Goal: Task Accomplishment & Management: Complete application form

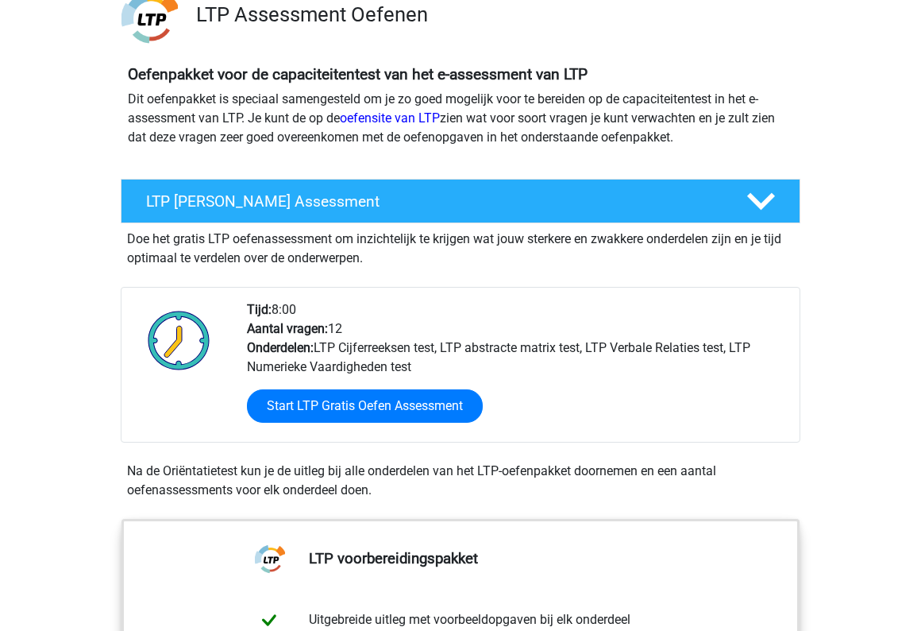
scroll to position [130, 0]
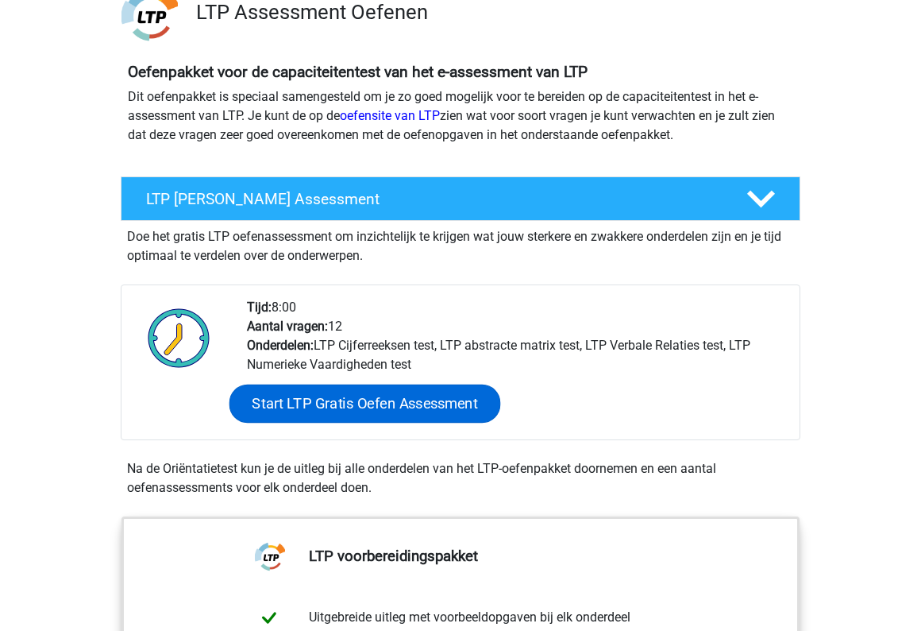
click at [326, 394] on link "Start LTP Gratis Oefen Assessment" at bounding box center [365, 403] width 272 height 38
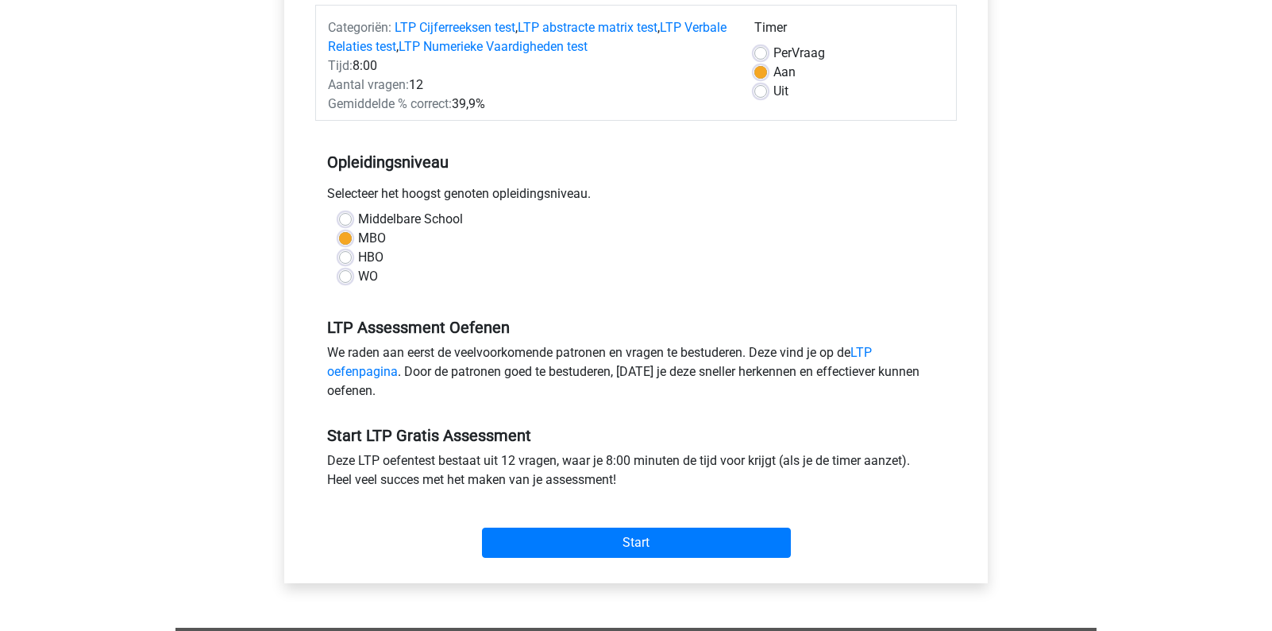
scroll to position [202, 0]
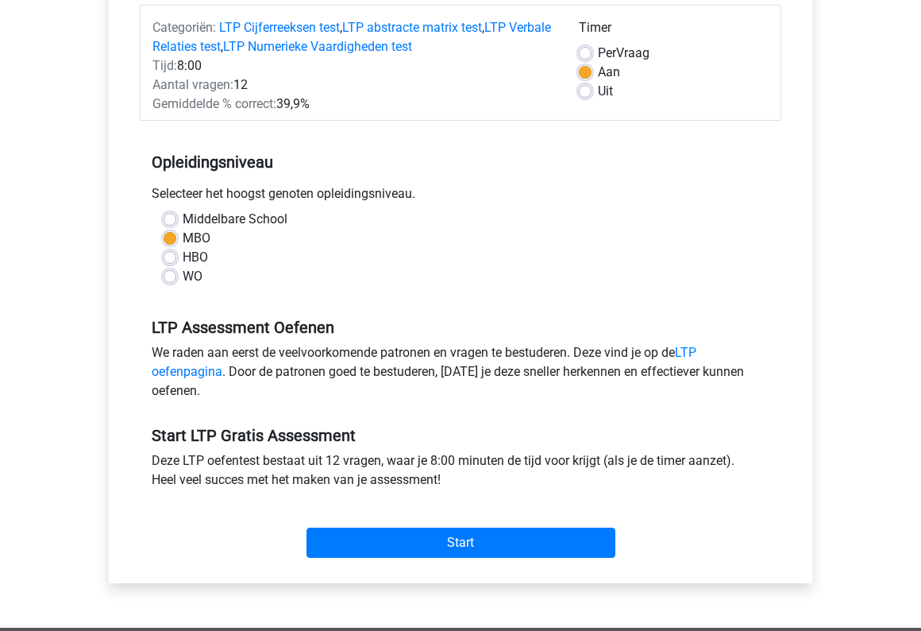
click at [183, 279] on label "WO" at bounding box center [193, 276] width 20 height 19
click at [172, 279] on input "WO" at bounding box center [170, 275] width 13 height 16
radio input "true"
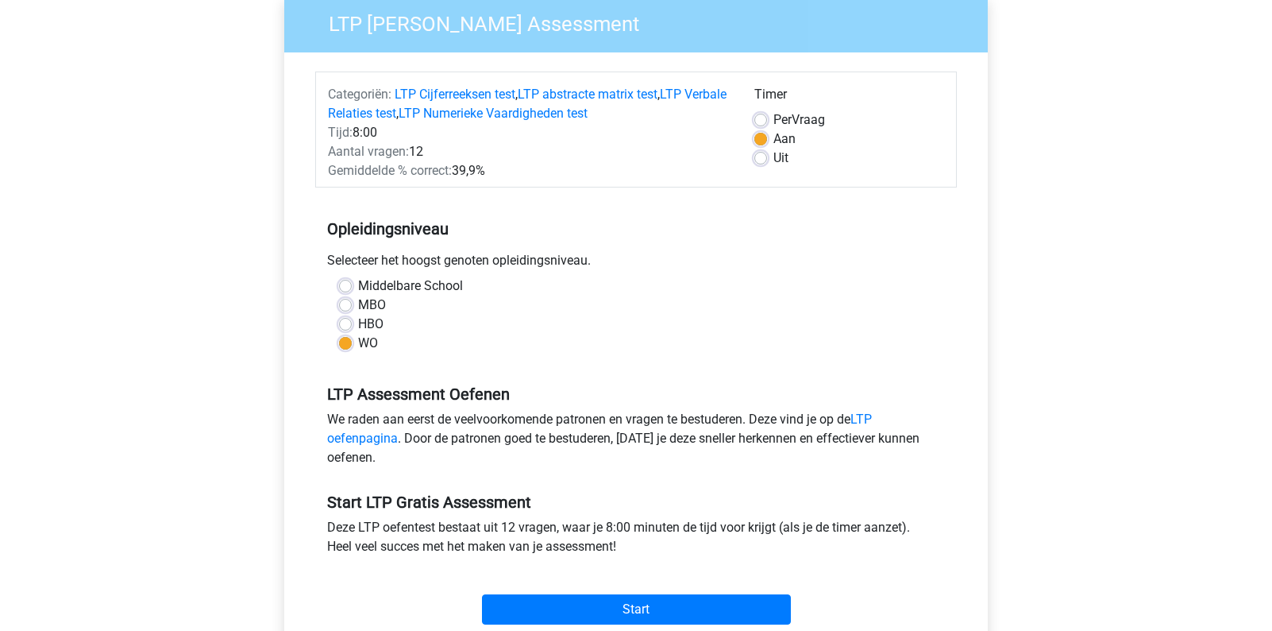
scroll to position [145, 0]
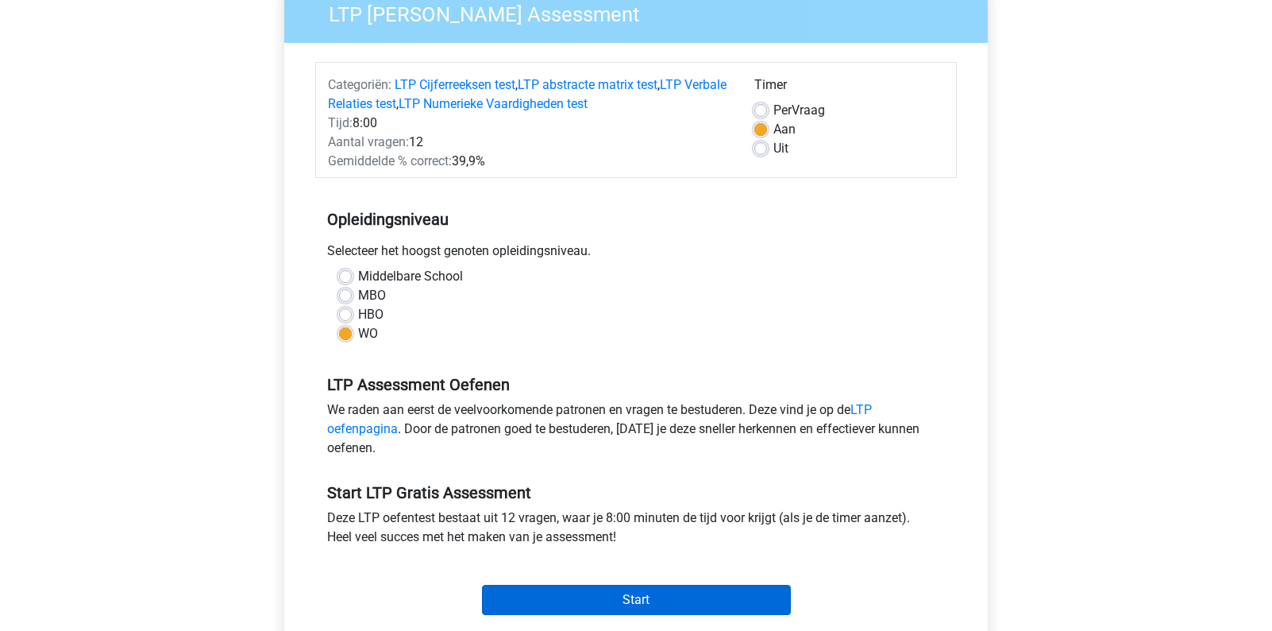
click at [688, 591] on input "Start" at bounding box center [636, 599] width 309 height 30
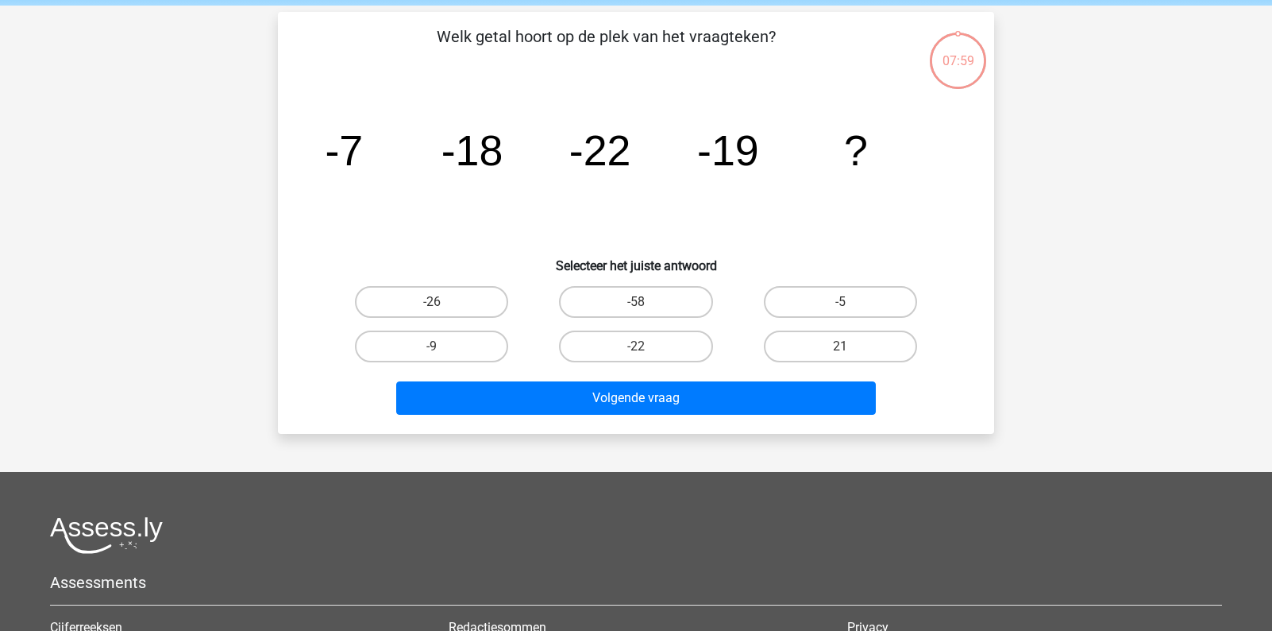
scroll to position [10, 0]
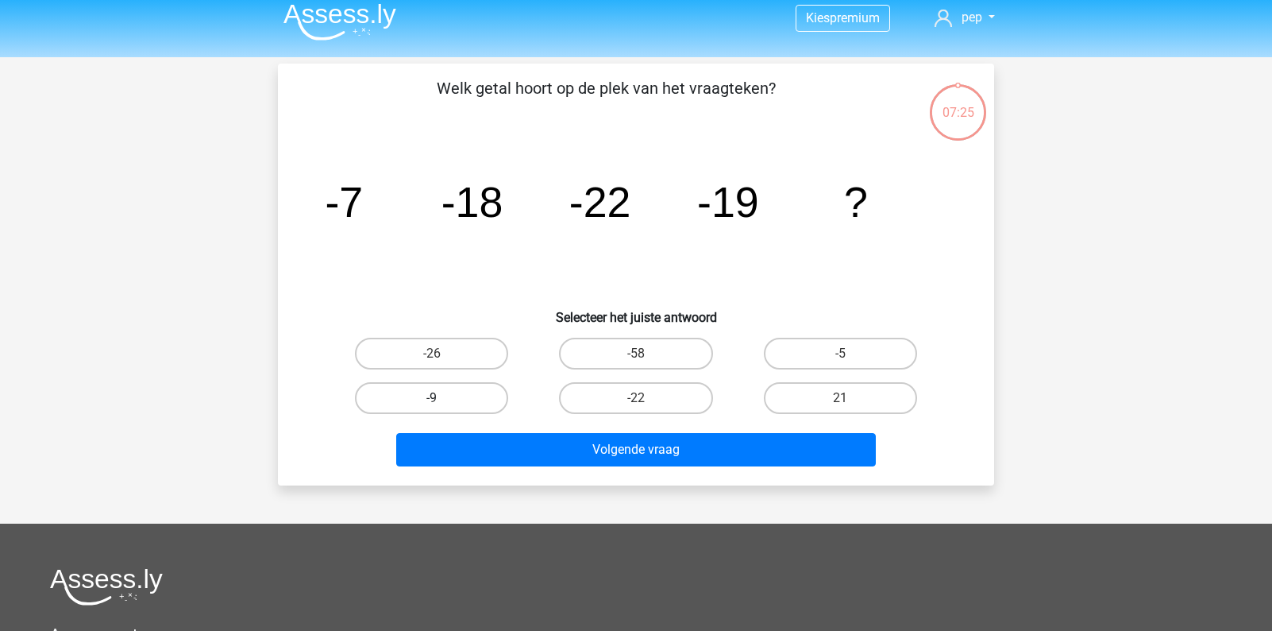
click at [472, 399] on label "-9" at bounding box center [431, 398] width 153 height 32
click at [442, 399] on input "-9" at bounding box center [437, 403] width 10 height 10
radio input "true"
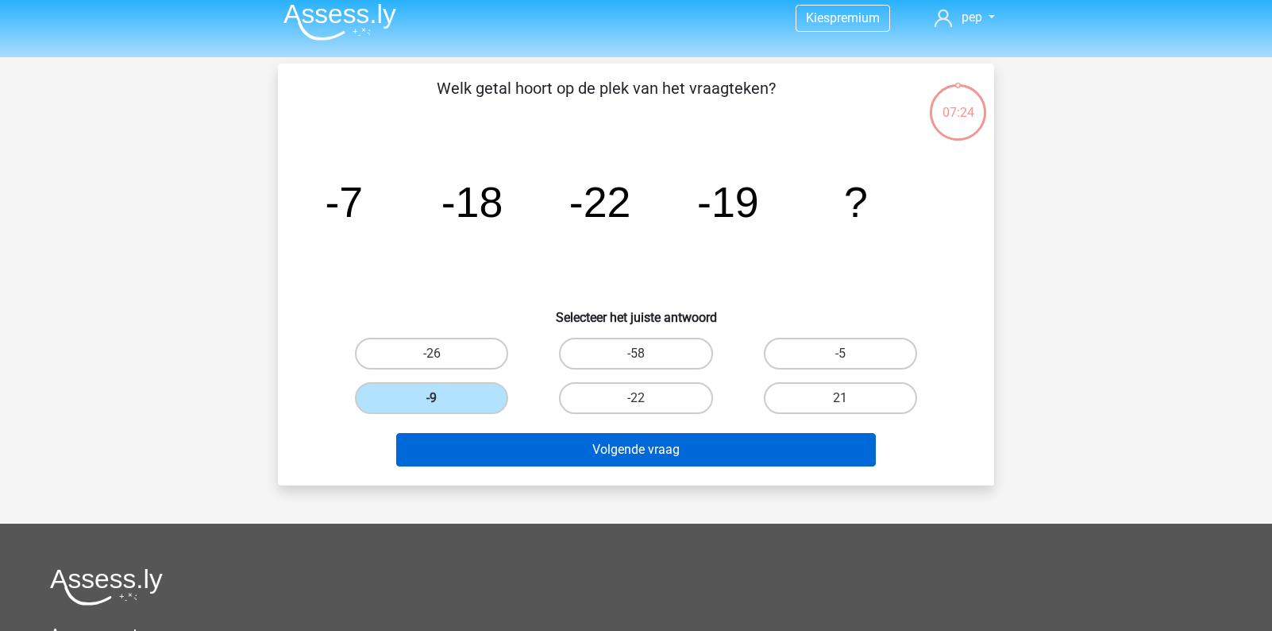
click at [617, 452] on button "Volgende vraag" at bounding box center [636, 449] width 480 height 33
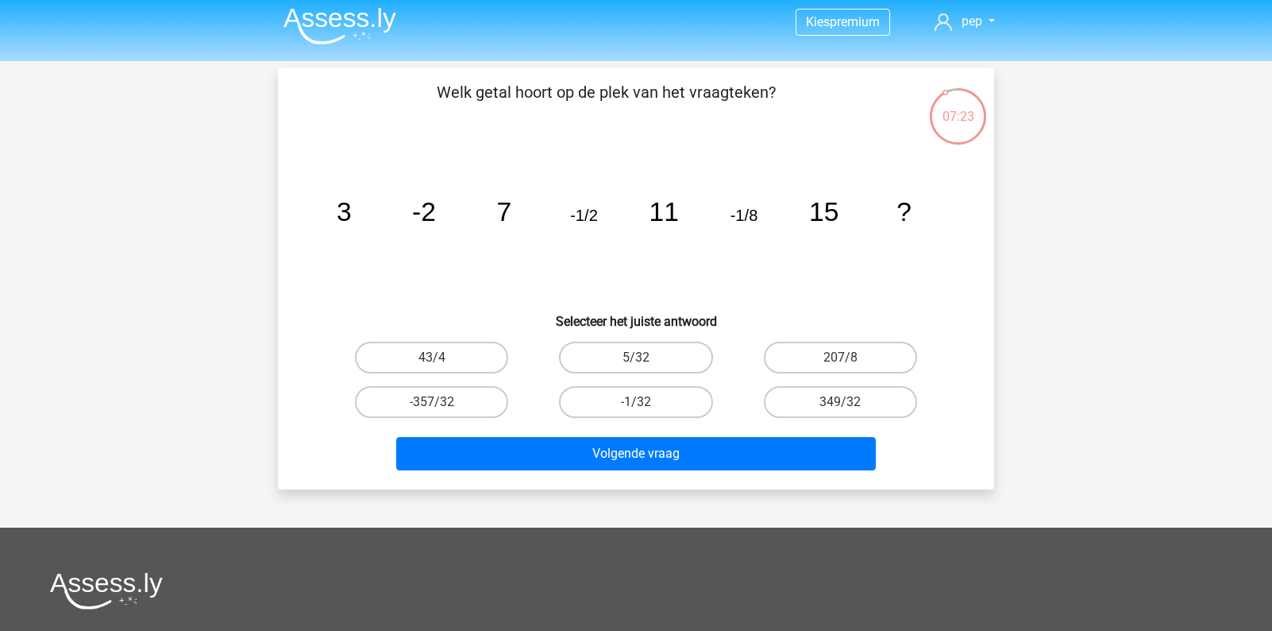
scroll to position [0, 0]
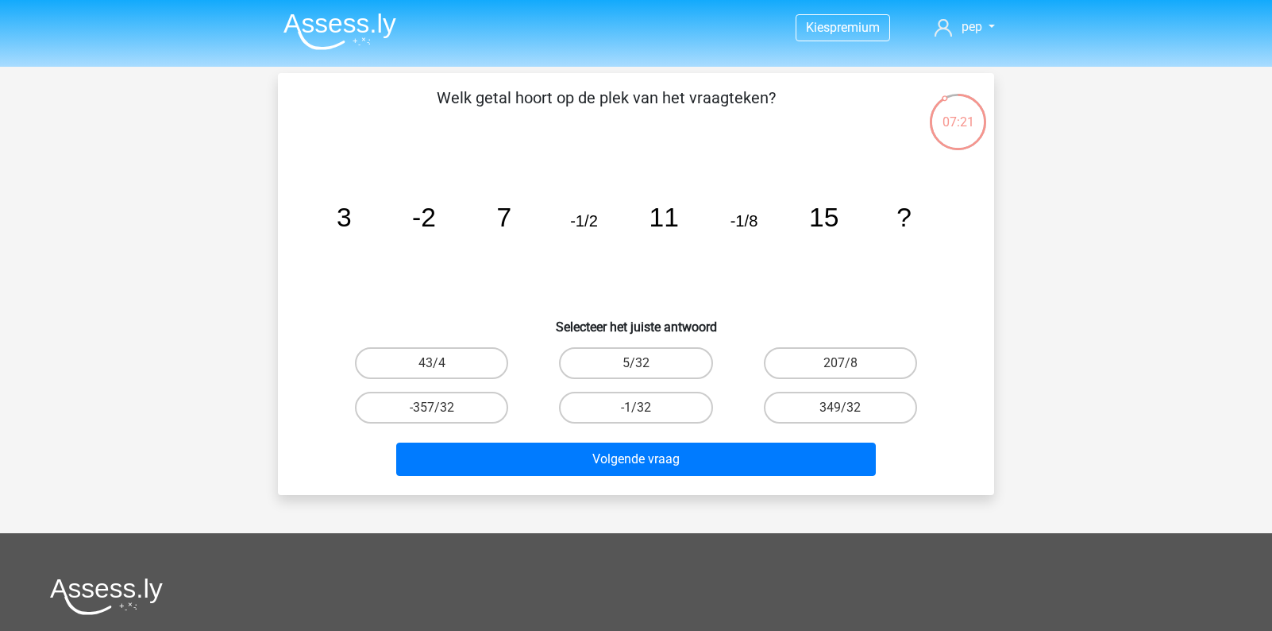
drag, startPoint x: 677, startPoint y: 291, endPoint x: 548, endPoint y: 291, distance: 128.6
click at [549, 291] on icon "image/svg+xml 3 -2 7 -1/2 11 -1/8 15 ?" at bounding box center [636, 226] width 640 height 160
click at [465, 403] on label "-357/32" at bounding box center [431, 407] width 153 height 32
click at [442, 407] on input "-357/32" at bounding box center [437, 412] width 10 height 10
radio input "true"
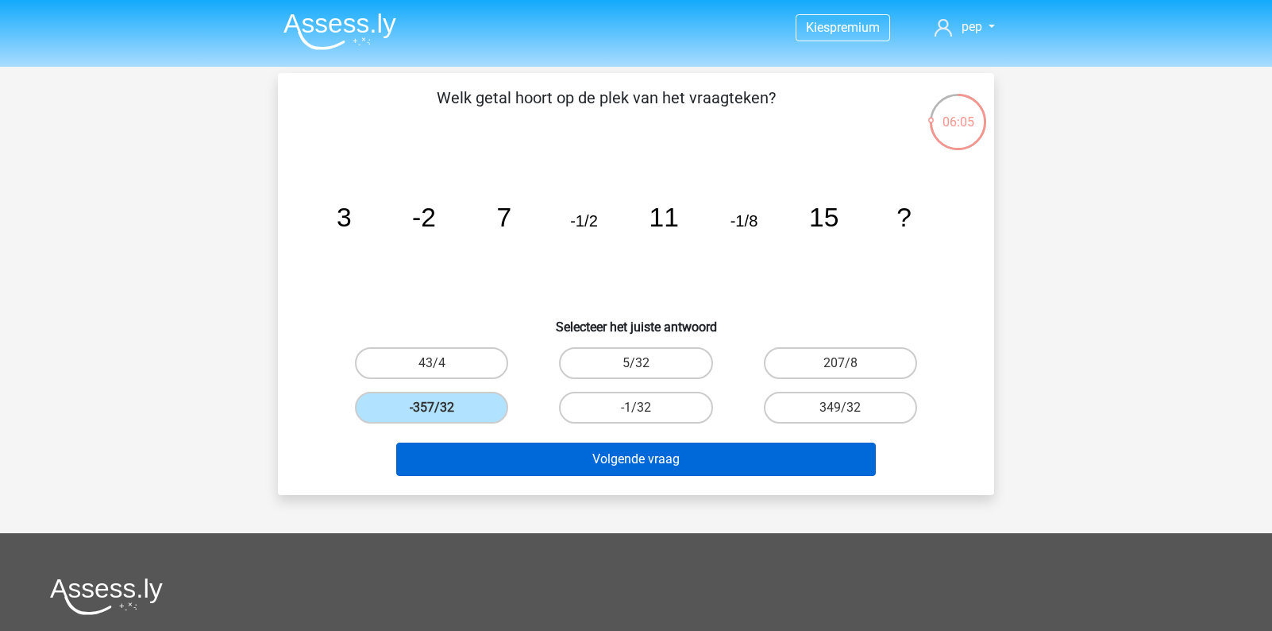
click at [580, 452] on button "Volgende vraag" at bounding box center [636, 458] width 480 height 33
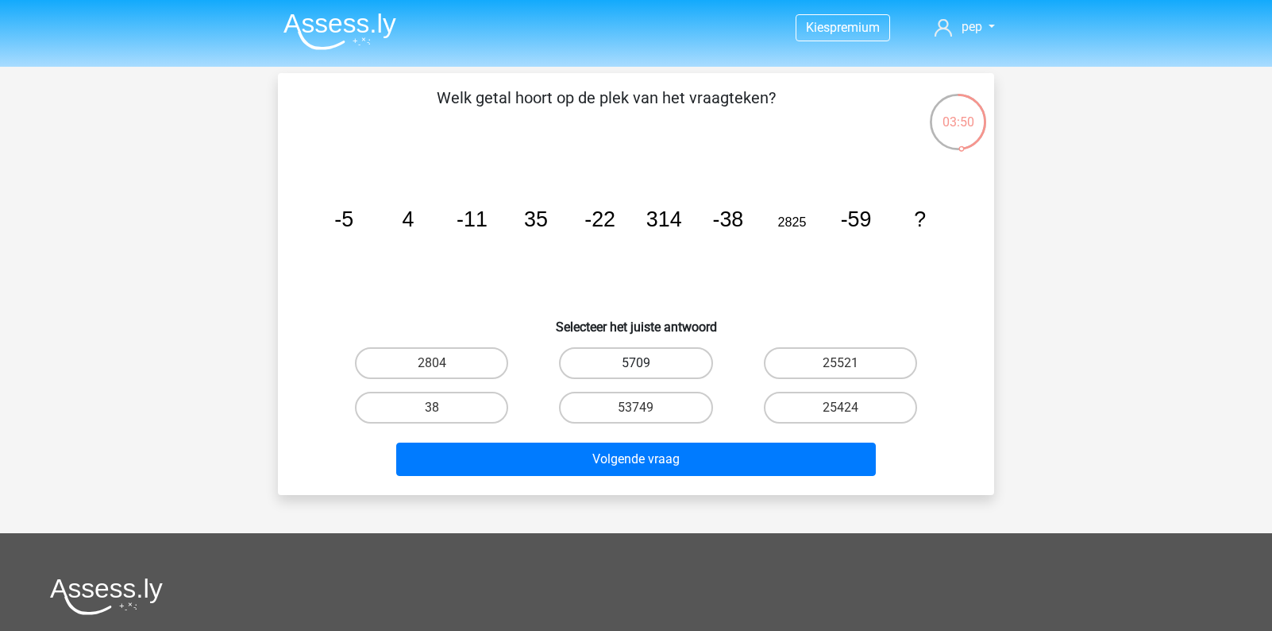
click at [685, 370] on label "5709" at bounding box center [635, 363] width 153 height 32
click at [646, 370] on input "5709" at bounding box center [641, 368] width 10 height 10
radio input "true"
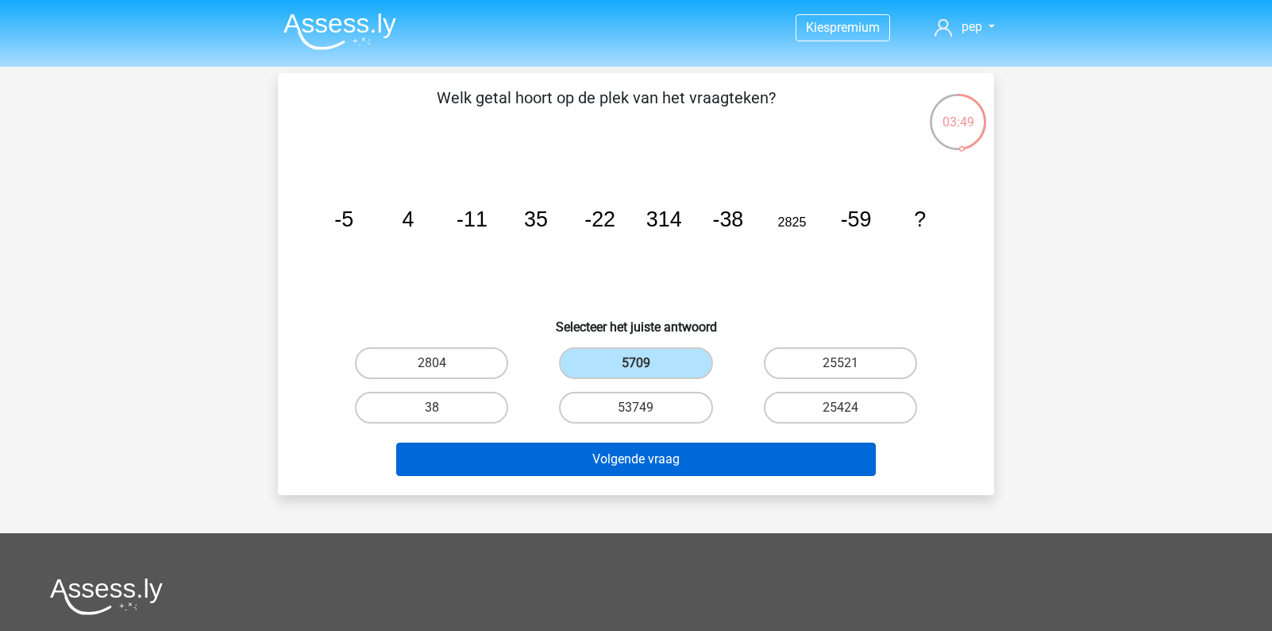
click at [705, 453] on button "Volgende vraag" at bounding box center [636, 458] width 480 height 33
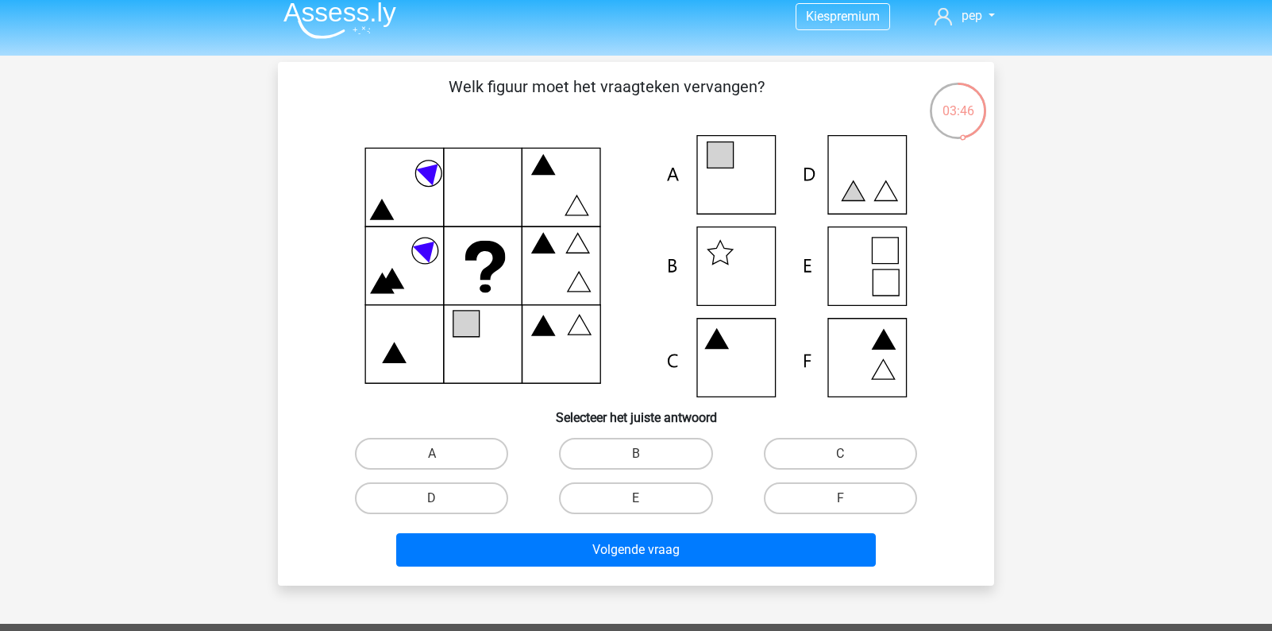
scroll to position [10, 0]
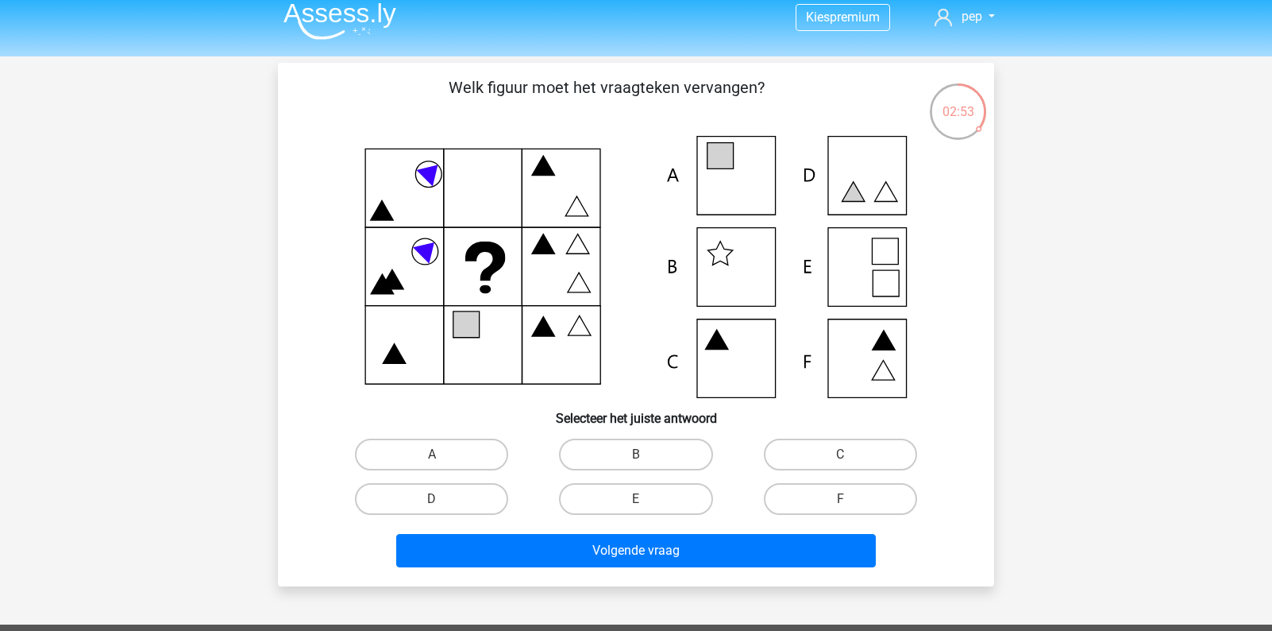
click at [881, 282] on icon at bounding box center [886, 283] width 26 height 26
click at [858, 253] on icon at bounding box center [636, 267] width 640 height 262
click at [666, 486] on label "E" at bounding box center [635, 499] width 153 height 32
click at [646, 499] on input "E" at bounding box center [641, 504] width 10 height 10
radio input "true"
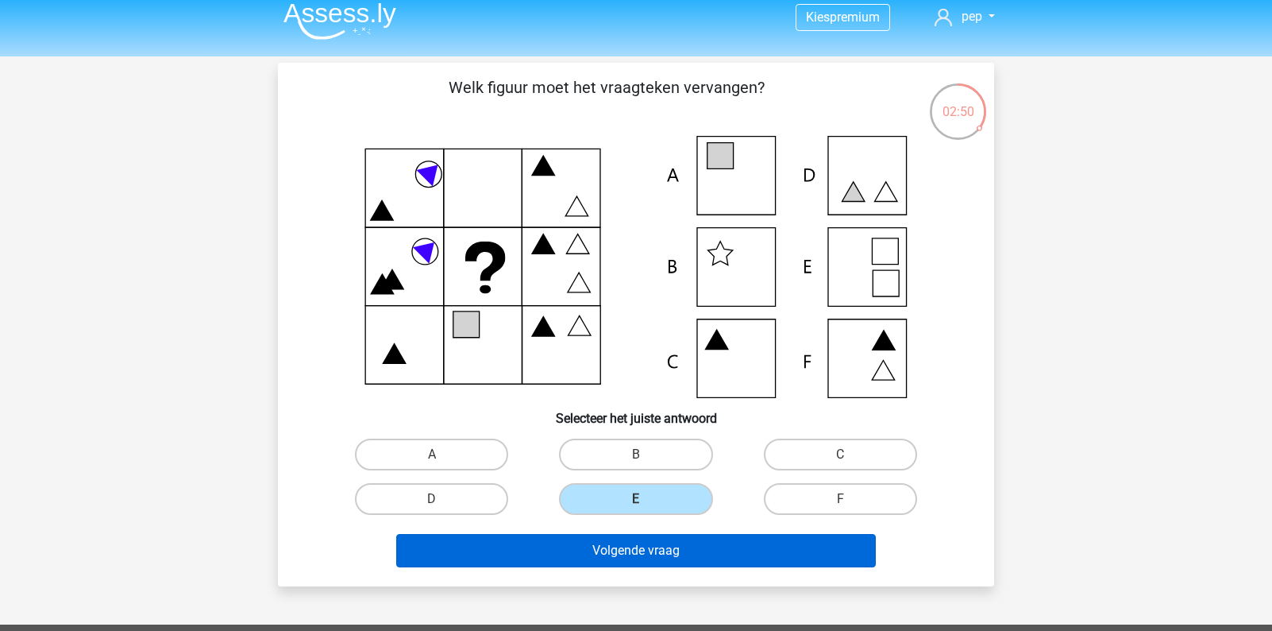
click at [659, 557] on button "Volgende vraag" at bounding box center [636, 550] width 480 height 33
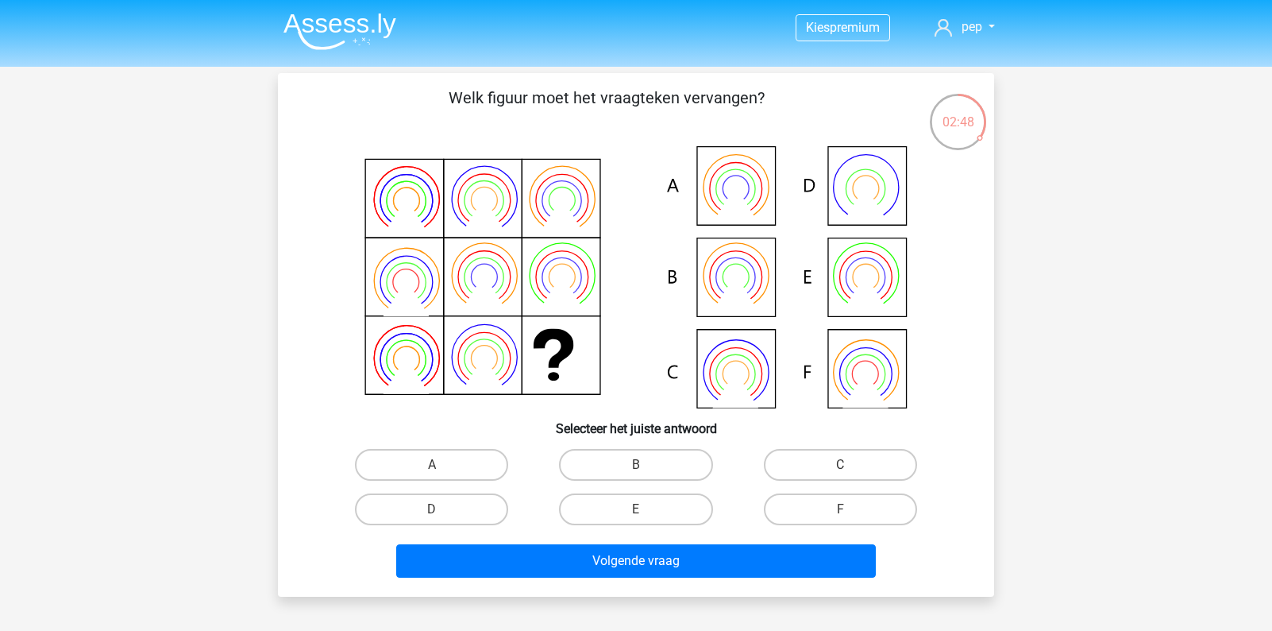
scroll to position [0, 0]
click at [840, 506] on label "F" at bounding box center [840, 509] width 153 height 32
click at [840, 509] on input "F" at bounding box center [845, 514] width 10 height 10
radio input "true"
click at [673, 462] on label "B" at bounding box center [635, 465] width 153 height 32
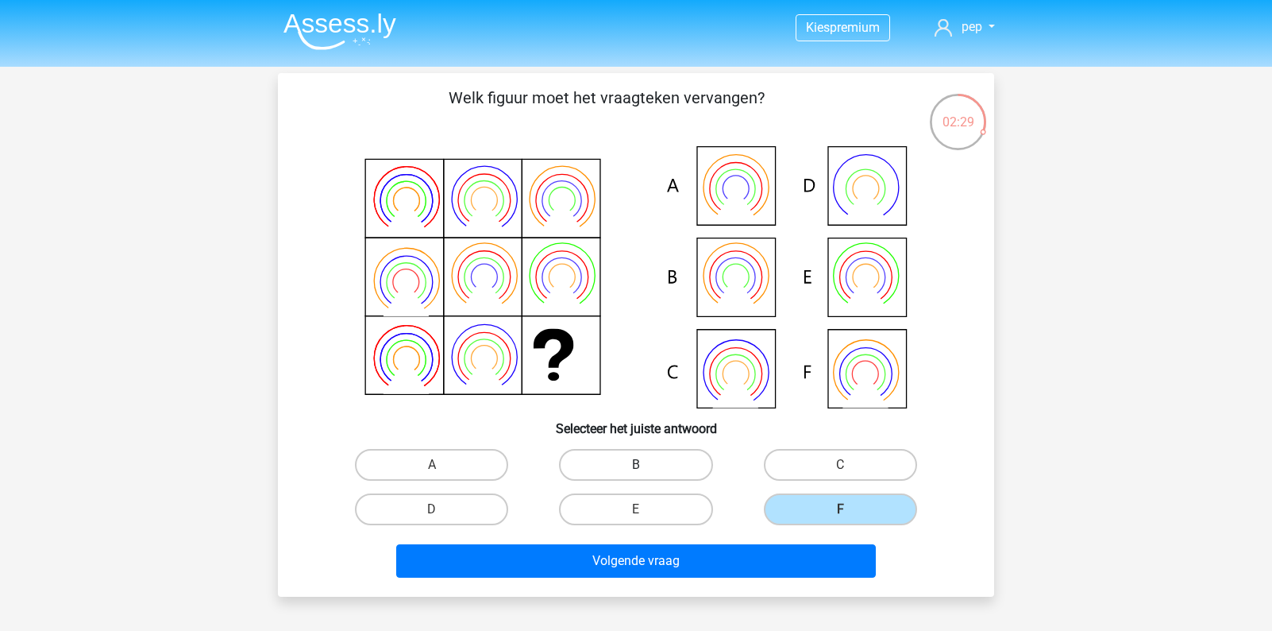
click at [646, 465] on input "B" at bounding box center [641, 470] width 10 height 10
radio input "true"
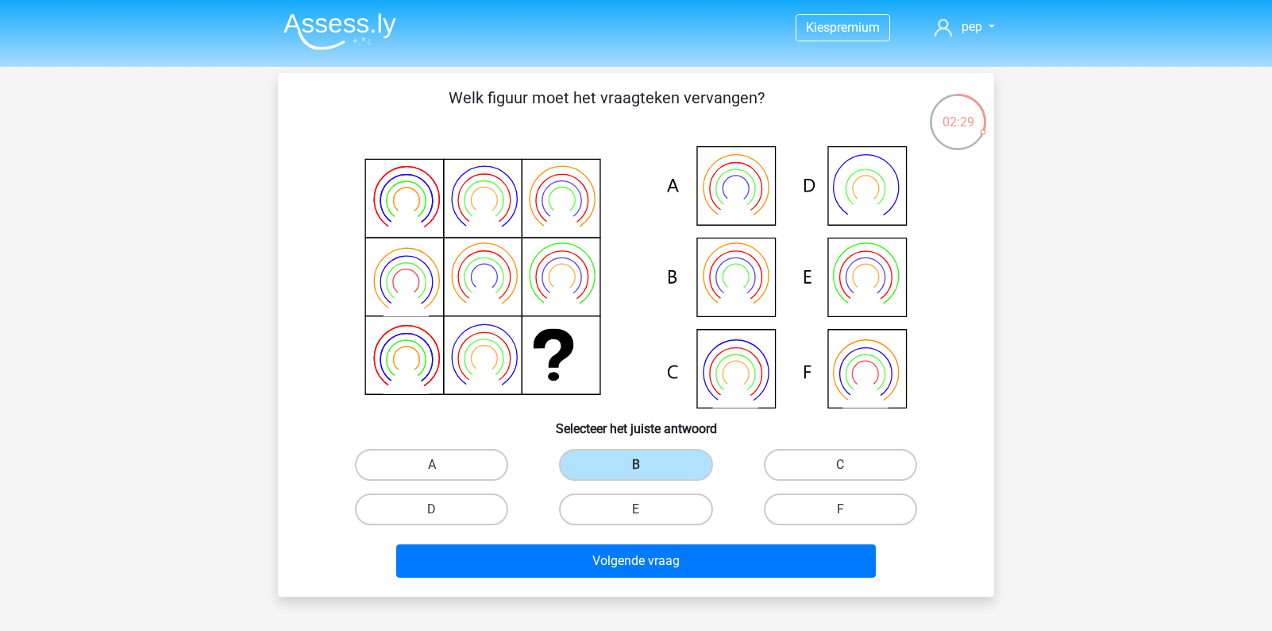
click at [646, 541] on div "Volgende vraag" at bounding box center [635, 557] width 665 height 52
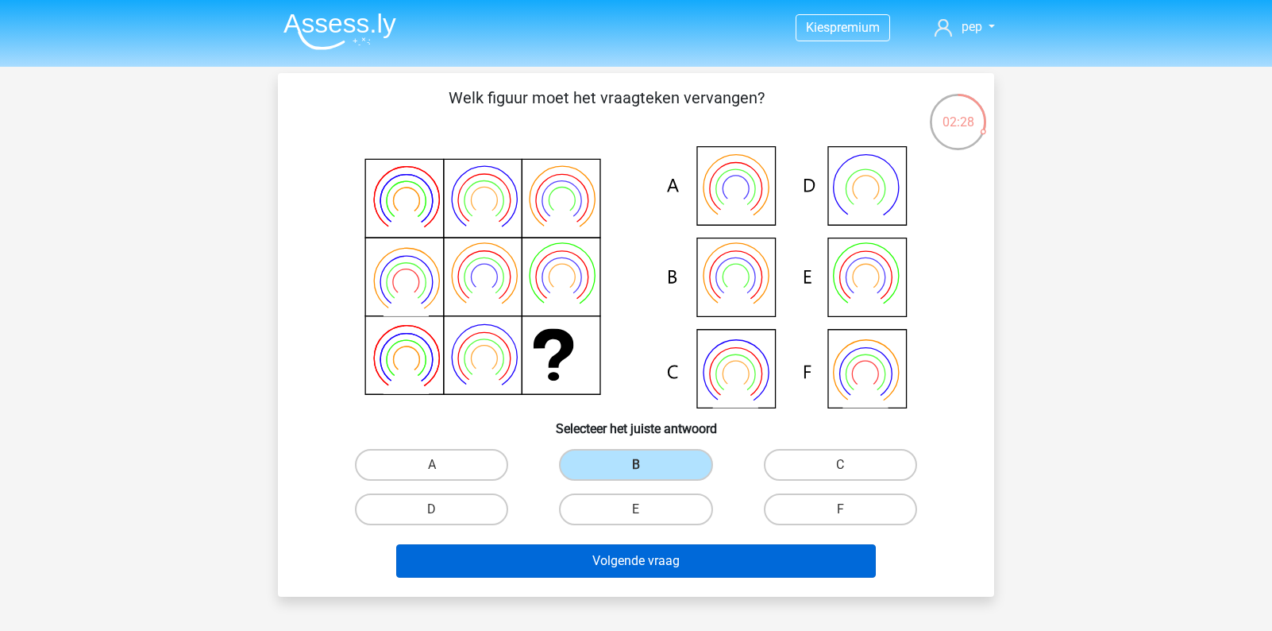
click at [634, 574] on button "Volgende vraag" at bounding box center [636, 560] width 480 height 33
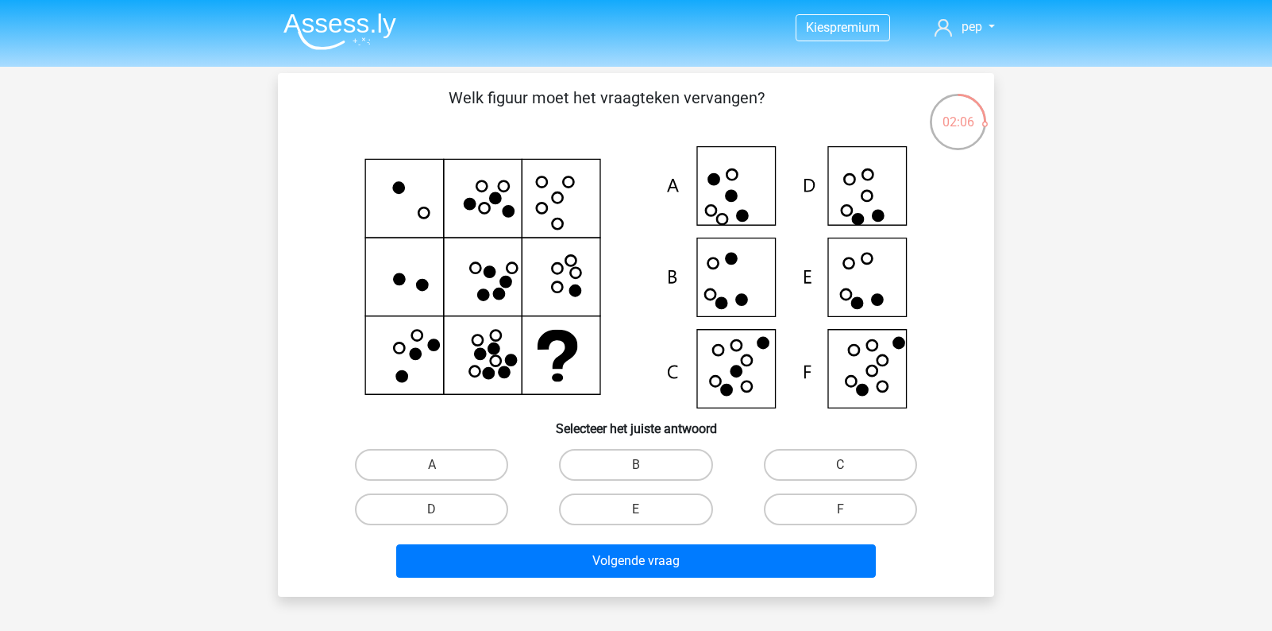
click at [887, 368] on icon at bounding box center [636, 277] width 640 height 262
click at [826, 500] on label "F" at bounding box center [840, 509] width 153 height 32
click at [840, 509] on input "F" at bounding box center [845, 514] width 10 height 10
radio input "true"
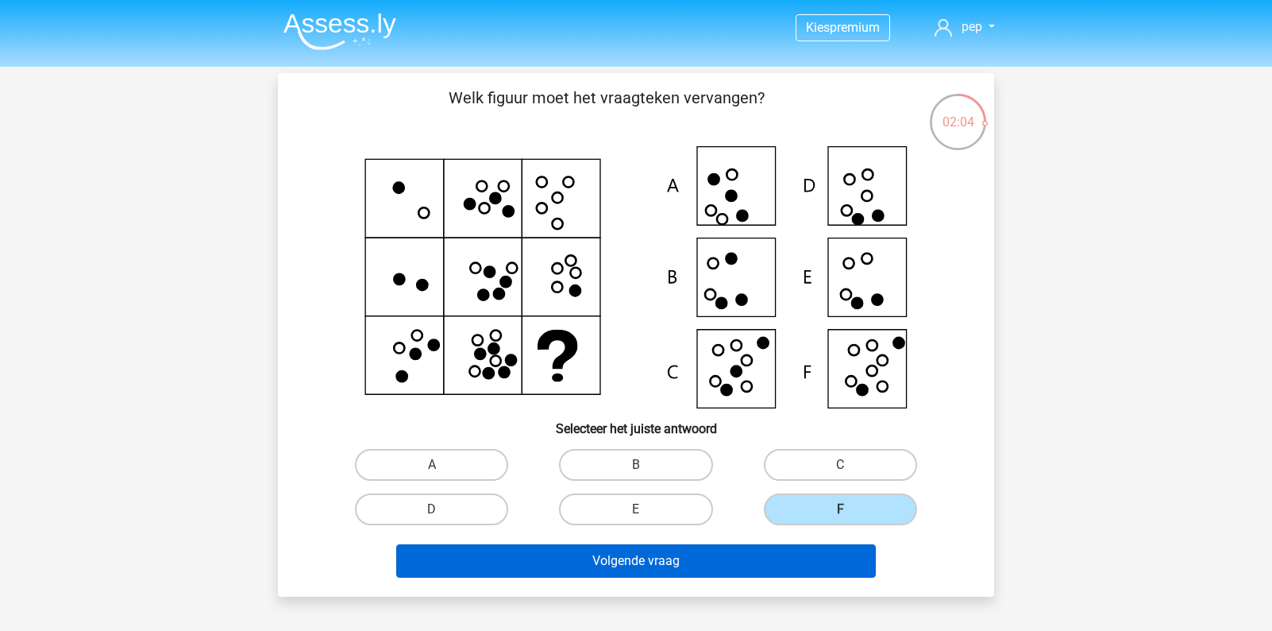
click at [782, 567] on button "Volgende vraag" at bounding box center [636, 560] width 480 height 33
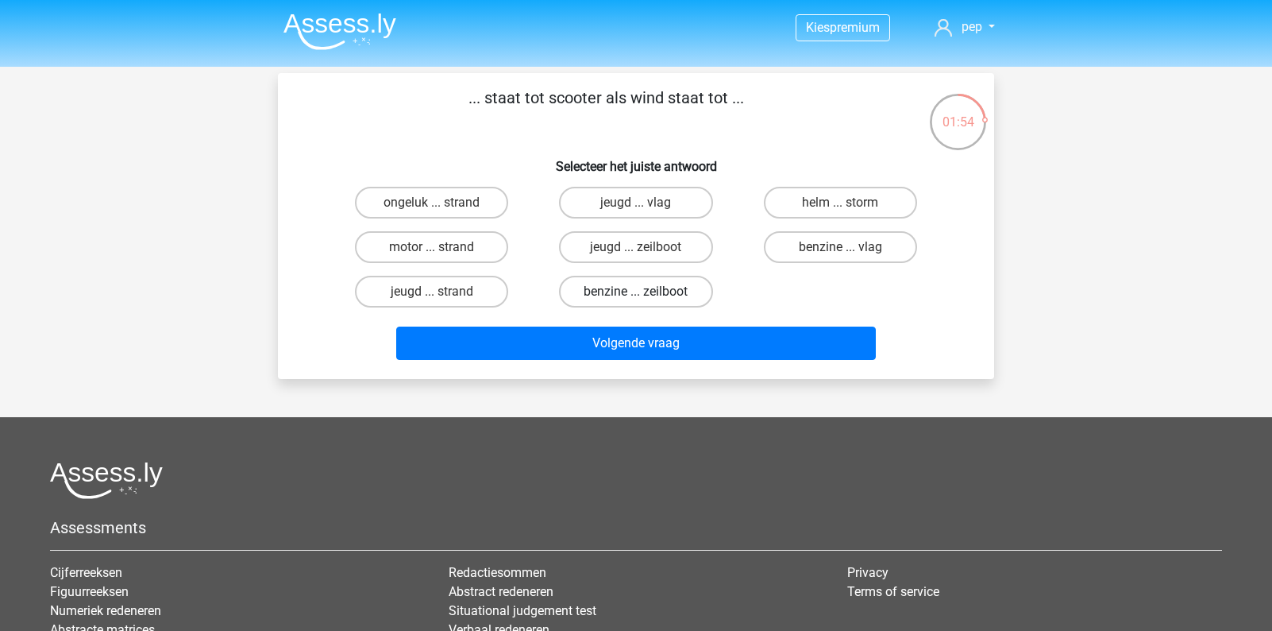
click at [649, 295] on label "benzine ... zeilboot" at bounding box center [635, 292] width 153 height 32
click at [646, 295] on input "benzine ... zeilboot" at bounding box center [641, 296] width 10 height 10
radio input "true"
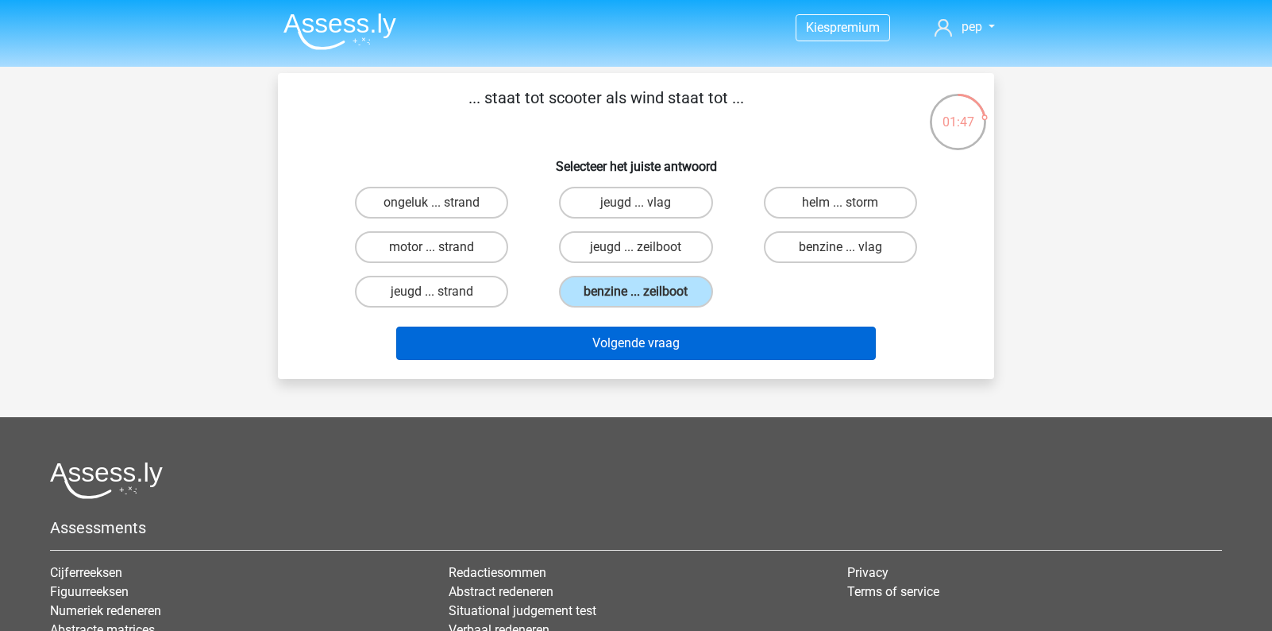
click at [669, 342] on button "Volgende vraag" at bounding box center [636, 342] width 480 height 33
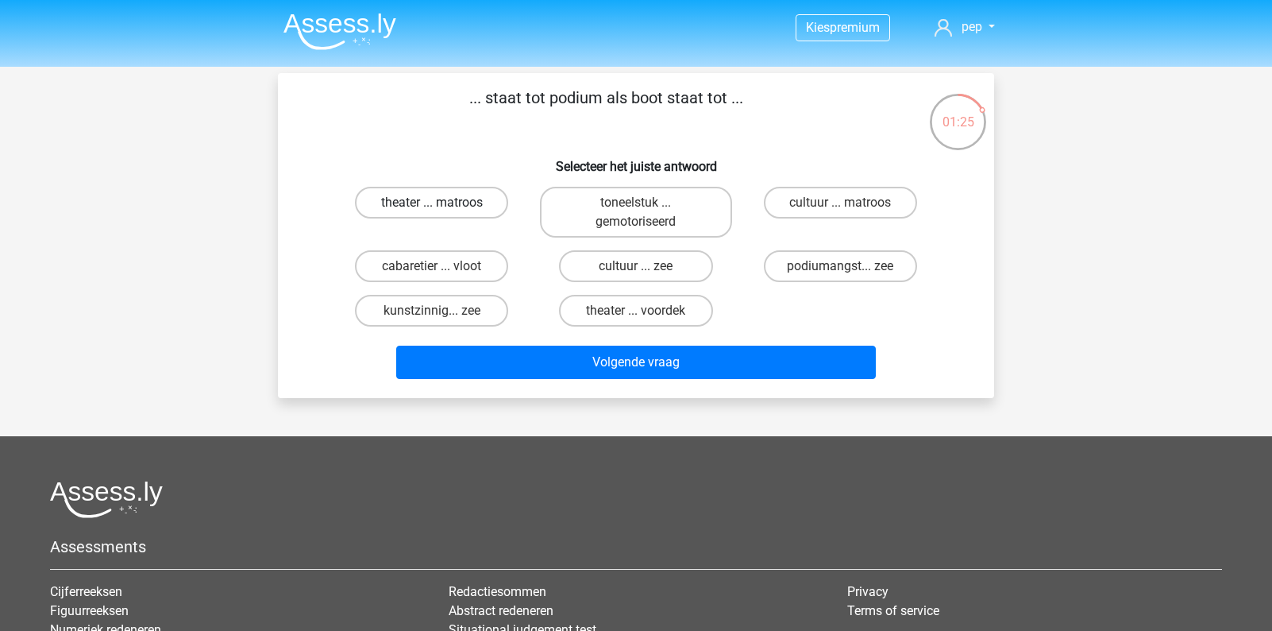
click at [409, 202] on label "theater ... matroos" at bounding box center [431, 203] width 153 height 32
click at [432, 202] on input "theater ... matroos" at bounding box center [437, 207] width 10 height 10
radio input "true"
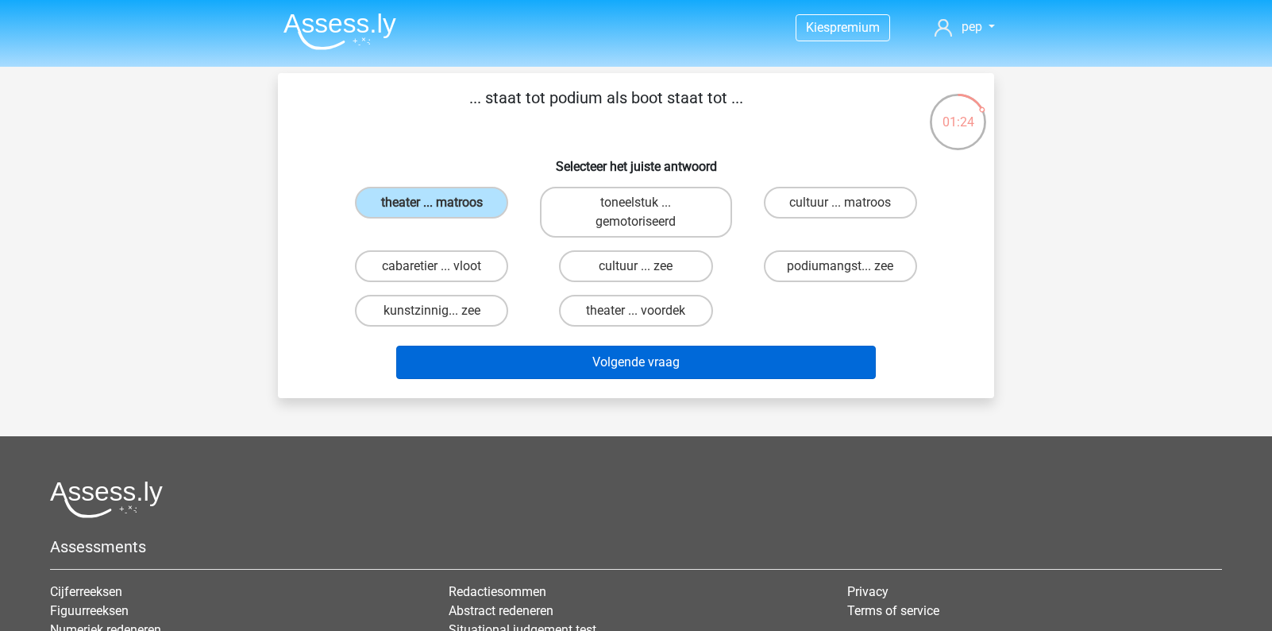
click at [534, 368] on button "Volgende vraag" at bounding box center [636, 361] width 480 height 33
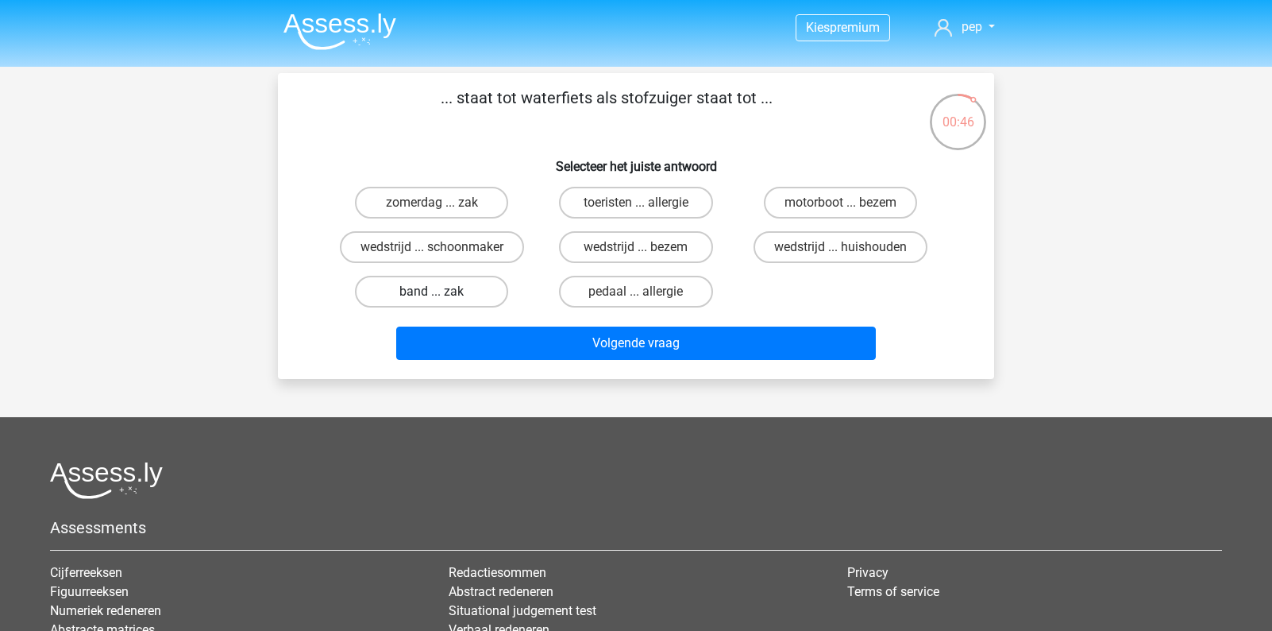
click at [459, 286] on label "band ... zak" at bounding box center [431, 292] width 153 height 32
click at [442, 291] on input "band ... zak" at bounding box center [437, 296] width 10 height 10
radio input "true"
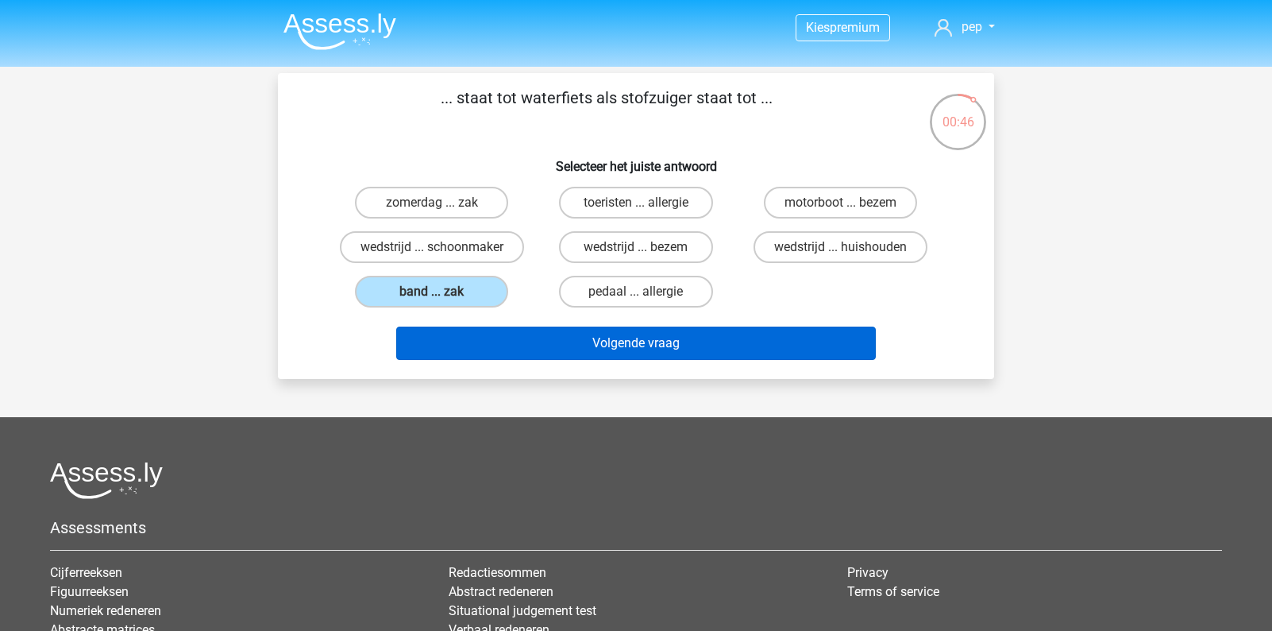
click at [542, 335] on button "Volgende vraag" at bounding box center [636, 342] width 480 height 33
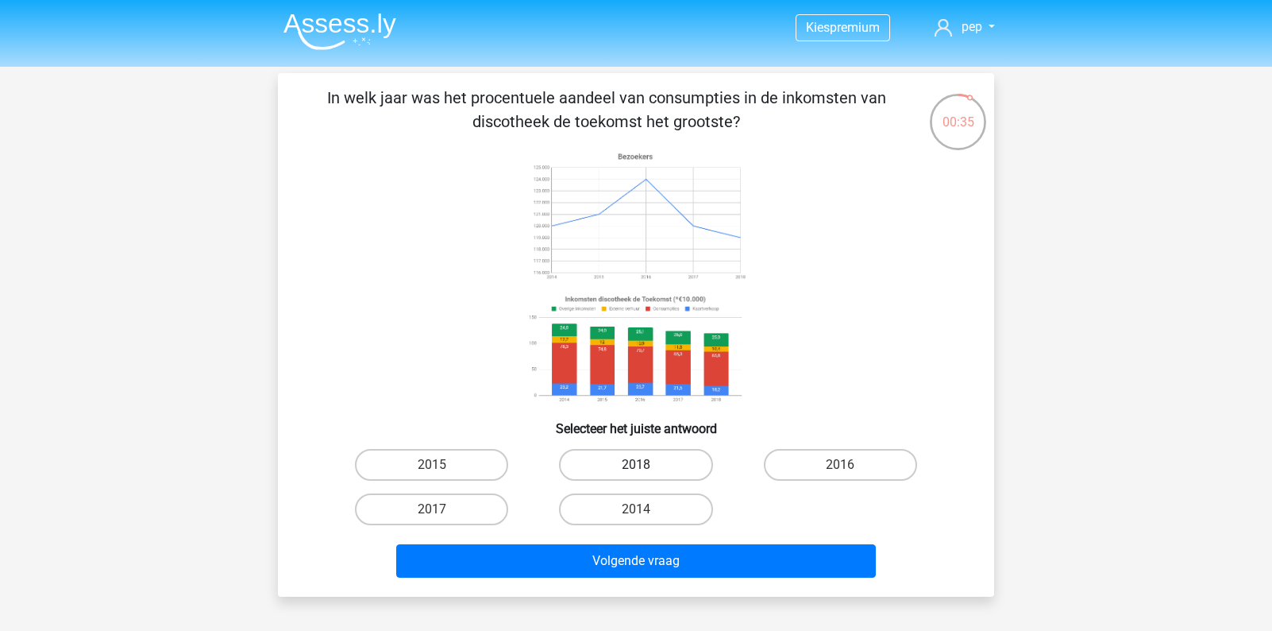
click at [666, 461] on label "2018" at bounding box center [635, 465] width 153 height 32
click at [646, 465] on input "2018" at bounding box center [641, 470] width 10 height 10
radio input "true"
click at [484, 513] on label "2017" at bounding box center [431, 509] width 153 height 32
click at [442, 513] on input "2017" at bounding box center [437, 514] width 10 height 10
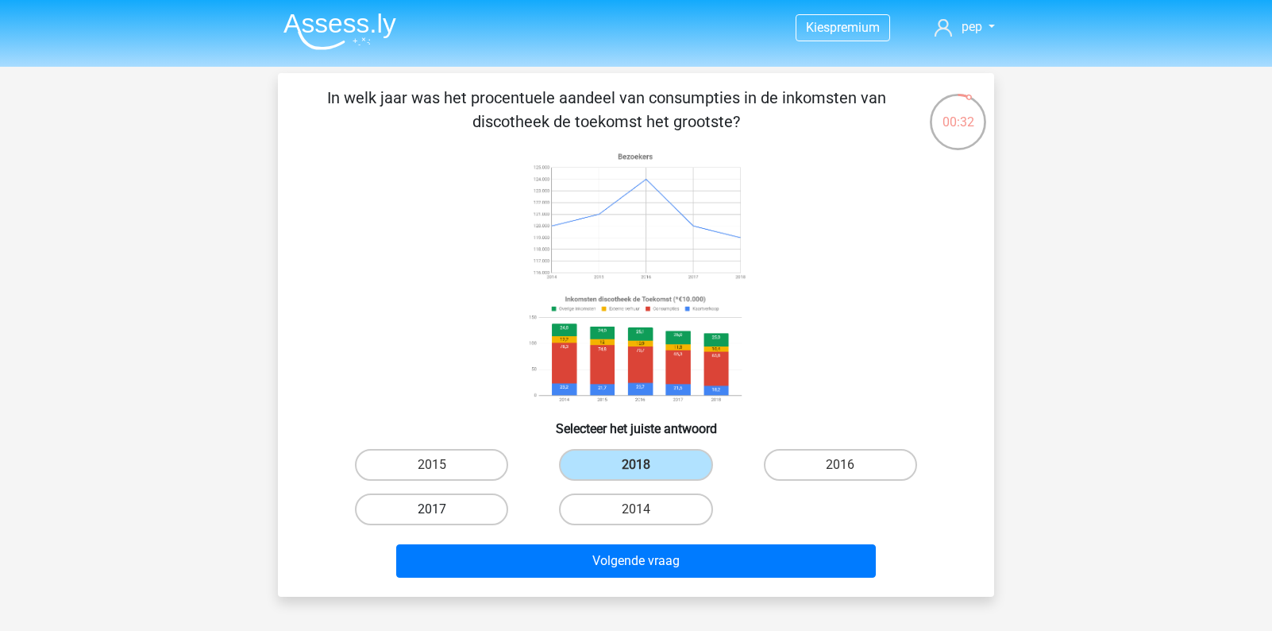
radio input "true"
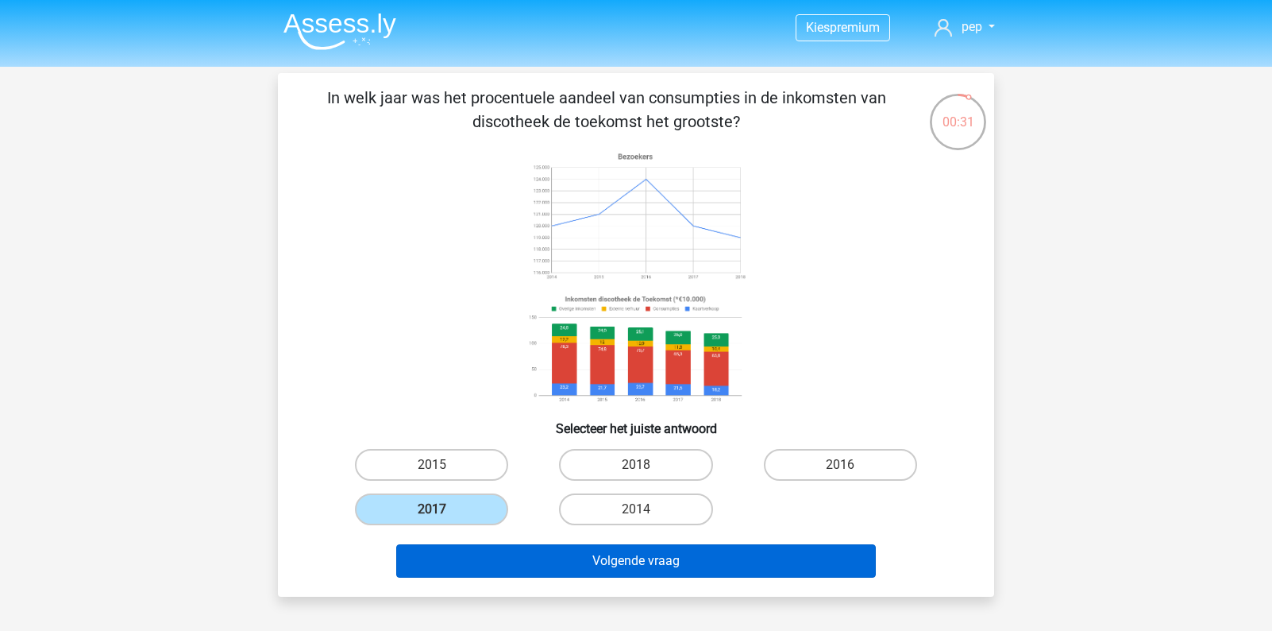
click at [573, 555] on button "Volgende vraag" at bounding box center [636, 560] width 480 height 33
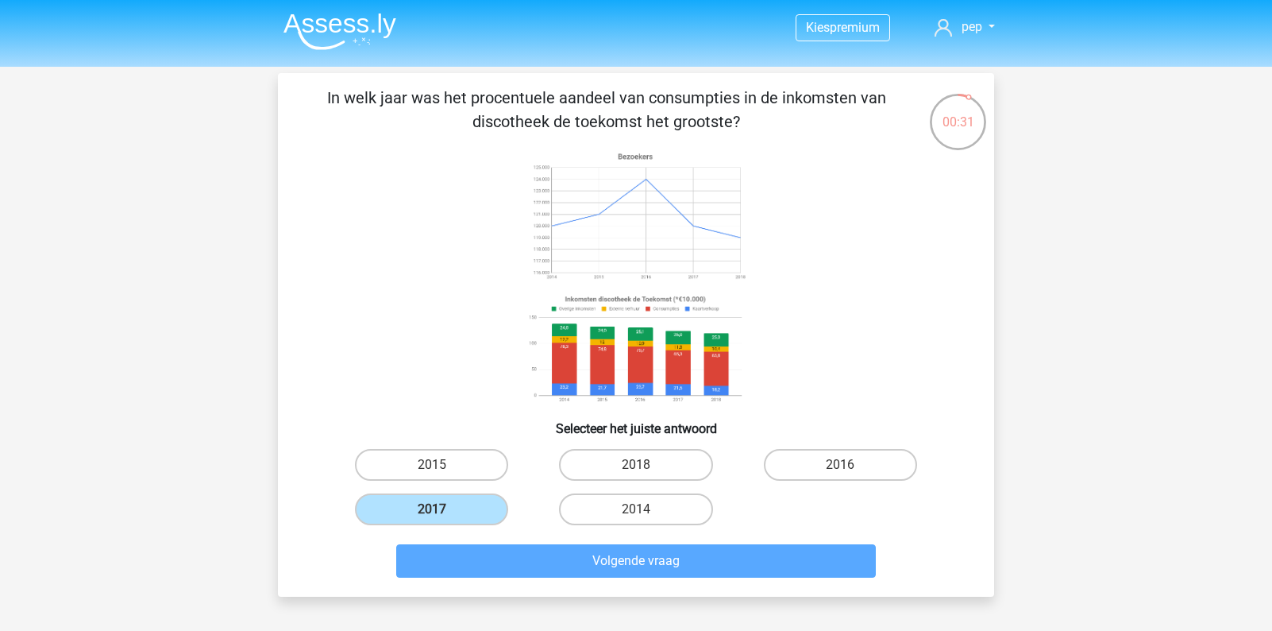
scroll to position [73, 0]
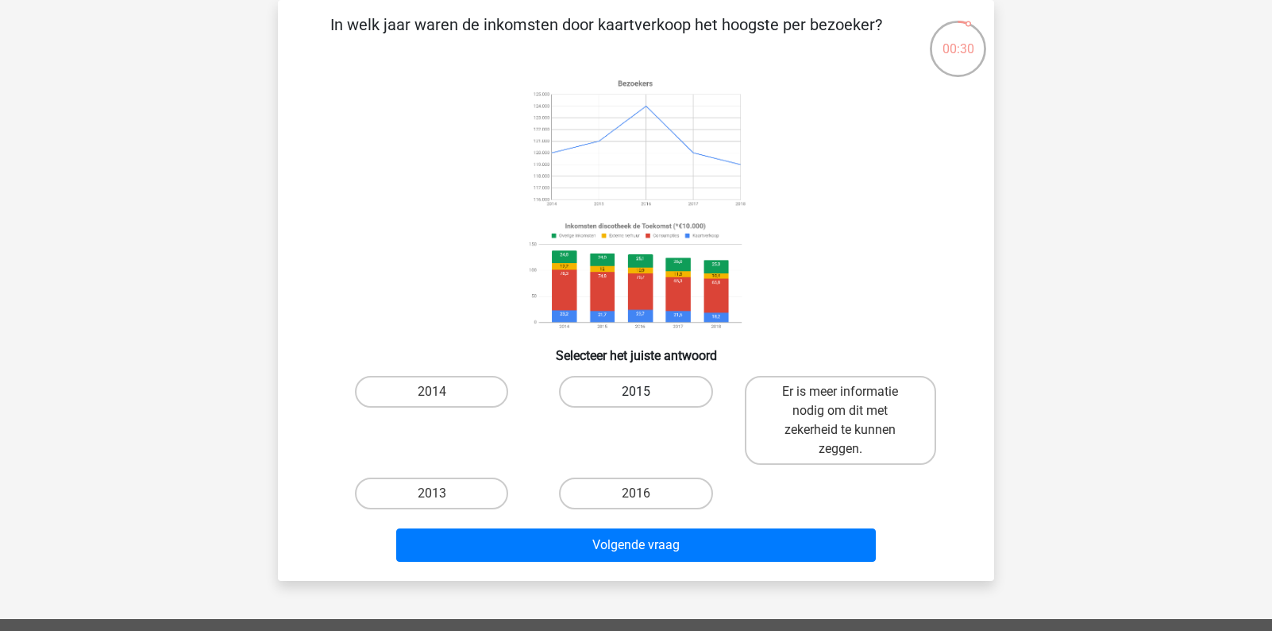
click at [600, 396] on label "2015" at bounding box center [635, 392] width 153 height 32
click at [636, 396] on input "2015" at bounding box center [641, 396] width 10 height 10
radio input "true"
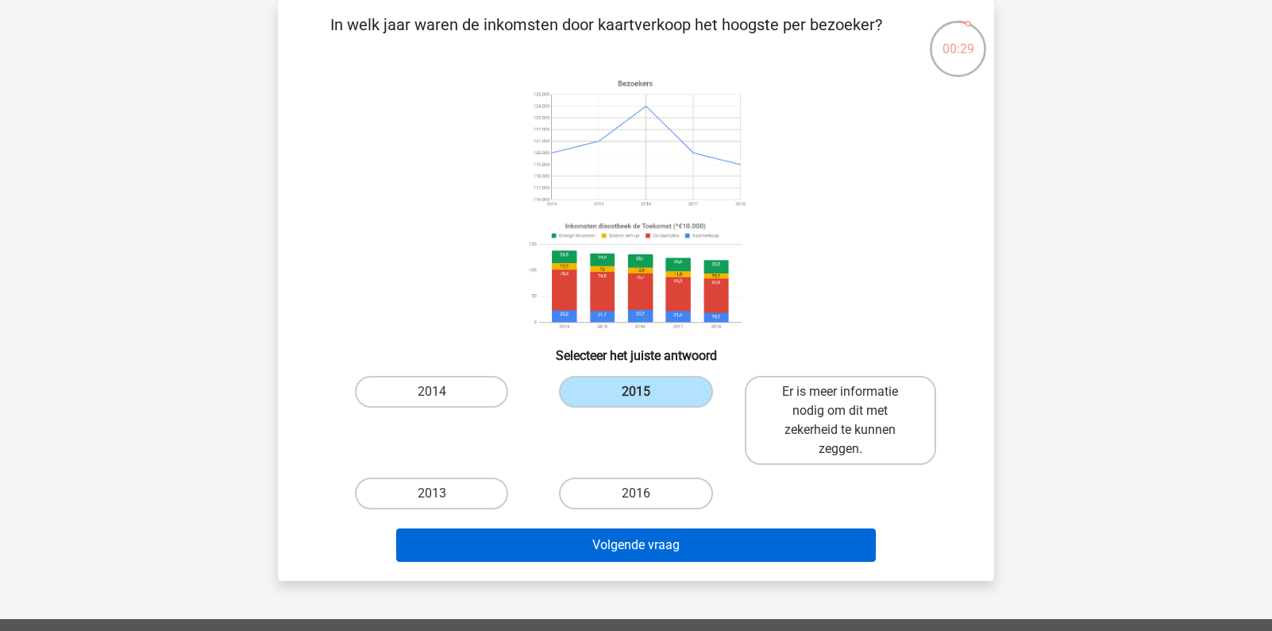
click at [618, 539] on button "Volgende vraag" at bounding box center [636, 544] width 480 height 33
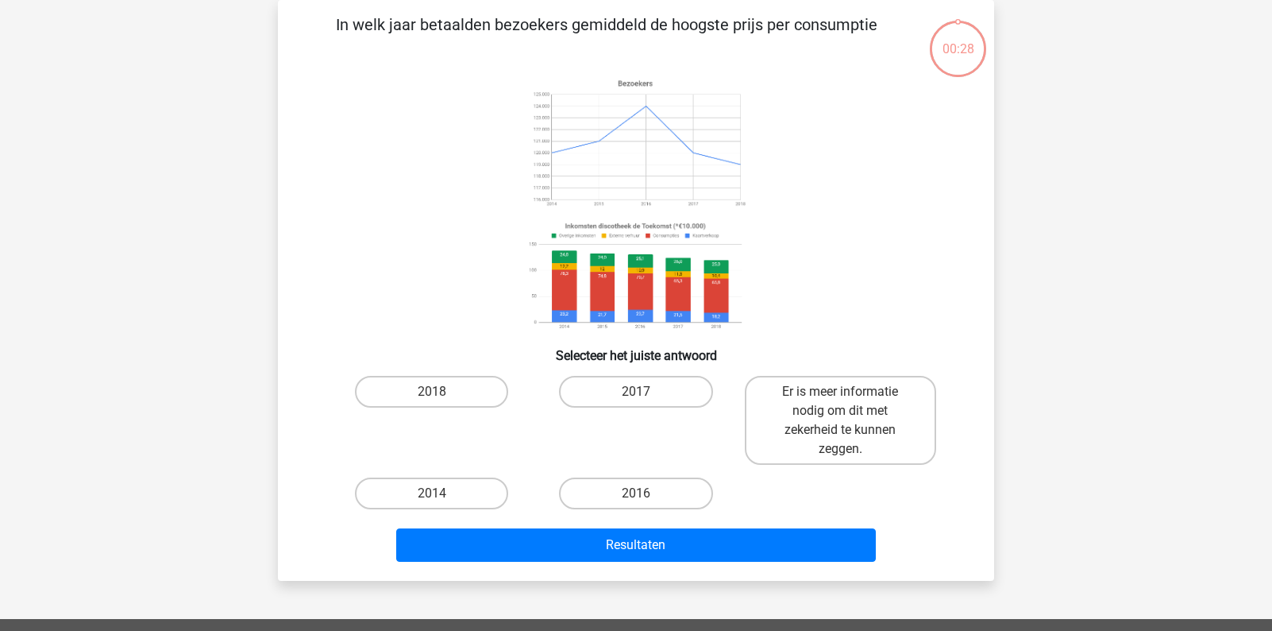
click at [641, 497] on input "2016" at bounding box center [641, 498] width 10 height 10
radio input "true"
click at [615, 483] on label "2016" at bounding box center [635, 493] width 153 height 32
click at [636, 493] on input "2016" at bounding box center [641, 498] width 10 height 10
click at [469, 388] on label "2018" at bounding box center [431, 392] width 153 height 32
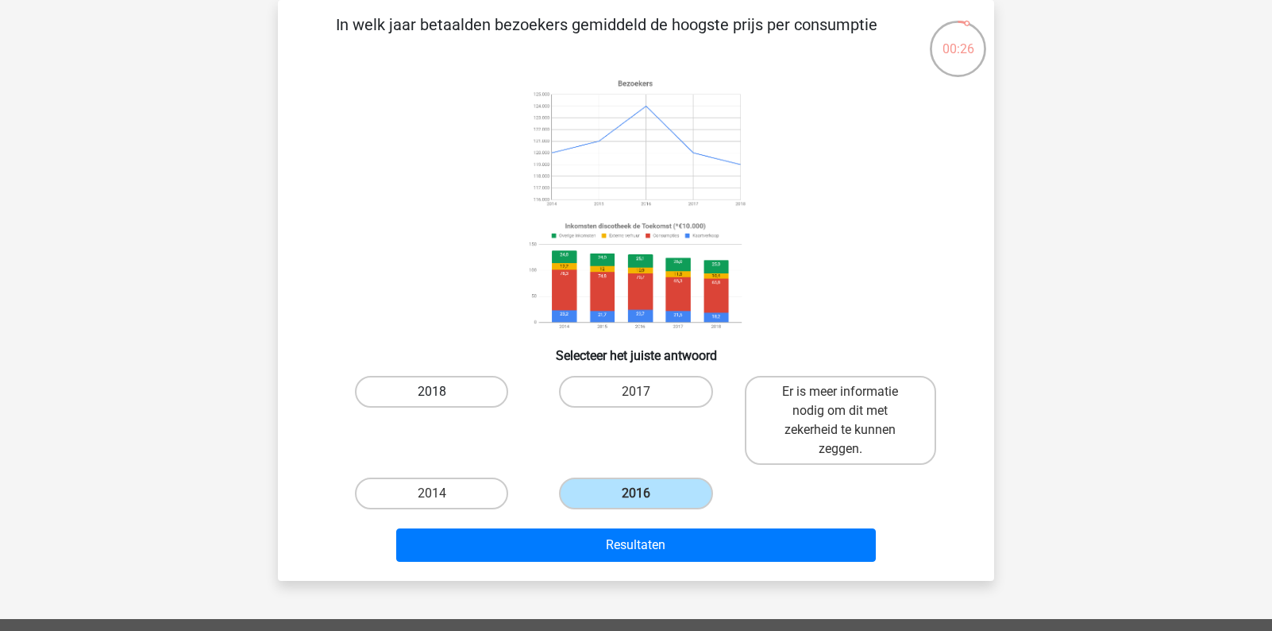
click at [442, 391] on input "2018" at bounding box center [437, 396] width 10 height 10
radio input "true"
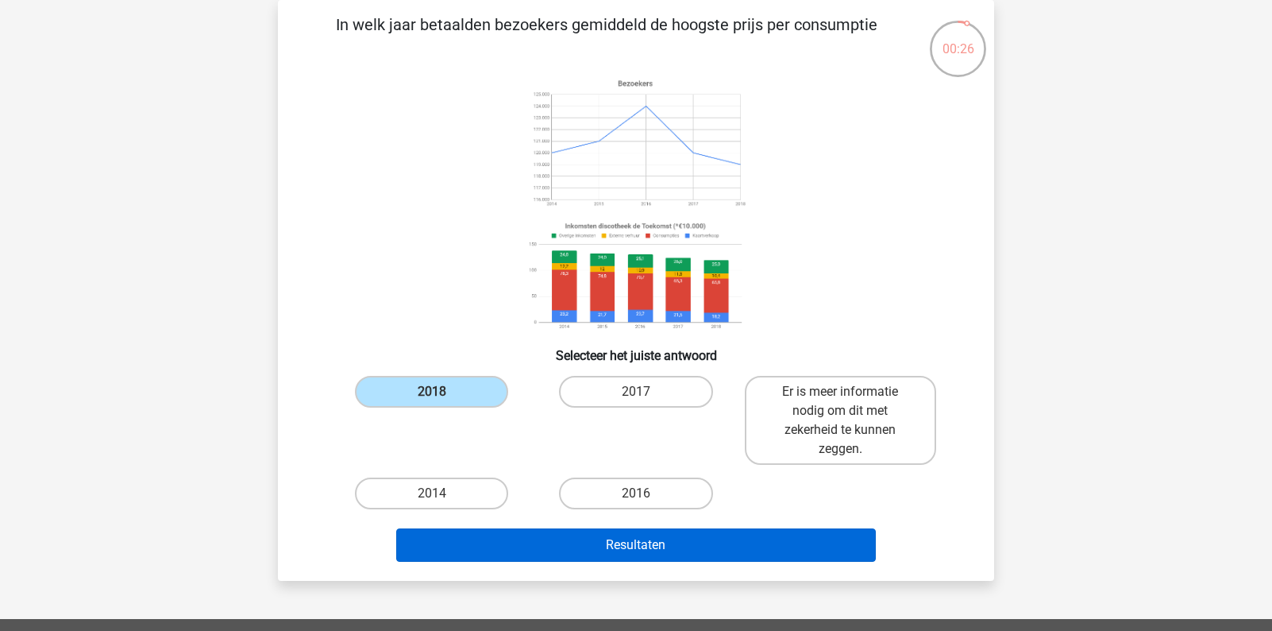
click at [526, 553] on button "Resultaten" at bounding box center [636, 544] width 480 height 33
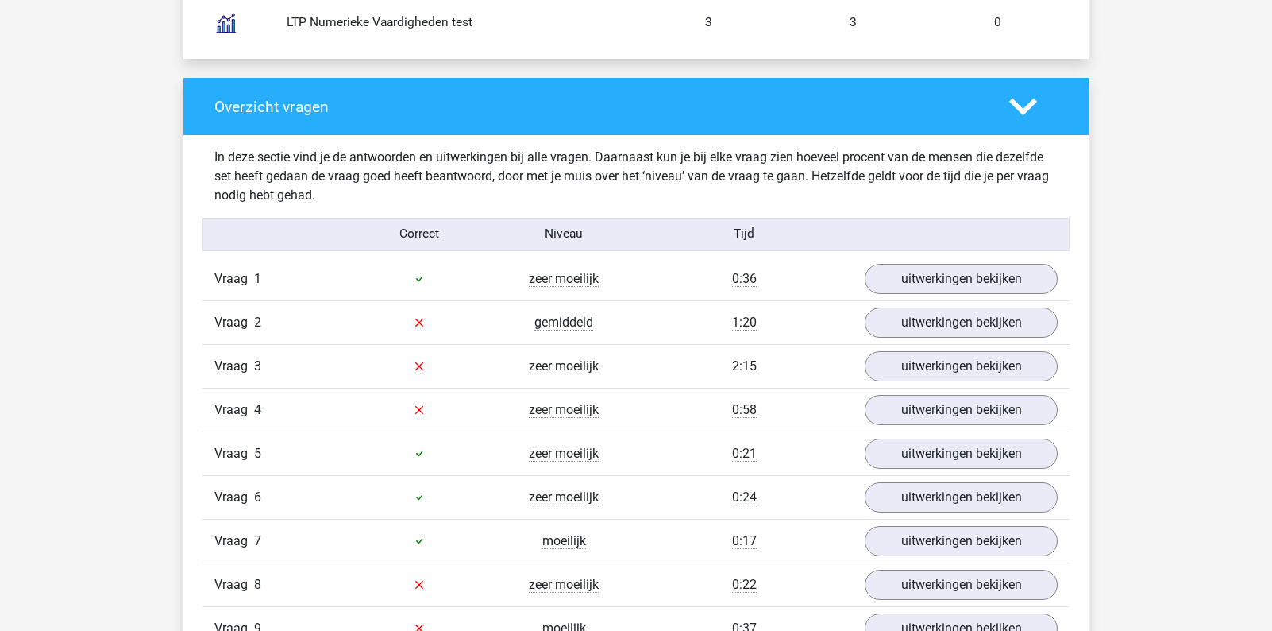
scroll to position [1584, 0]
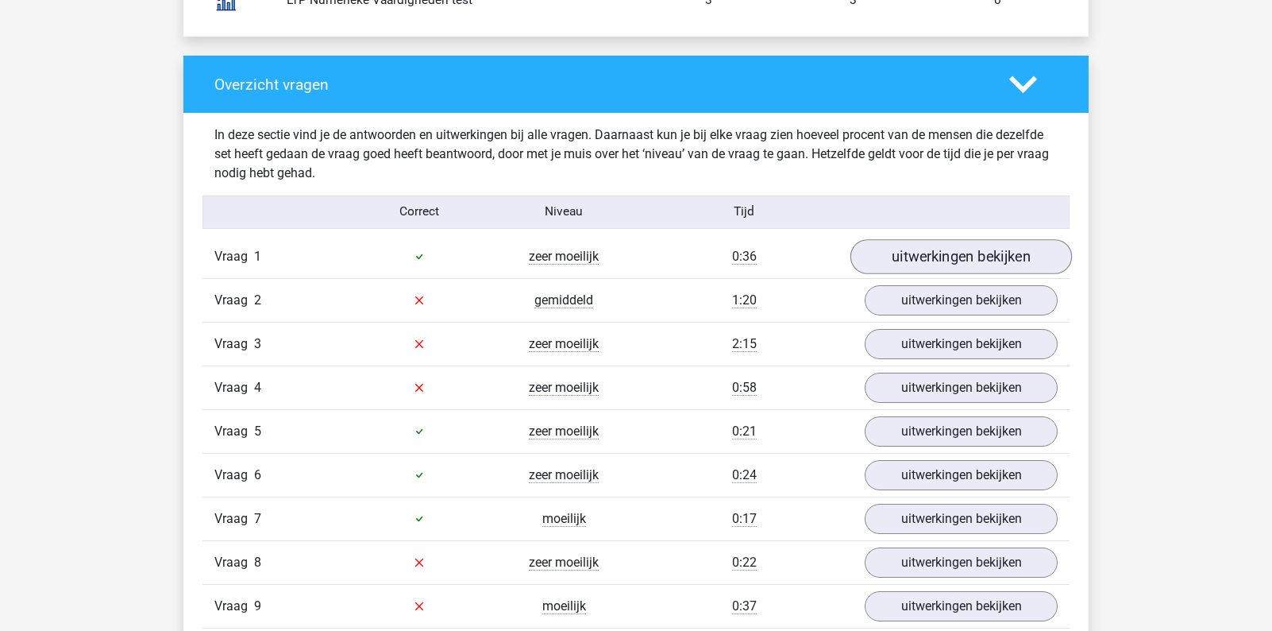
click at [939, 252] on link "uitwerkingen bekijken" at bounding box center [961, 256] width 222 height 35
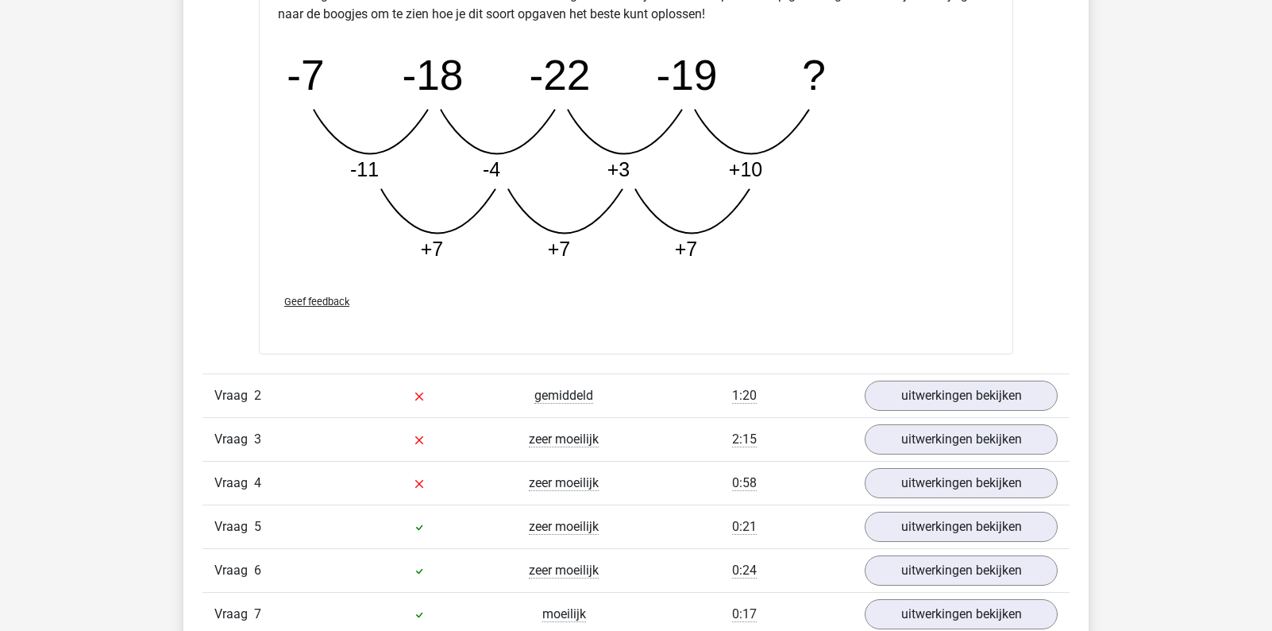
scroll to position [2298, 0]
click at [908, 412] on link "uitwerkingen bekijken" at bounding box center [961, 397] width 222 height 35
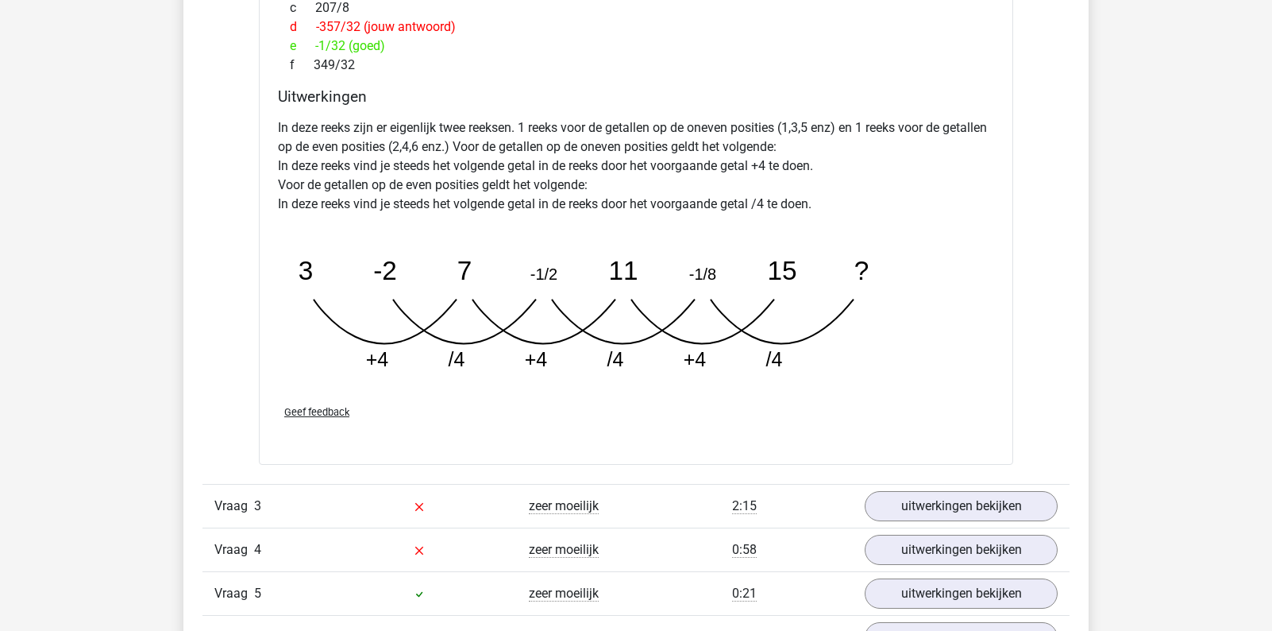
scroll to position [3017, 0]
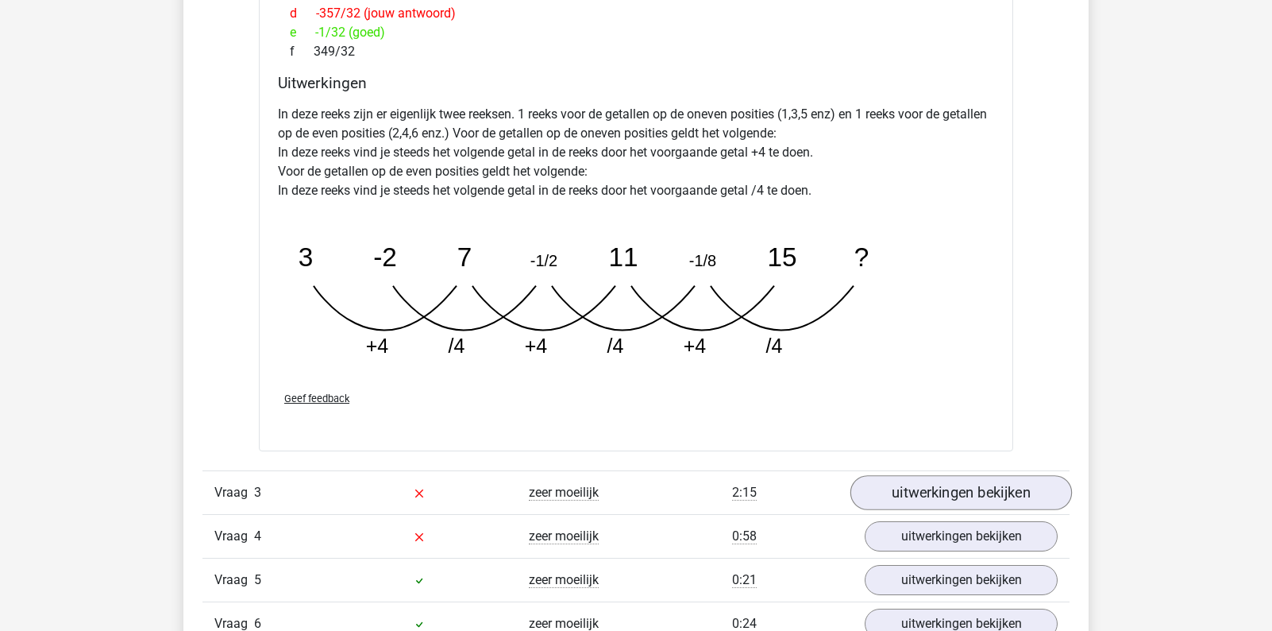
click at [936, 488] on link "uitwerkingen bekijken" at bounding box center [961, 492] width 222 height 35
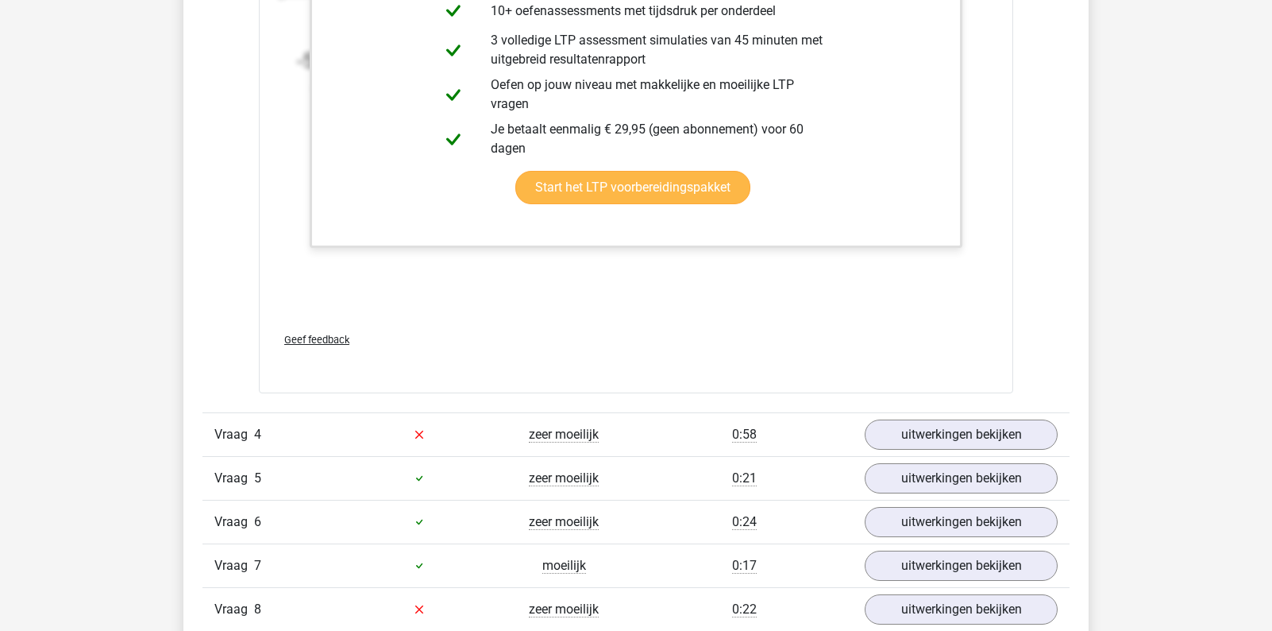
scroll to position [4109, 0]
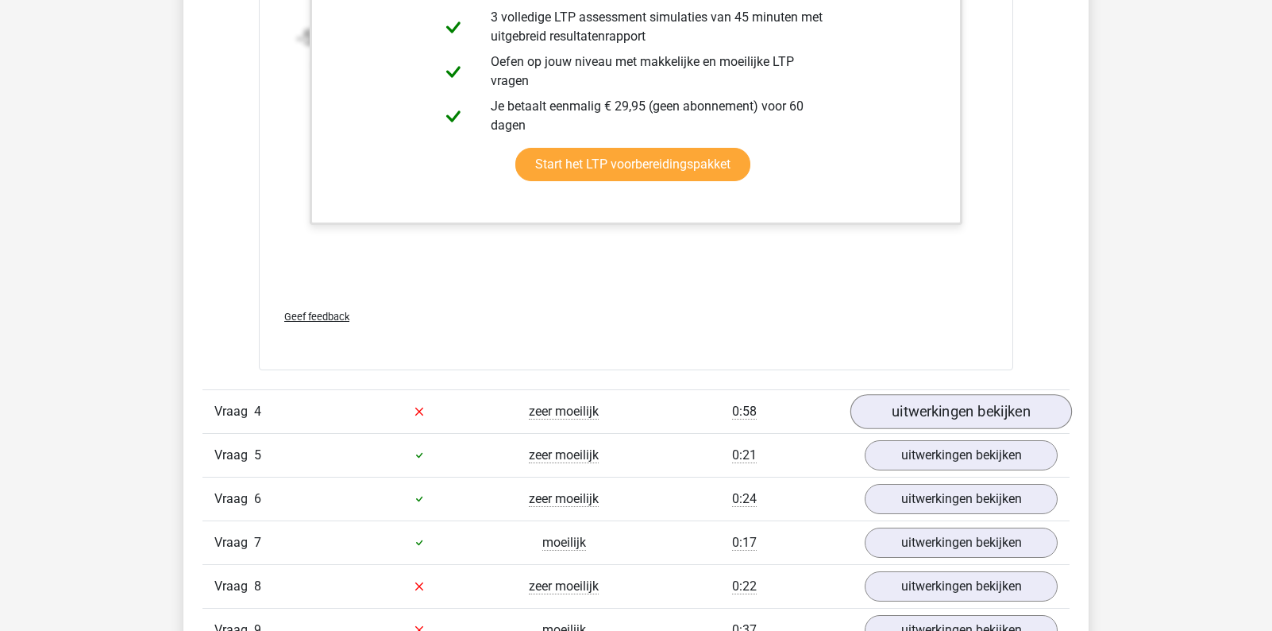
click at [948, 411] on link "uitwerkingen bekijken" at bounding box center [961, 411] width 222 height 35
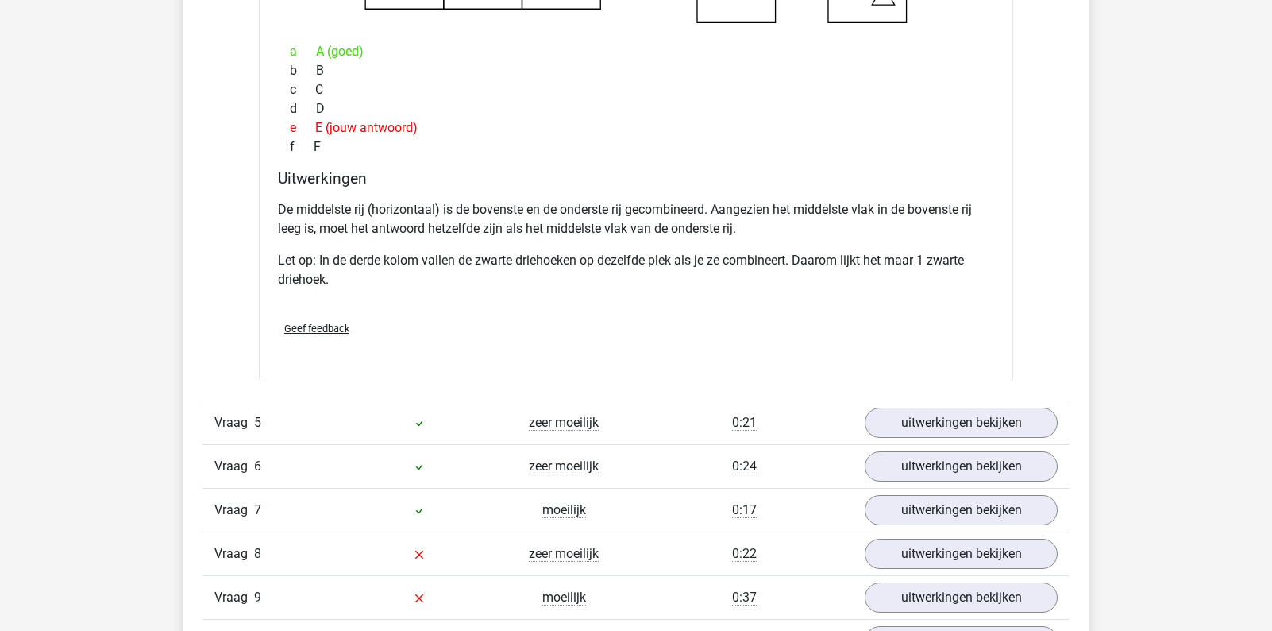
scroll to position [4765, 0]
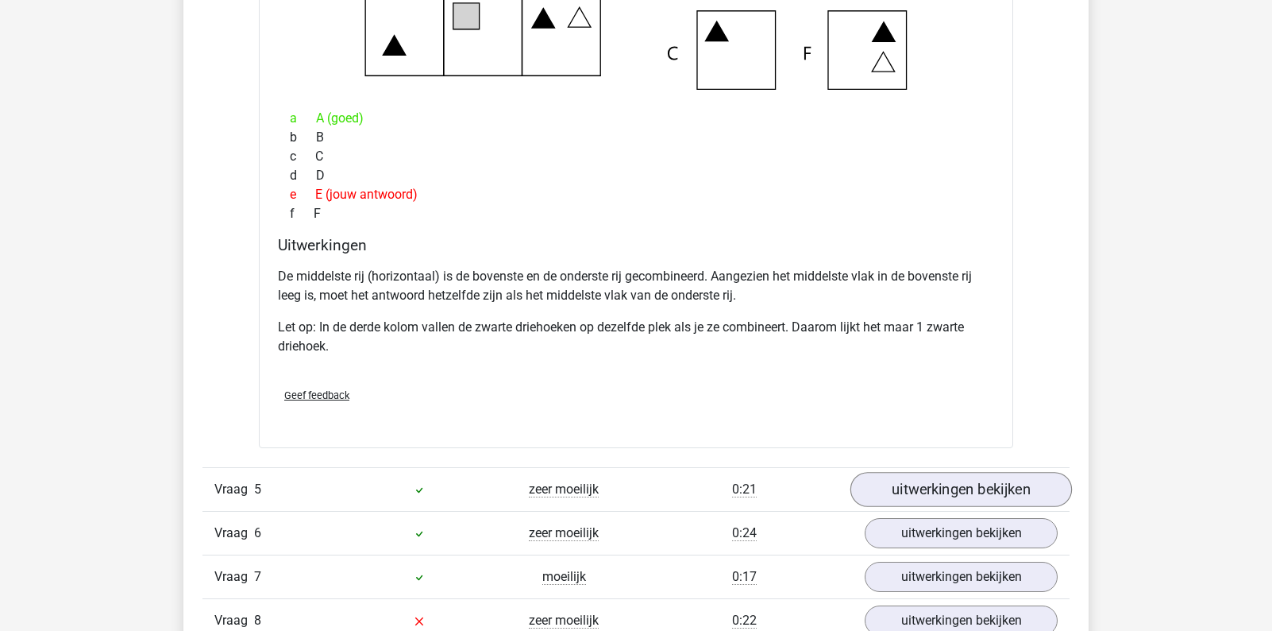
click at [939, 497] on link "uitwerkingen bekijken" at bounding box center [961, 489] width 222 height 35
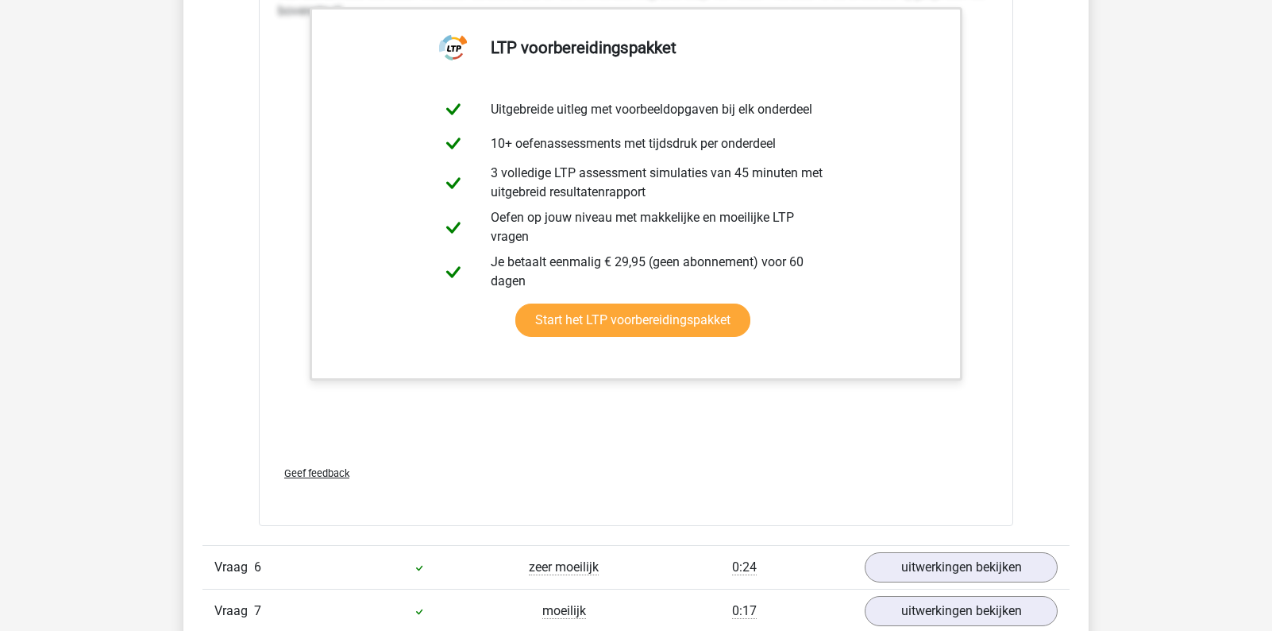
scroll to position [5877, 0]
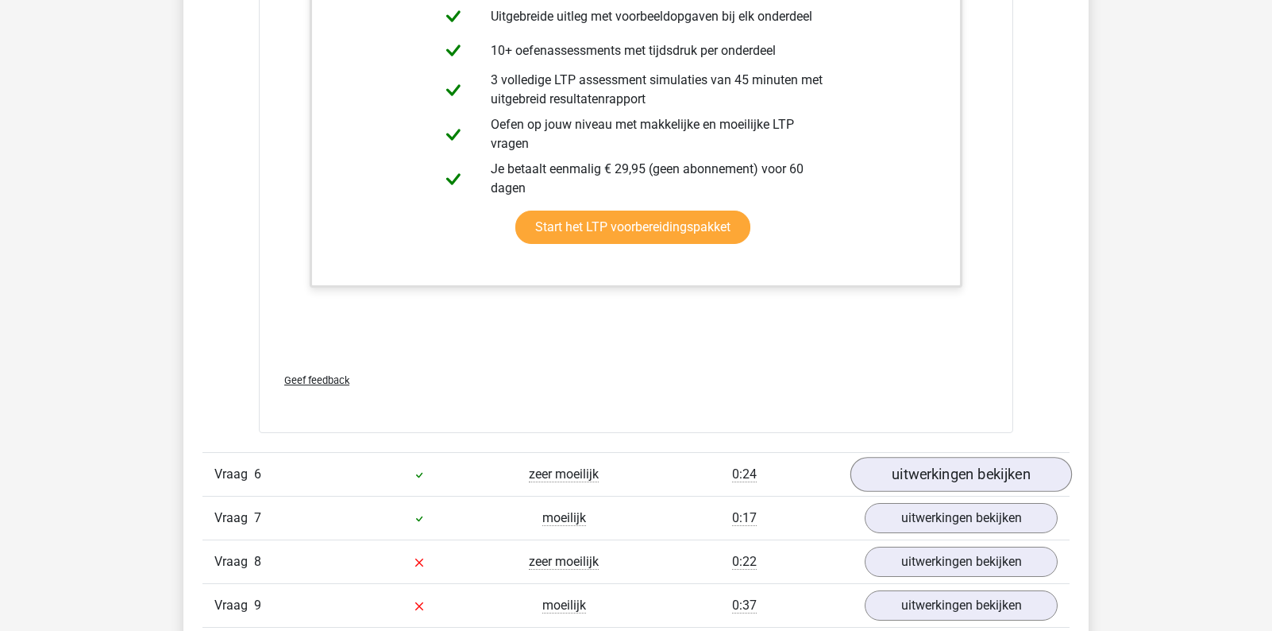
click at [955, 475] on link "uitwerkingen bekijken" at bounding box center [961, 474] width 222 height 35
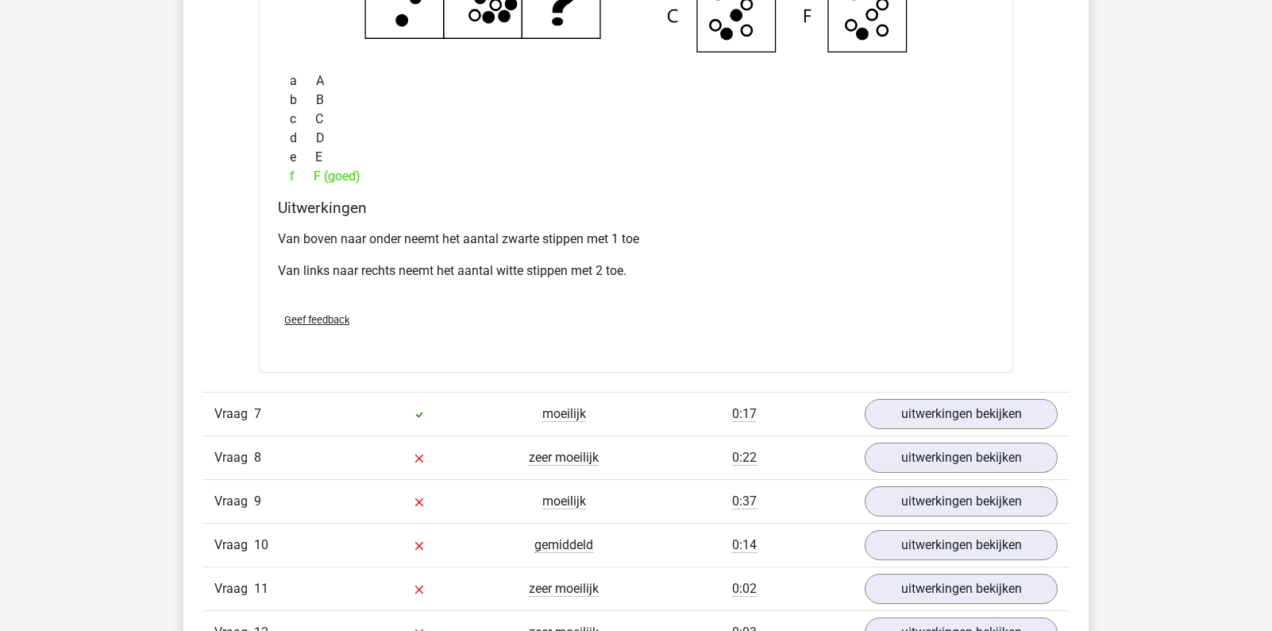
scroll to position [6636, 0]
click at [935, 426] on link "uitwerkingen bekijken" at bounding box center [961, 412] width 222 height 35
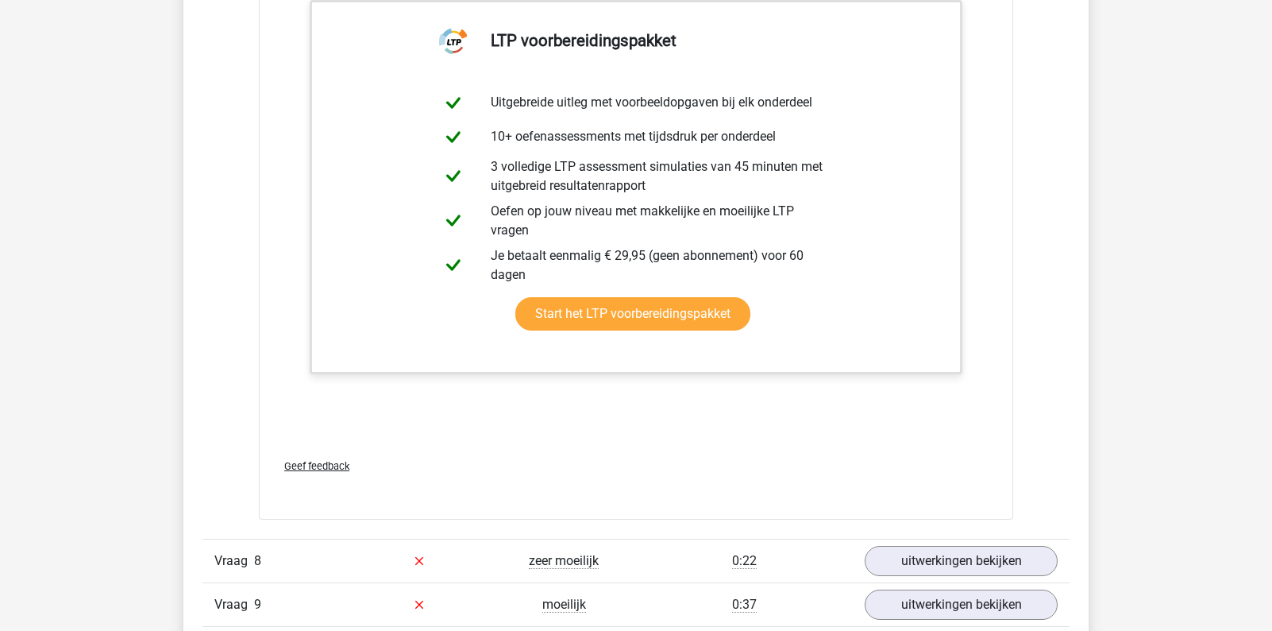
scroll to position [7364, 0]
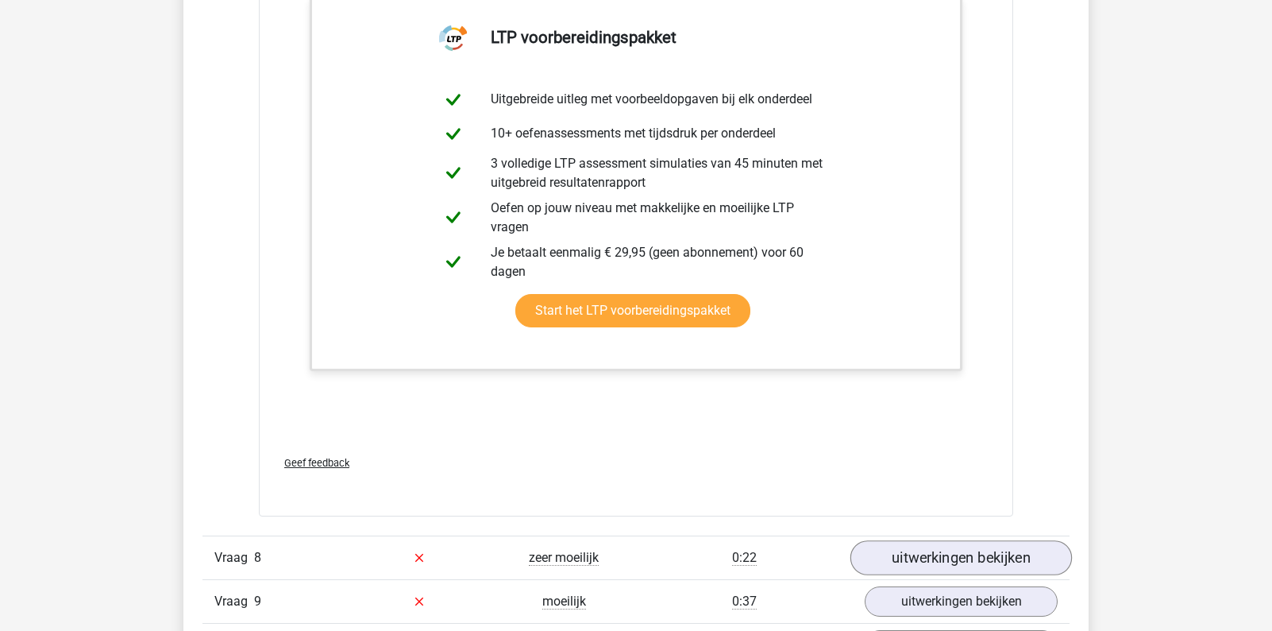
click at [981, 558] on link "uitwerkingen bekijken" at bounding box center [961, 557] width 222 height 35
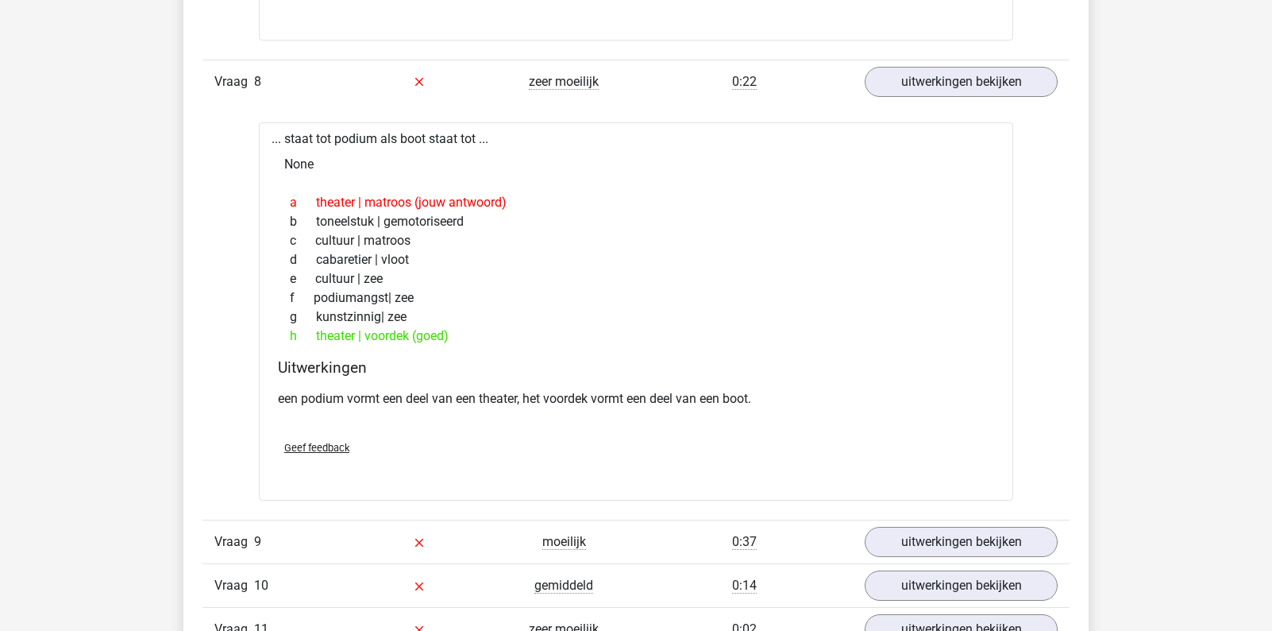
scroll to position [7828, 0]
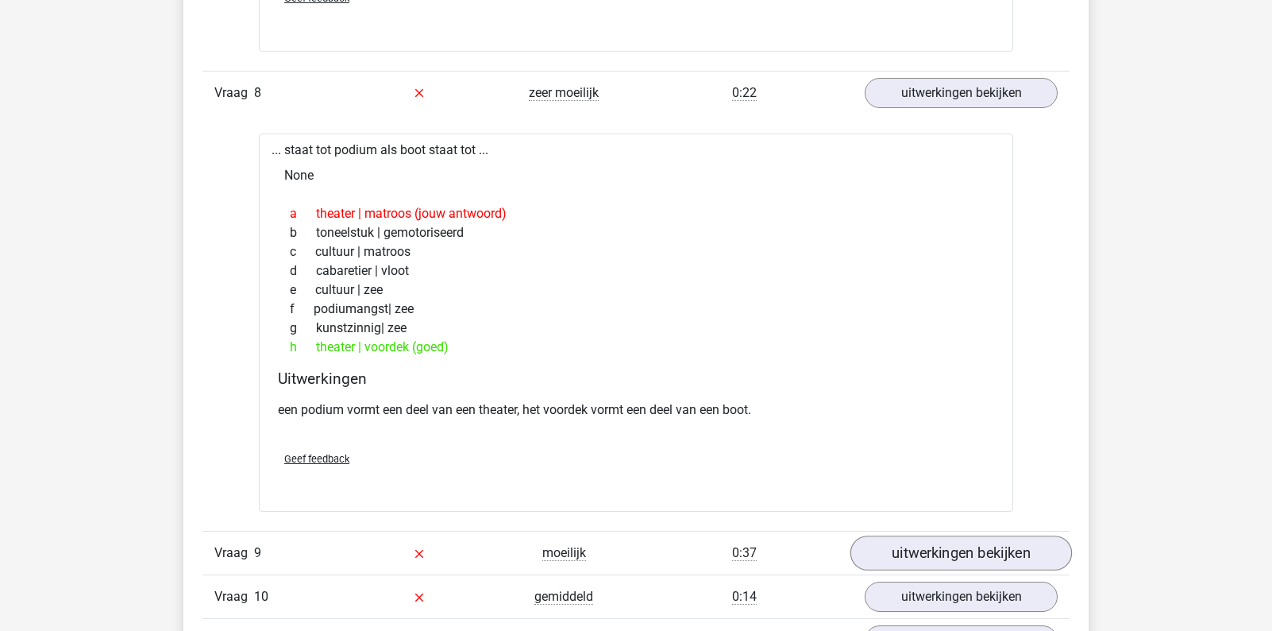
click at [897, 544] on link "uitwerkingen bekijken" at bounding box center [961, 552] width 222 height 35
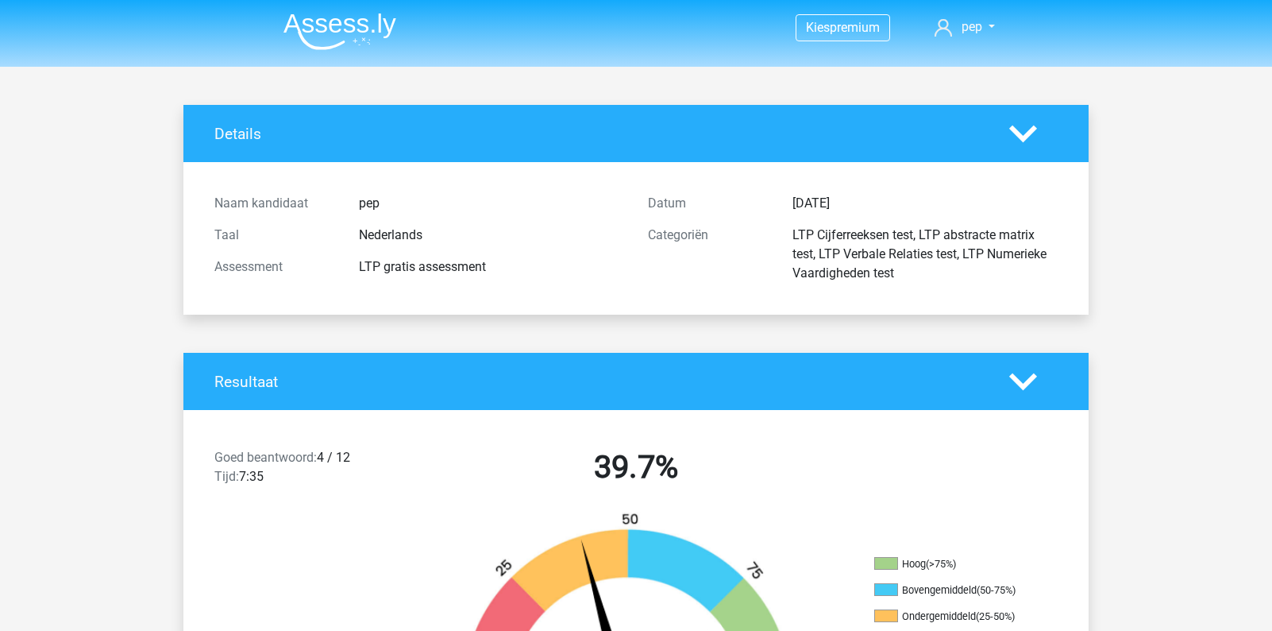
scroll to position [0, 0]
click at [346, 22] on img at bounding box center [339, 31] width 113 height 37
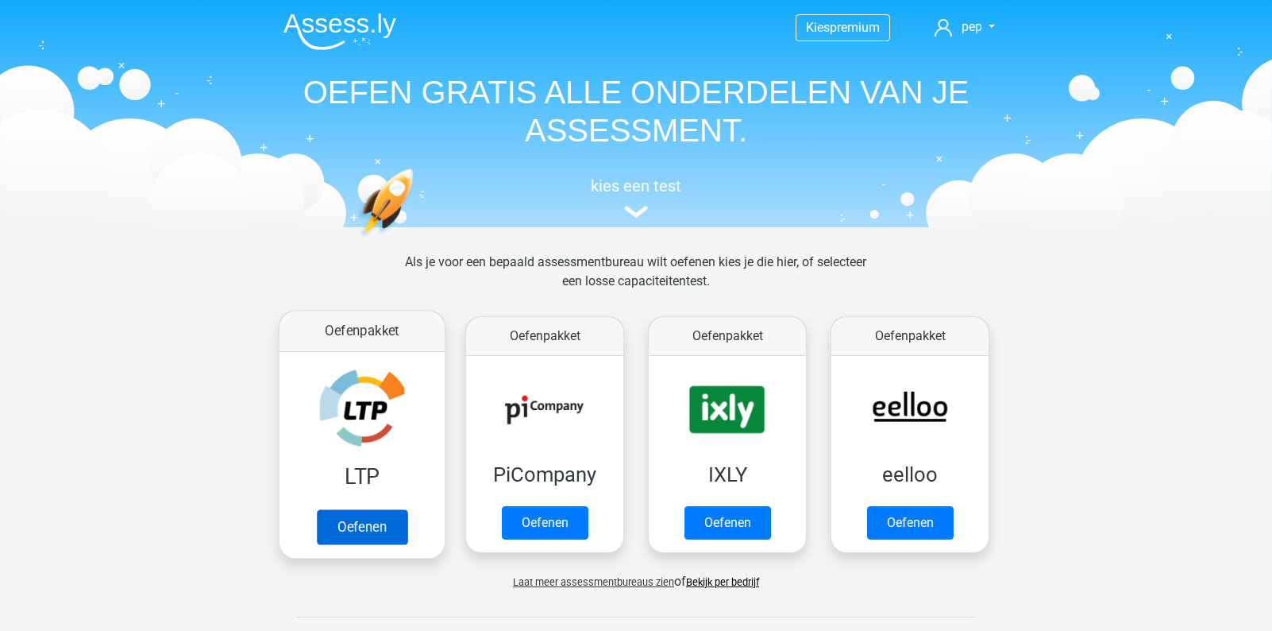
click at [354, 525] on link "Oefenen" at bounding box center [362, 526] width 91 height 35
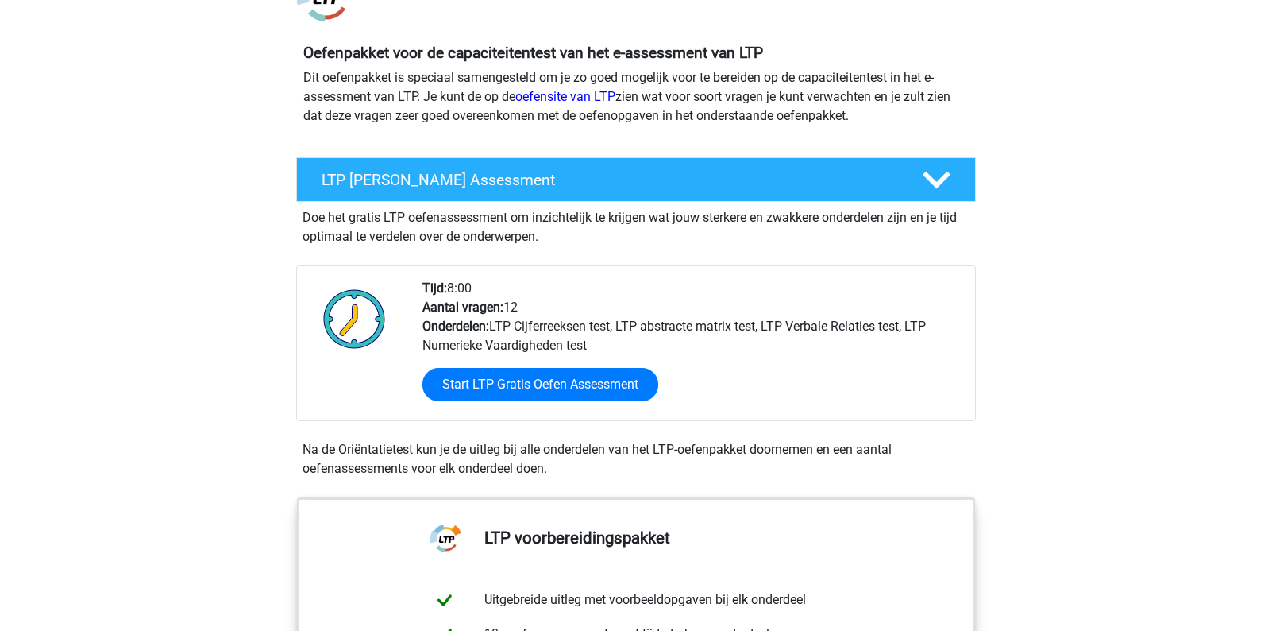
scroll to position [155, 0]
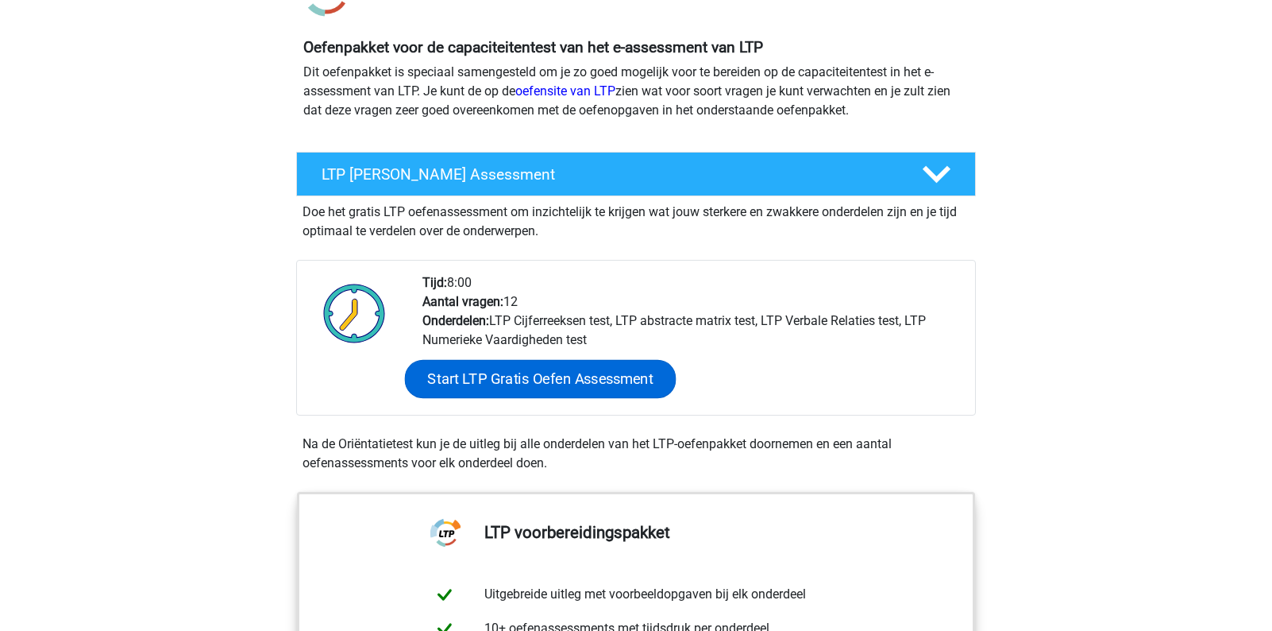
click at [603, 369] on link "Start LTP Gratis Oefen Assessment" at bounding box center [541, 379] width 272 height 38
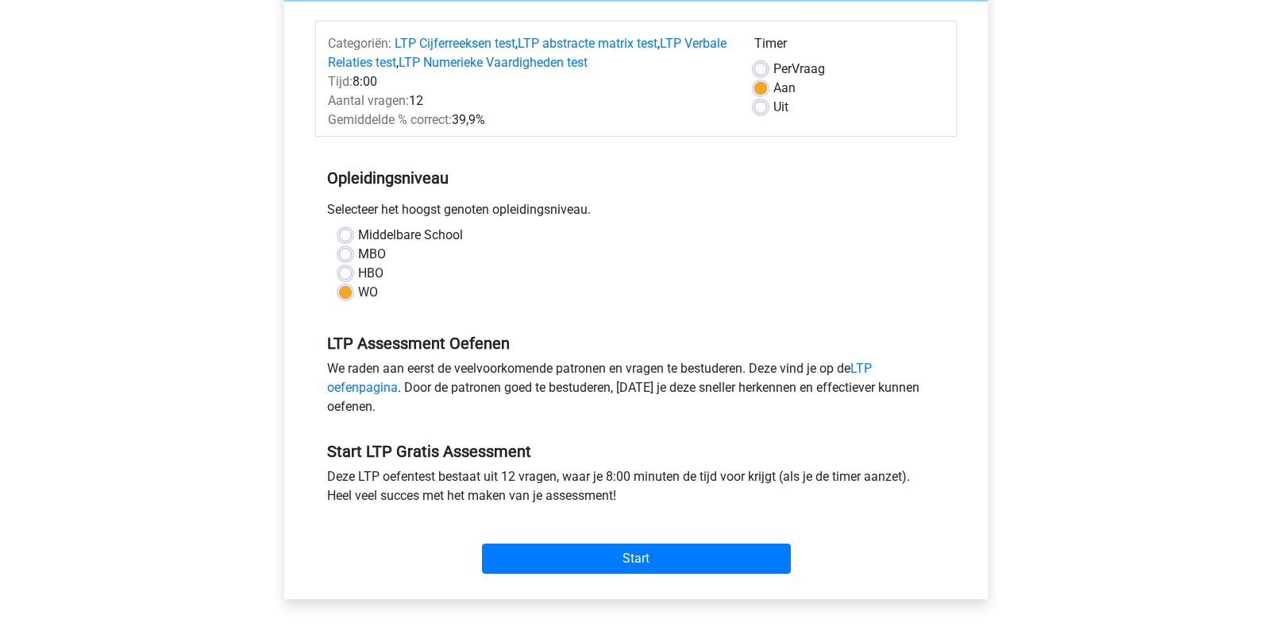
scroll to position [198, 0]
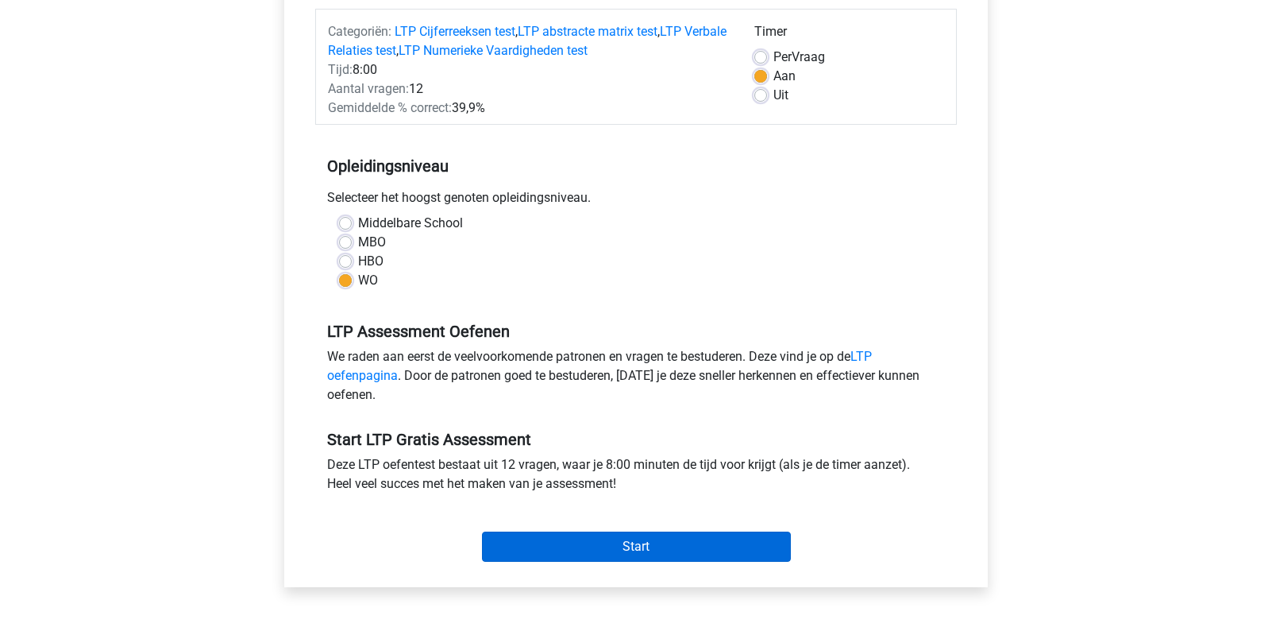
click at [654, 546] on input "Start" at bounding box center [636, 546] width 309 height 30
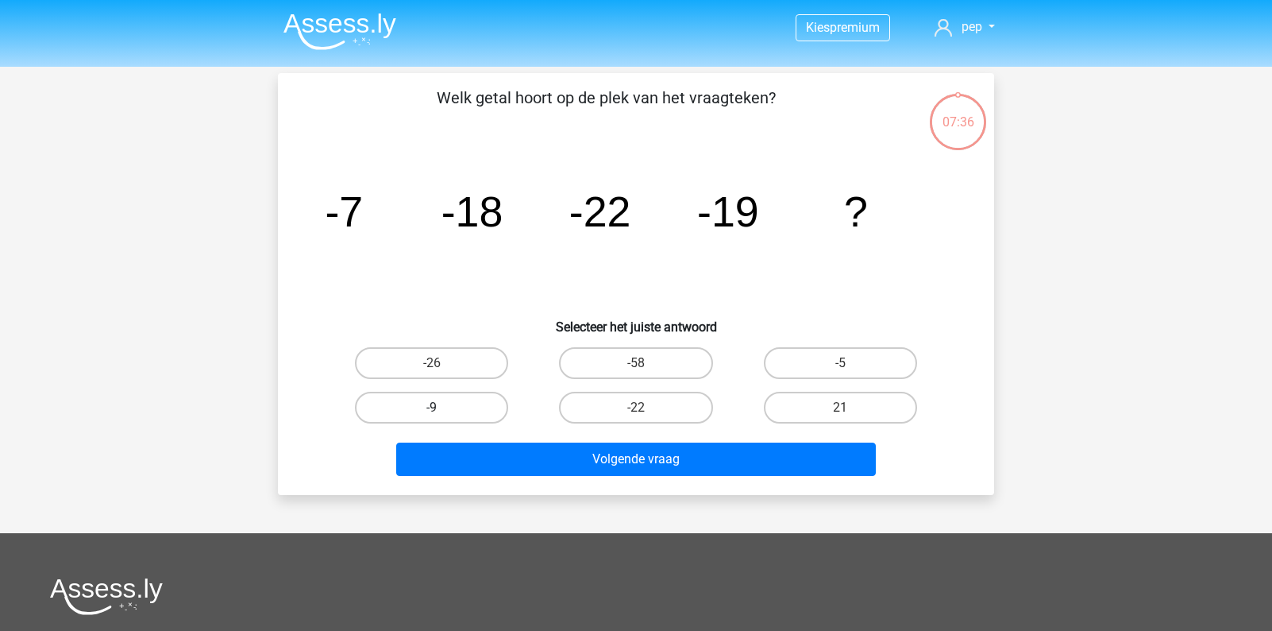
click at [488, 418] on label "-9" at bounding box center [431, 407] width 153 height 32
click at [442, 418] on input "-9" at bounding box center [437, 412] width 10 height 10
radio input "true"
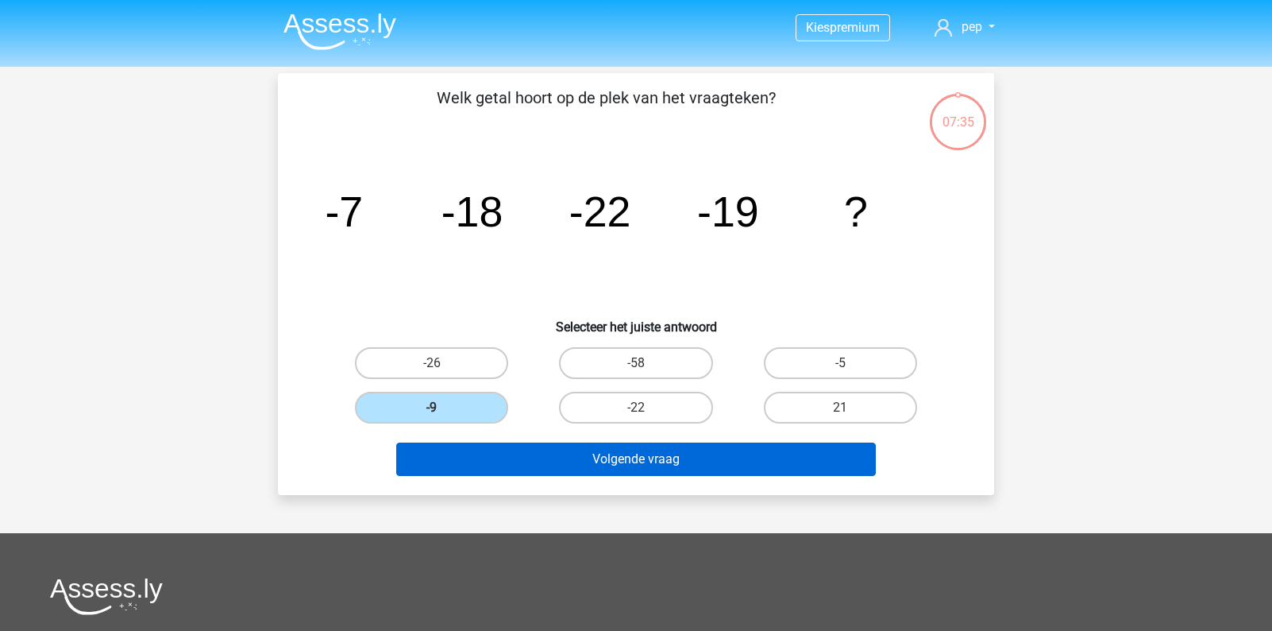
click at [615, 469] on button "Volgende vraag" at bounding box center [636, 458] width 480 height 33
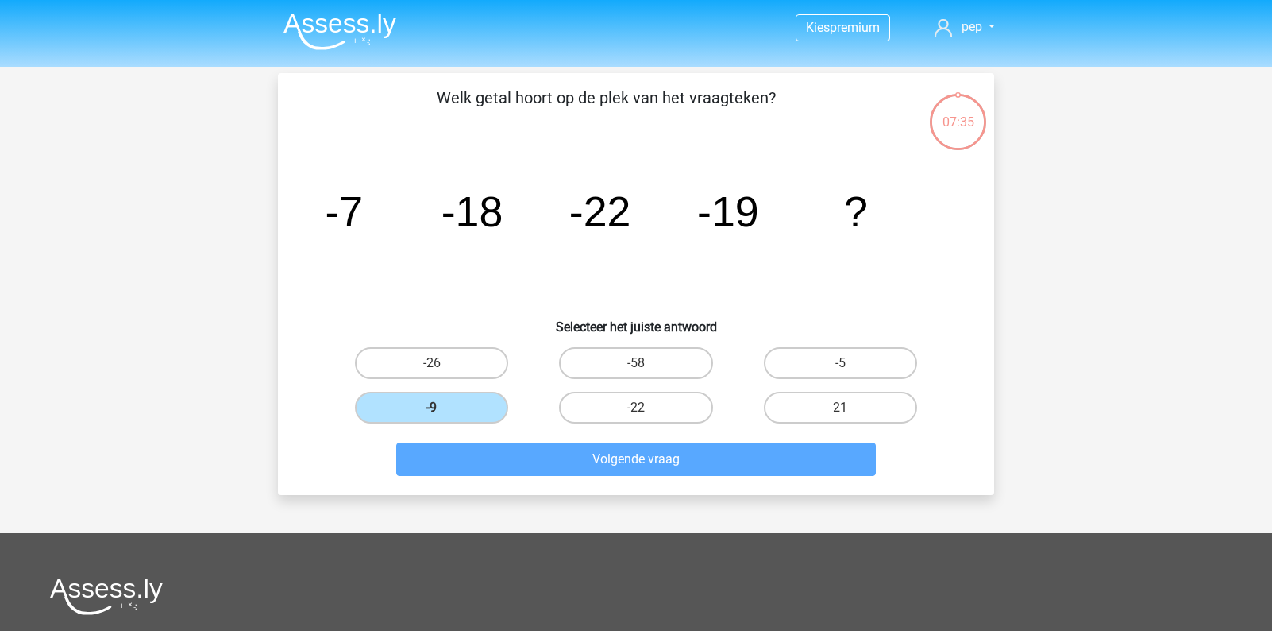
scroll to position [73, 0]
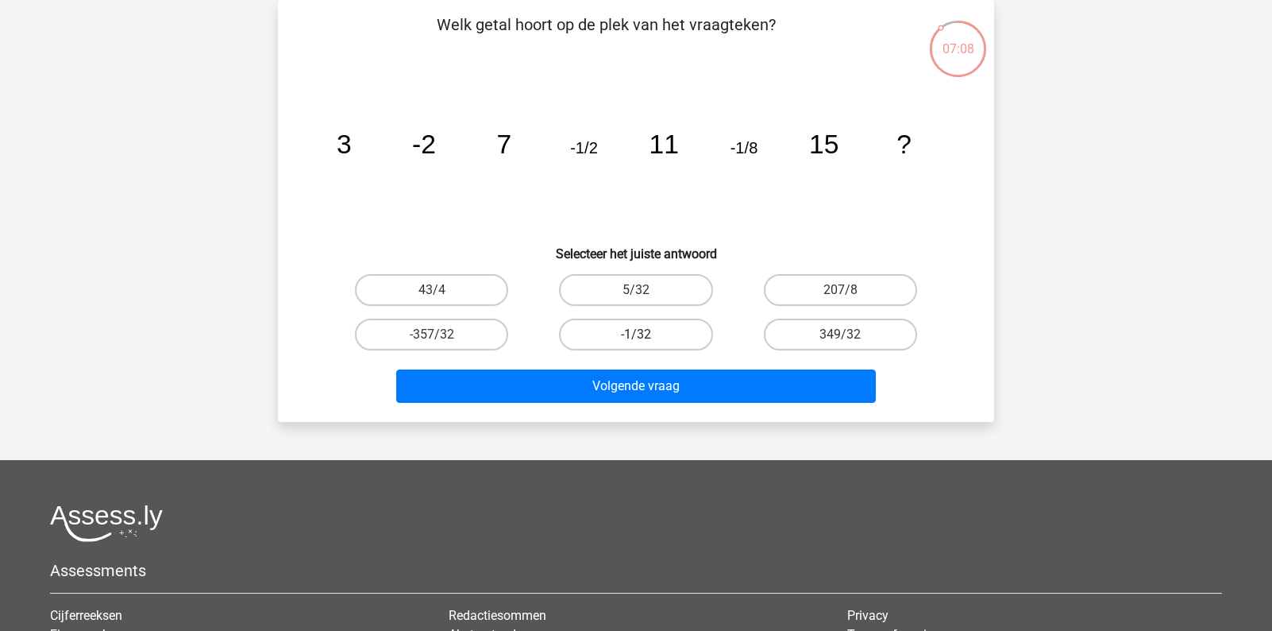
click at [677, 329] on label "-1/32" at bounding box center [635, 334] width 153 height 32
click at [646, 334] on input "-1/32" at bounding box center [641, 339] width 10 height 10
radio input "true"
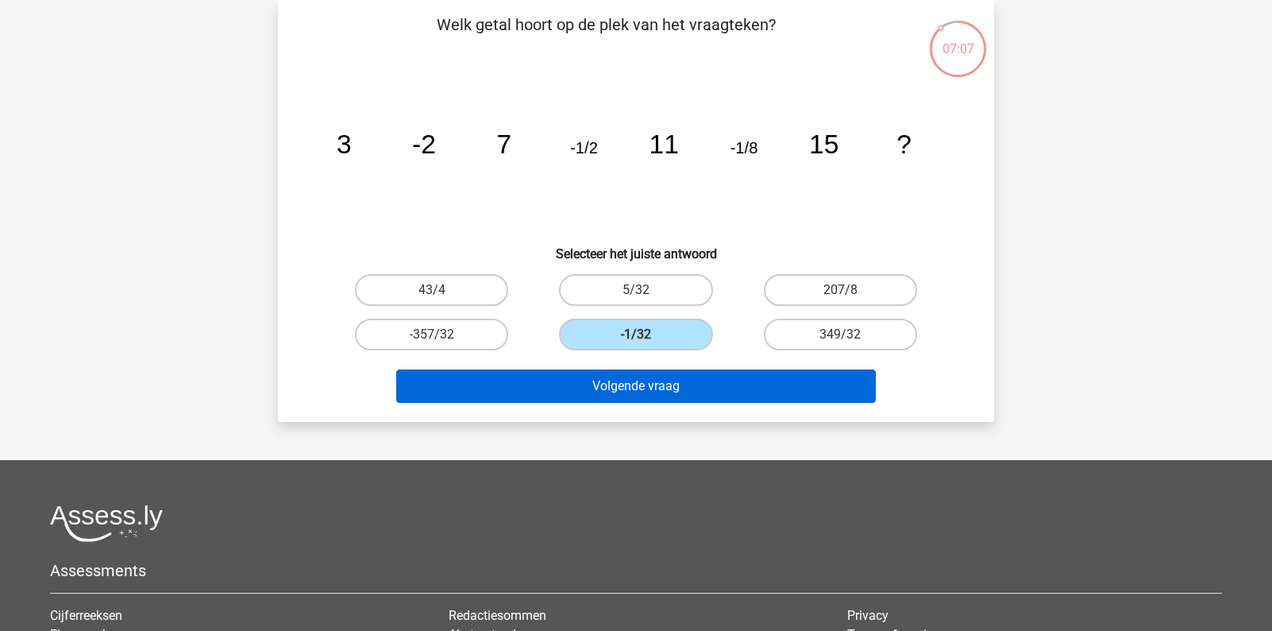
click at [682, 372] on button "Volgende vraag" at bounding box center [636, 385] width 480 height 33
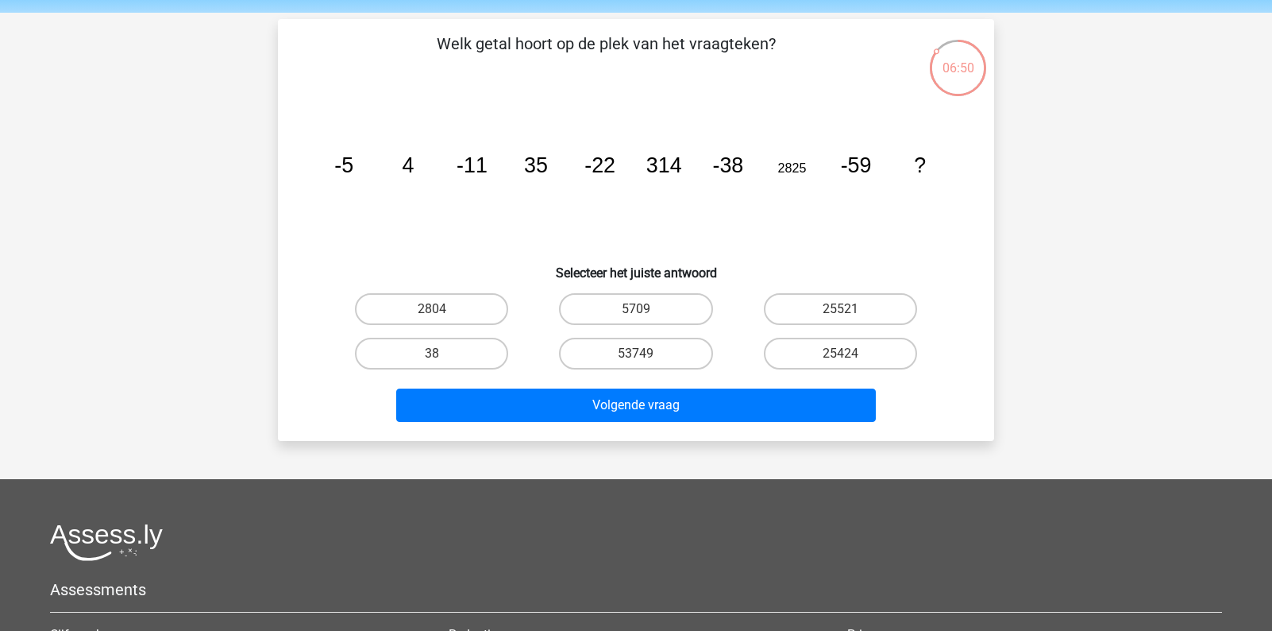
scroll to position [49, 0]
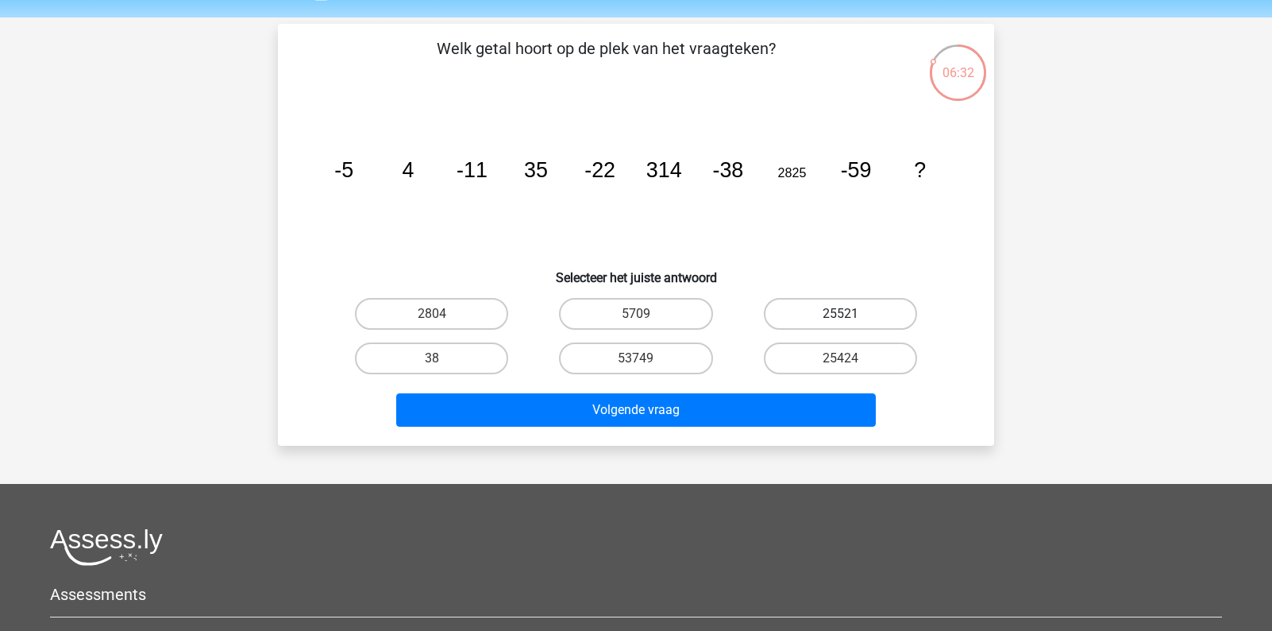
click at [878, 326] on label "25521" at bounding box center [840, 314] width 153 height 32
click at [850, 324] on input "25521" at bounding box center [845, 319] width 10 height 10
radio input "true"
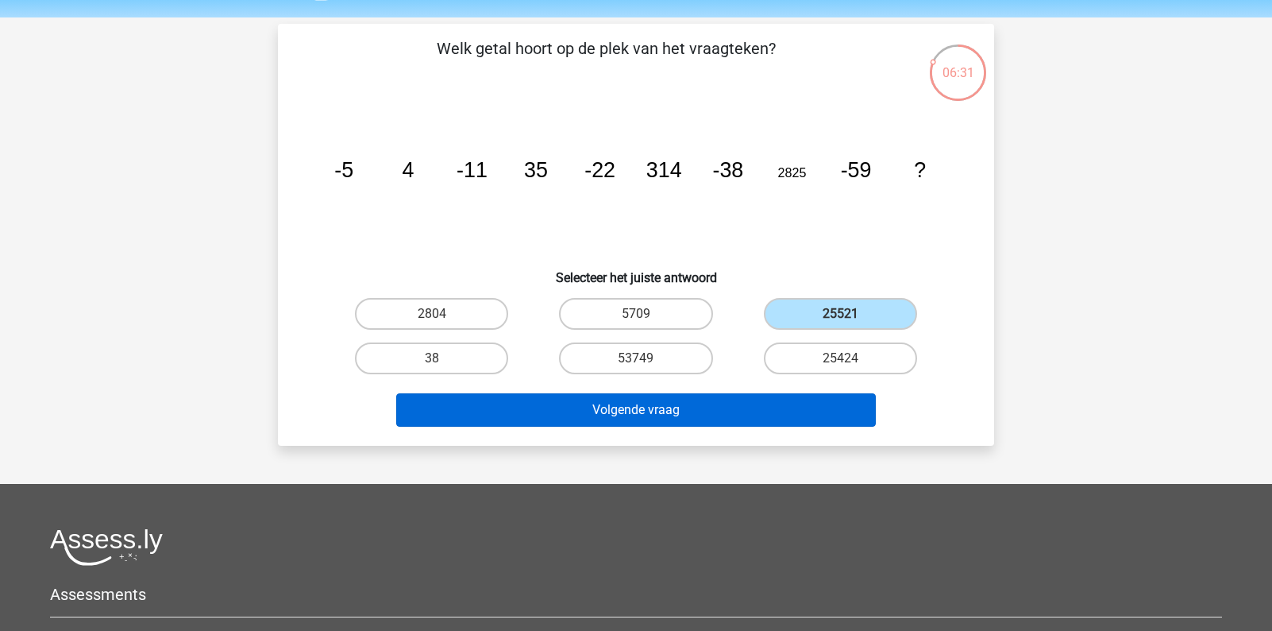
click at [789, 404] on button "Volgende vraag" at bounding box center [636, 409] width 480 height 33
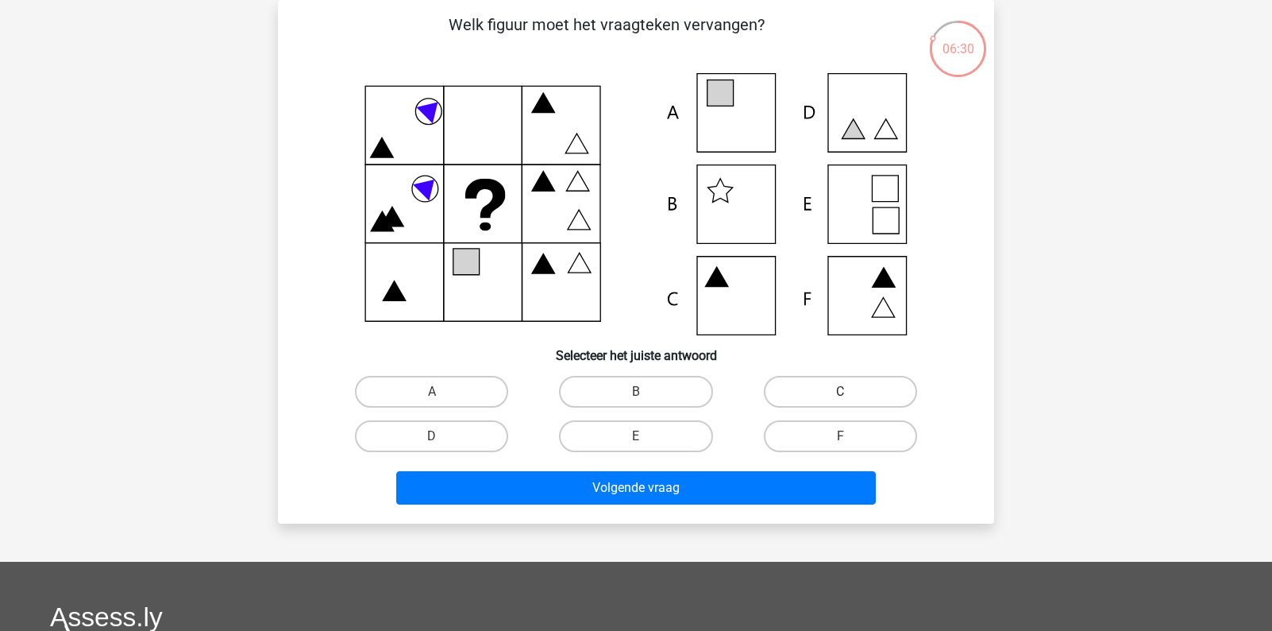
scroll to position [55, 0]
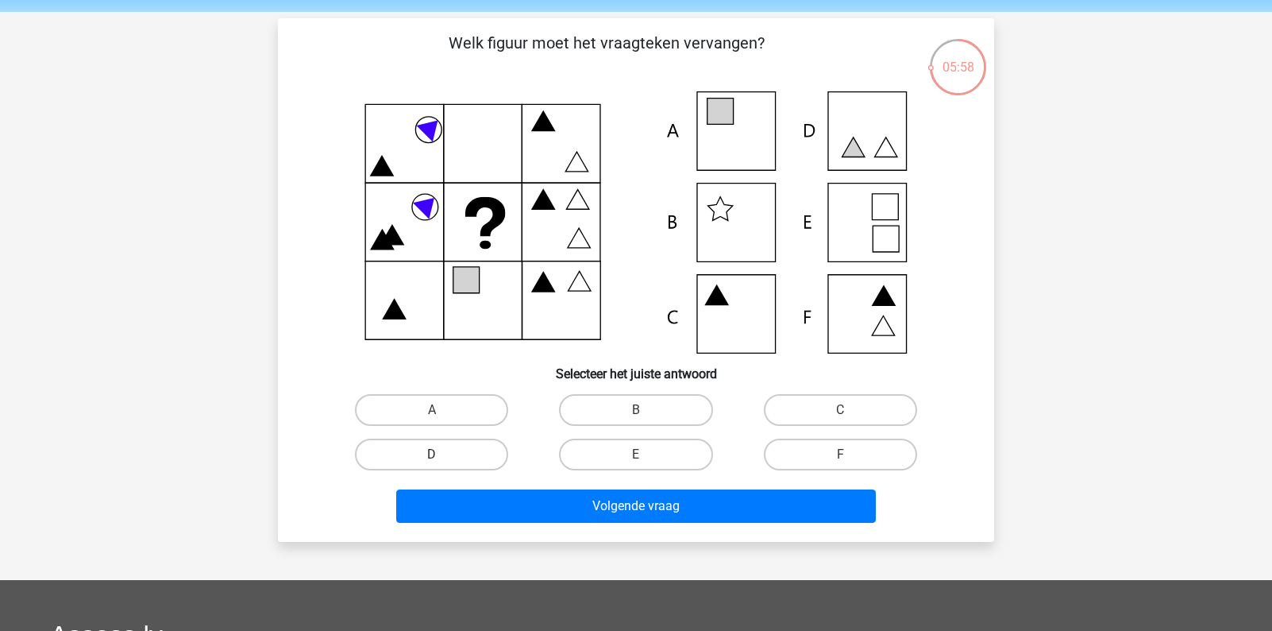
click at [486, 461] on label "D" at bounding box center [431, 454] width 153 height 32
click at [442, 461] on input "D" at bounding box center [437, 459] width 10 height 10
radio input "true"
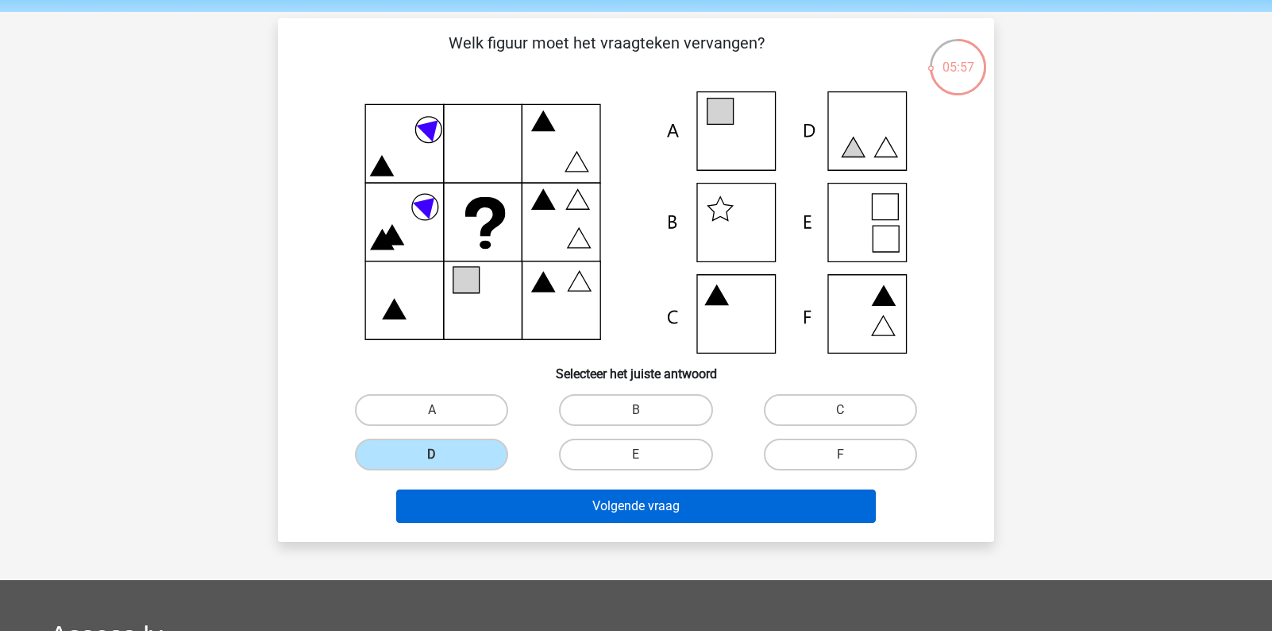
click at [598, 508] on button "Volgende vraag" at bounding box center [636, 505] width 480 height 33
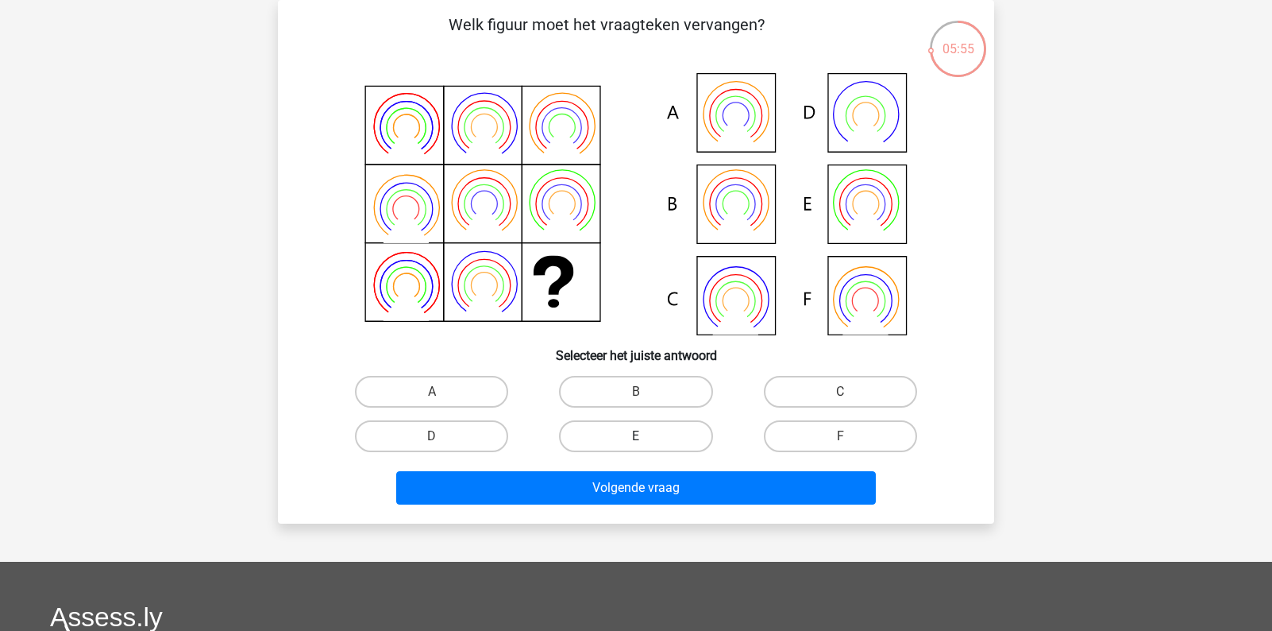
scroll to position [44, 0]
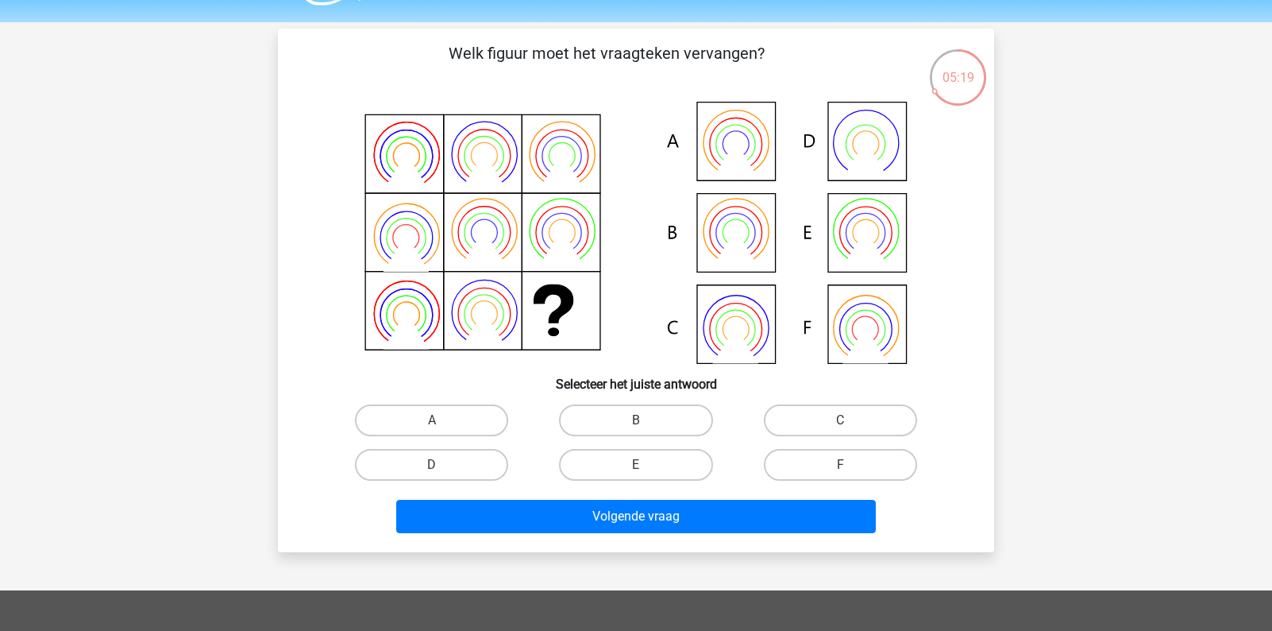
click at [840, 420] on input "C" at bounding box center [845, 425] width 10 height 10
radio input "true"
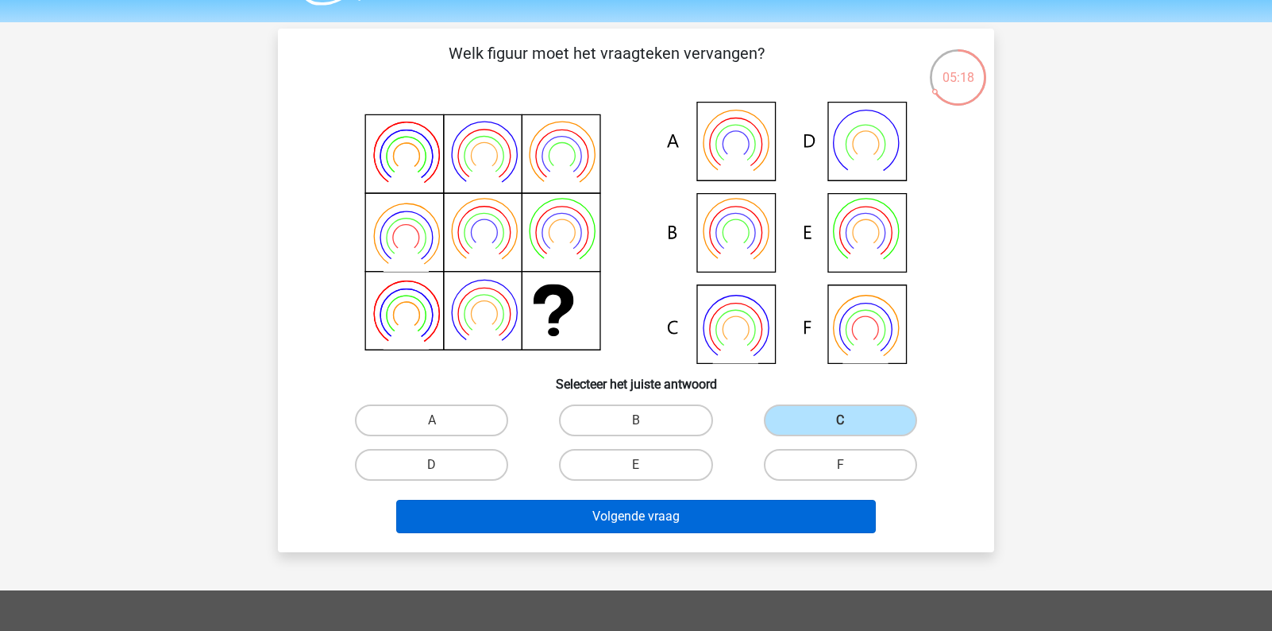
click at [718, 503] on button "Volgende vraag" at bounding box center [636, 515] width 480 height 33
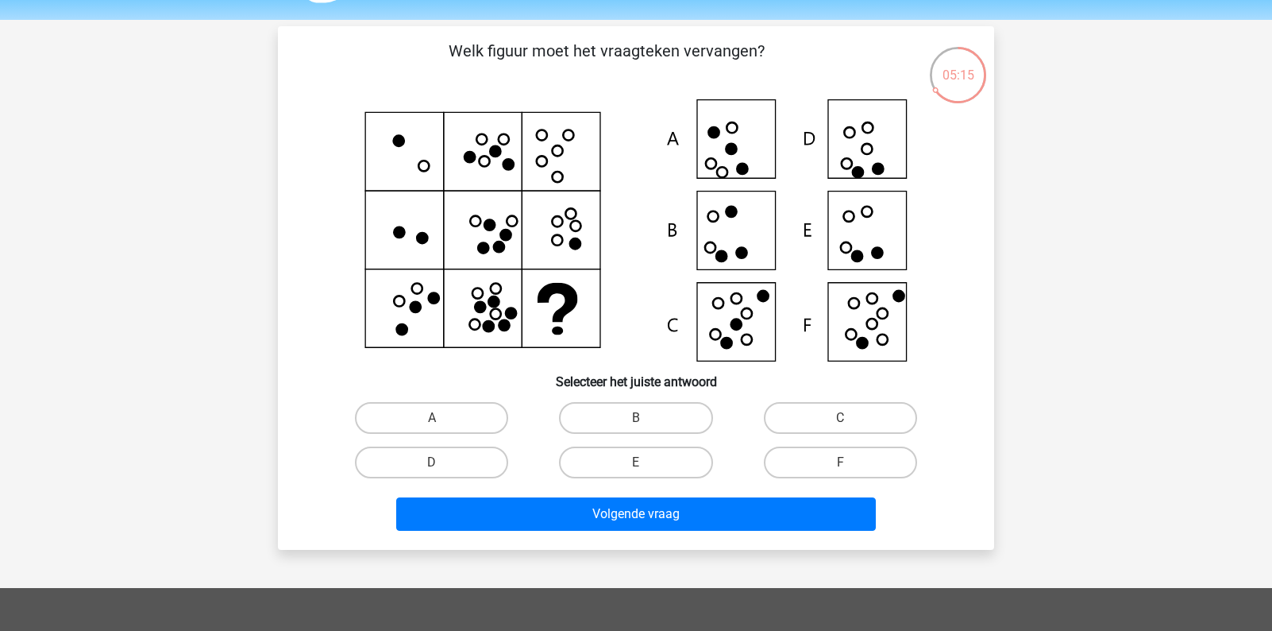
scroll to position [36, 0]
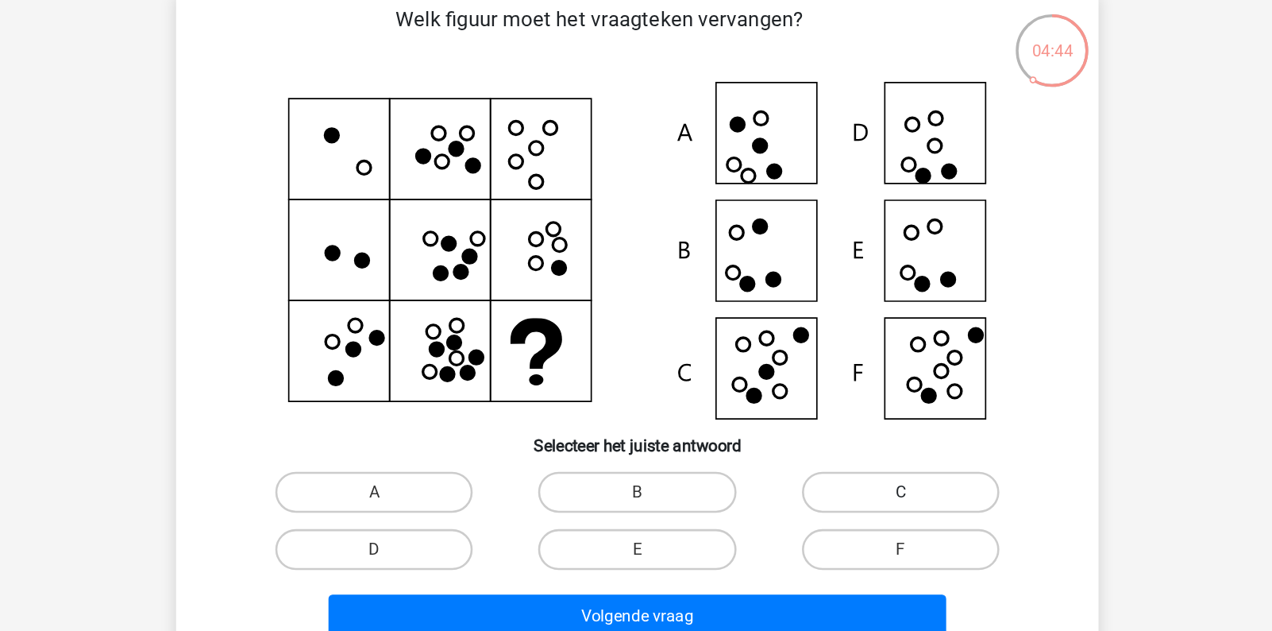
click at [764, 413] on label "C" at bounding box center [840, 429] width 153 height 32
click at [840, 429] on input "C" at bounding box center [845, 434] width 10 height 10
radio input "true"
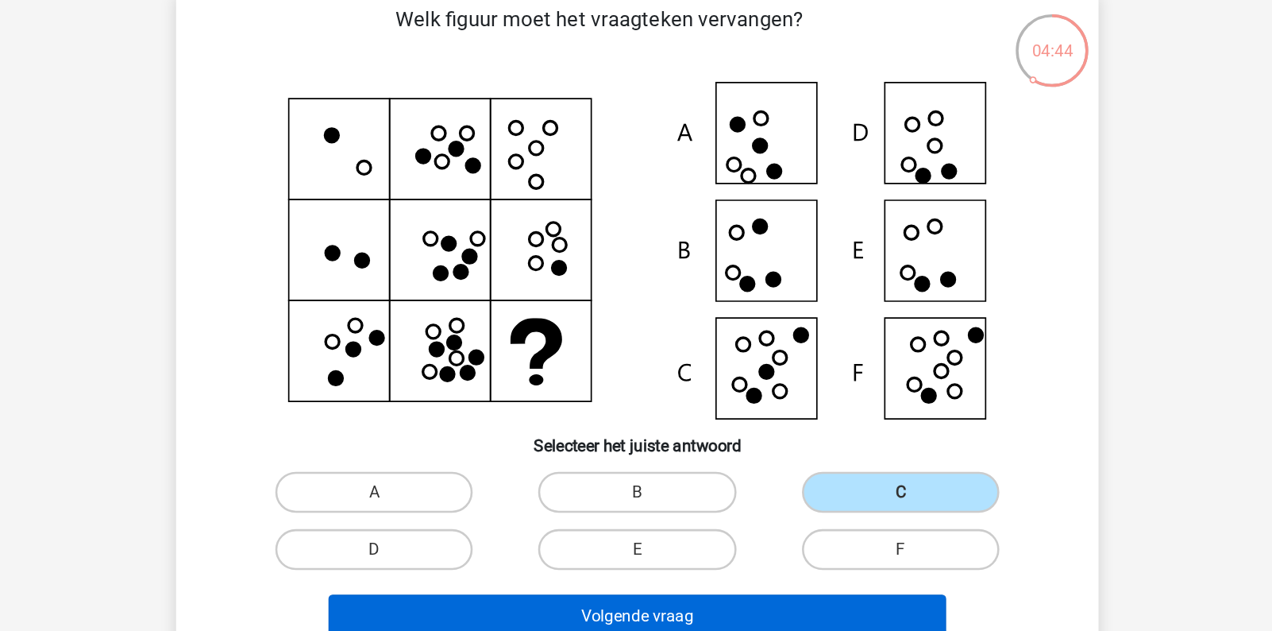
click at [572, 508] on button "Volgende vraag" at bounding box center [636, 524] width 480 height 33
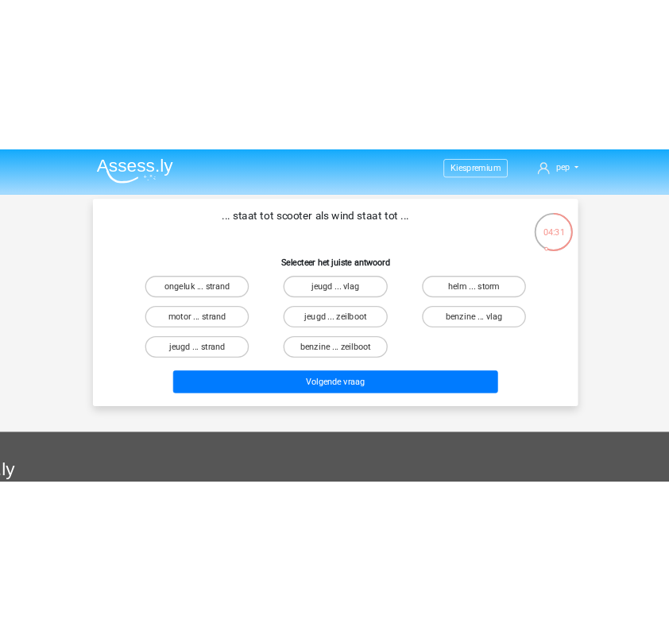
scroll to position [0, 0]
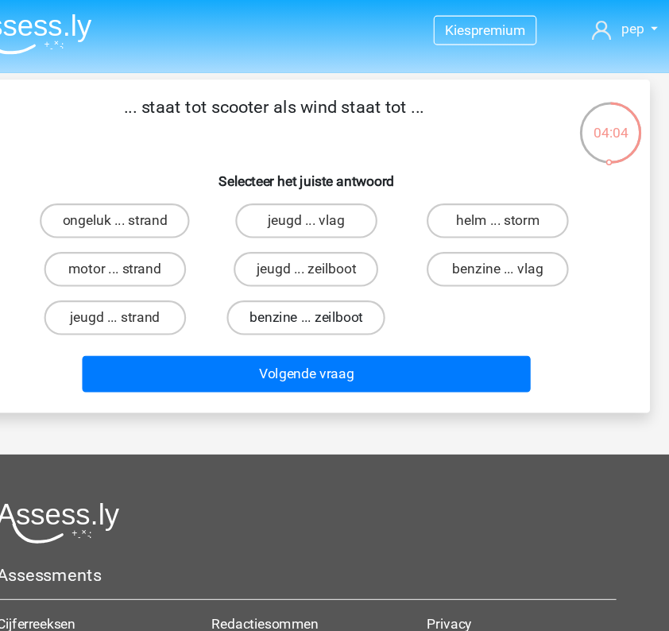
click at [272, 291] on label "benzine ... zeilboot" at bounding box center [333, 292] width 145 height 32
click at [334, 291] on input "benzine ... zeilboot" at bounding box center [339, 296] width 10 height 10
radio input "true"
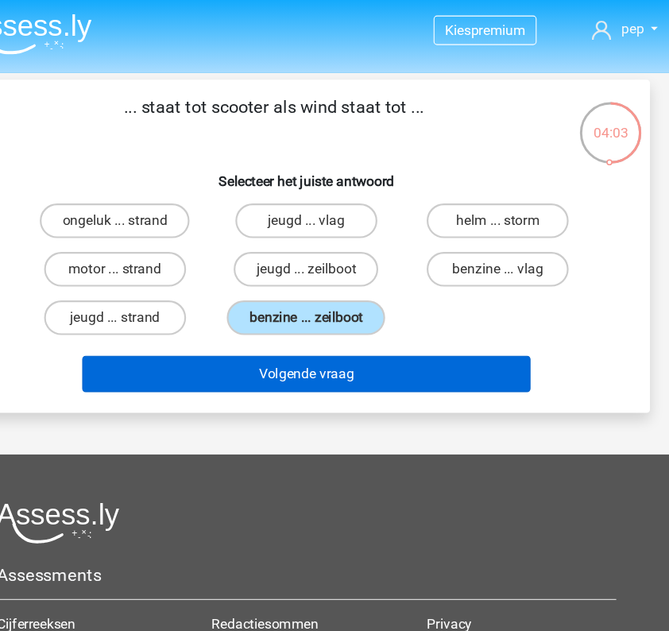
click at [276, 343] on button "Volgende vraag" at bounding box center [334, 342] width 411 height 33
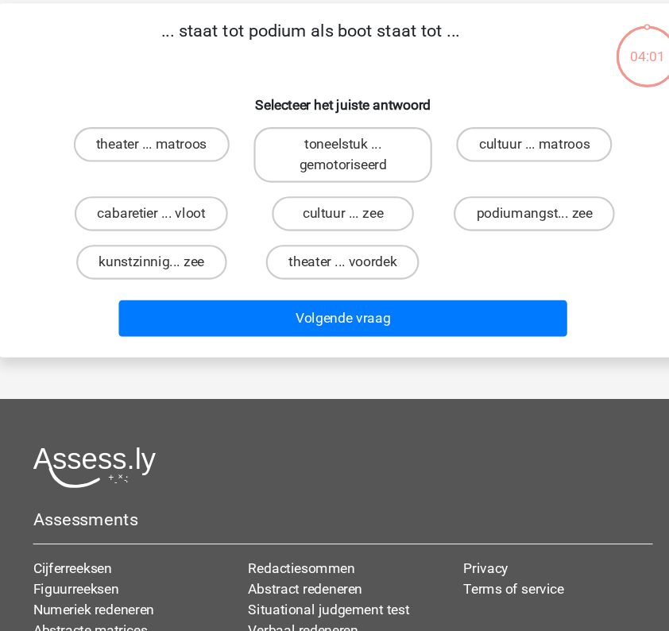
scroll to position [21, 0]
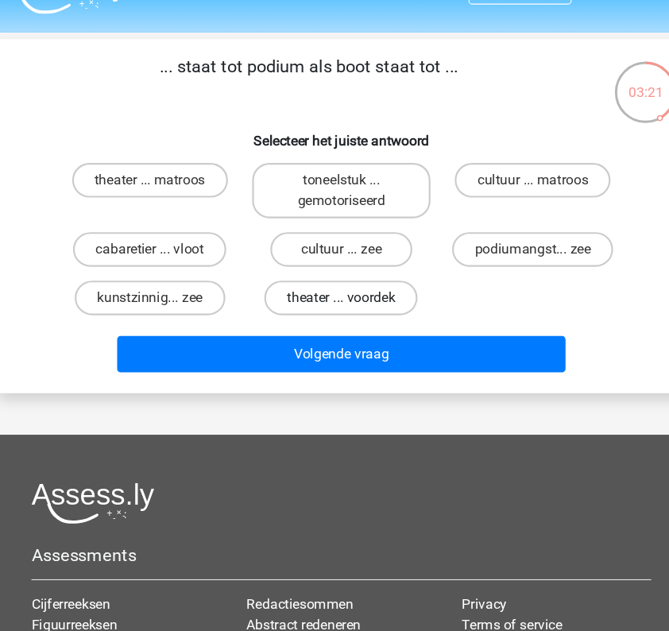
click at [309, 276] on label "theater ... voordek" at bounding box center [334, 290] width 141 height 32
click at [334, 290] on input "theater ... voordek" at bounding box center [339, 295] width 10 height 10
radio input "true"
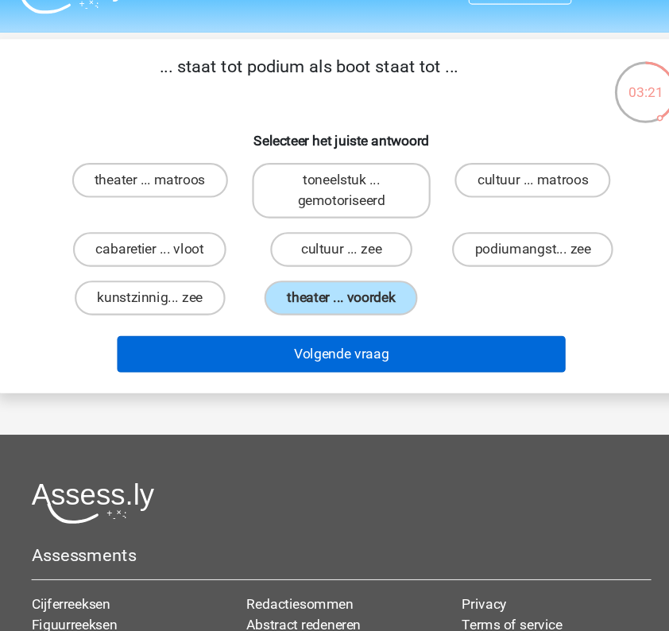
click at [326, 325] on button "Volgende vraag" at bounding box center [334, 341] width 411 height 33
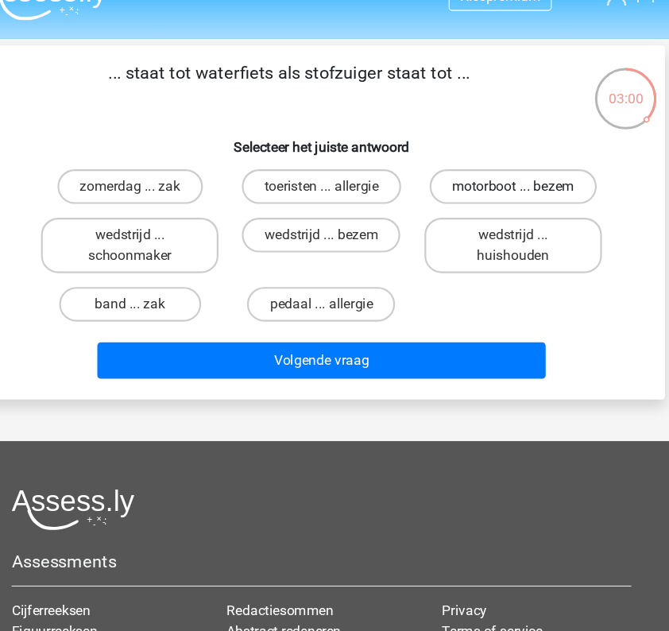
click at [516, 171] on label "motorboot ... bezem" at bounding box center [510, 182] width 153 height 32
click at [516, 182] on input "motorboot ... bezem" at bounding box center [515, 187] width 10 height 10
radio input "true"
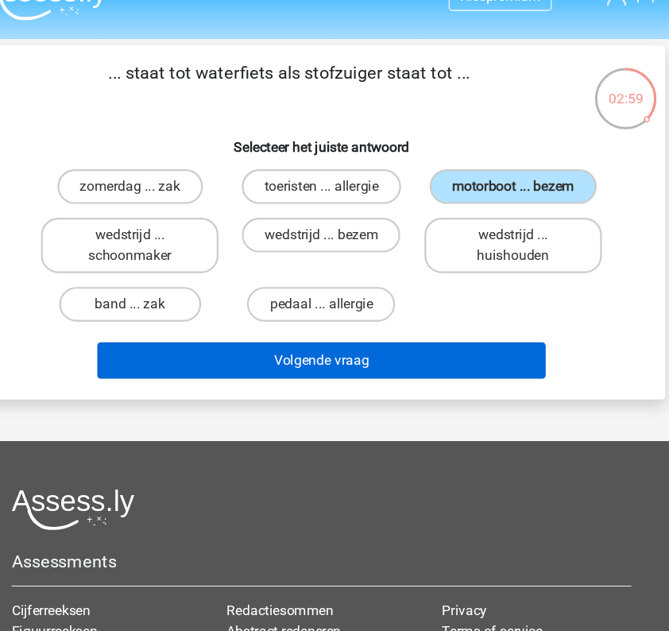
click at [376, 346] on button "Volgende vraag" at bounding box center [334, 341] width 411 height 33
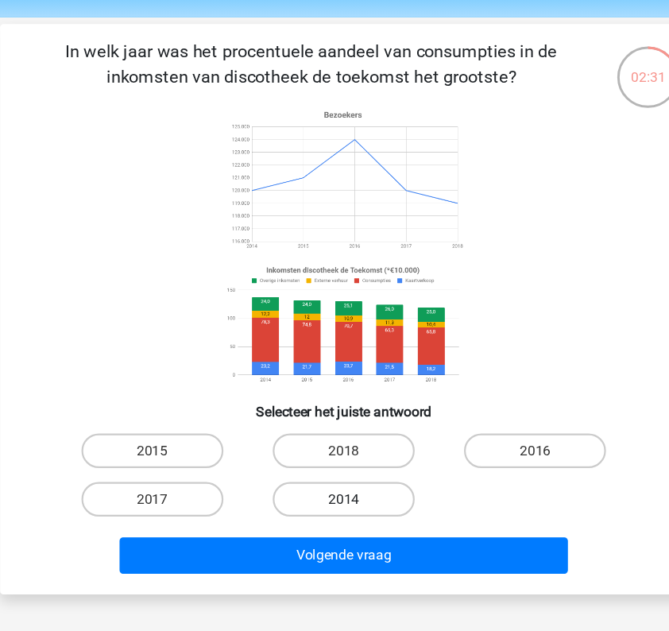
click at [309, 472] on label "2014" at bounding box center [334, 488] width 130 height 32
click at [334, 488] on input "2014" at bounding box center [339, 493] width 10 height 10
radio input "true"
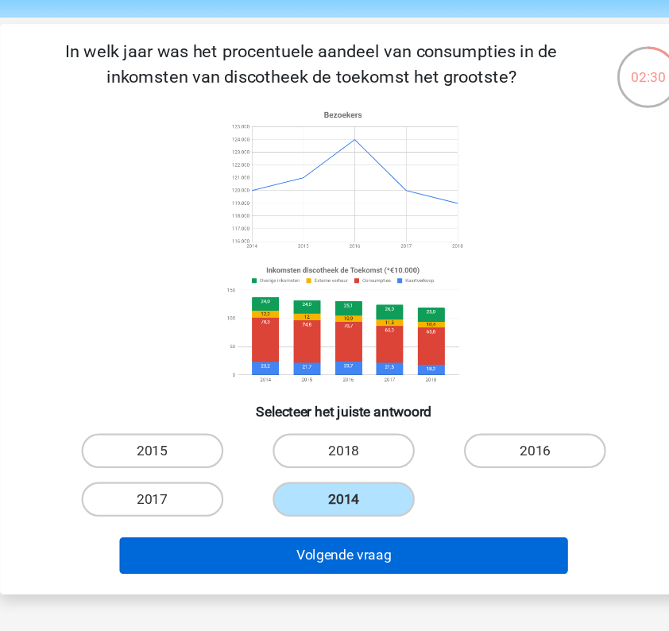
click at [307, 523] on button "Volgende vraag" at bounding box center [334, 539] width 411 height 33
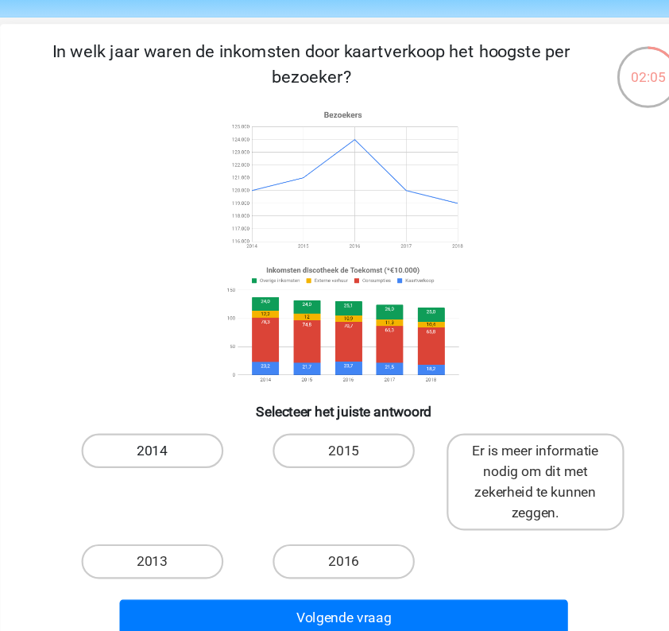
click at [164, 428] on label "2014" at bounding box center [159, 444] width 130 height 32
click at [164, 444] on input "2014" at bounding box center [164, 449] width 10 height 10
radio input "true"
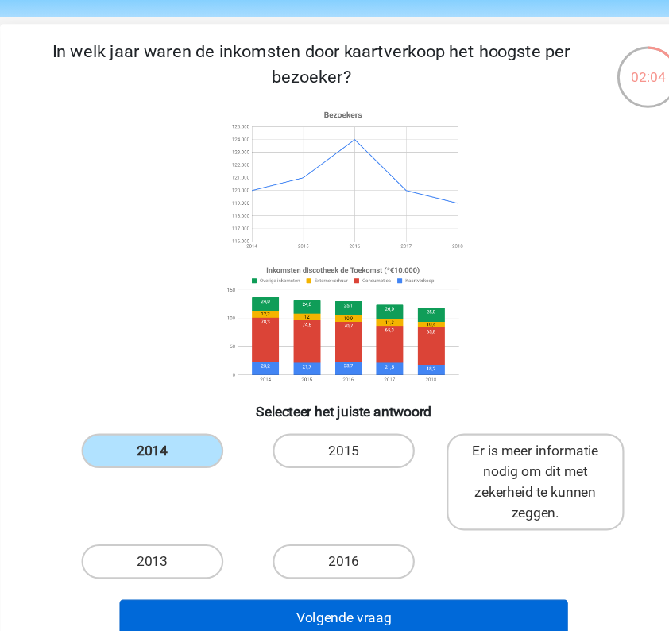
click at [256, 580] on button "Volgende vraag" at bounding box center [334, 596] width 411 height 33
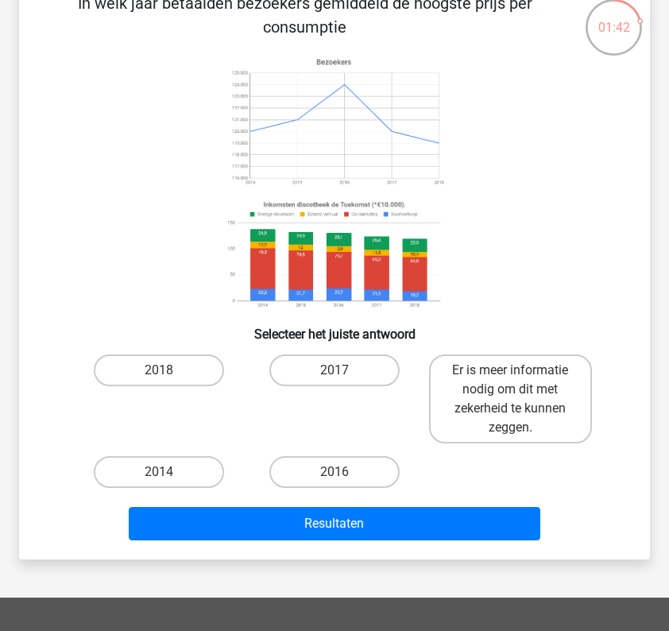
scroll to position [95, 0]
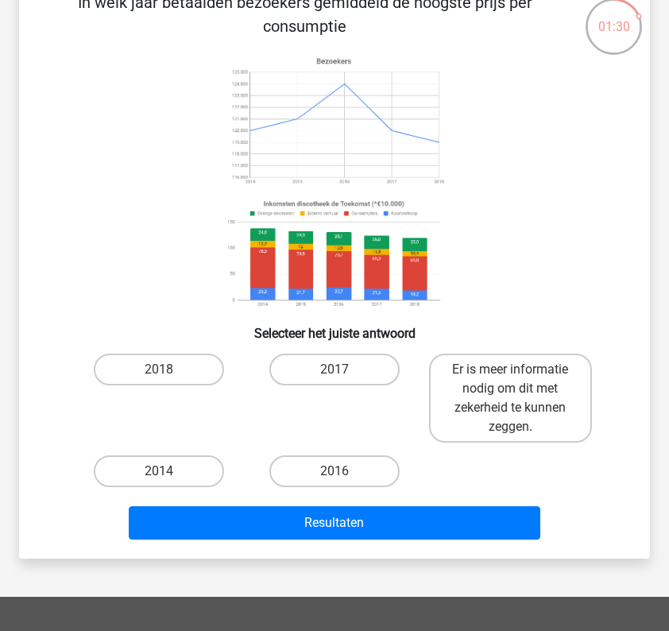
click at [173, 453] on div "2014" at bounding box center [158, 471] width 175 height 44
click at [172, 461] on label "2014" at bounding box center [159, 471] width 130 height 32
click at [169, 471] on input "2014" at bounding box center [164, 476] width 10 height 10
radio input "true"
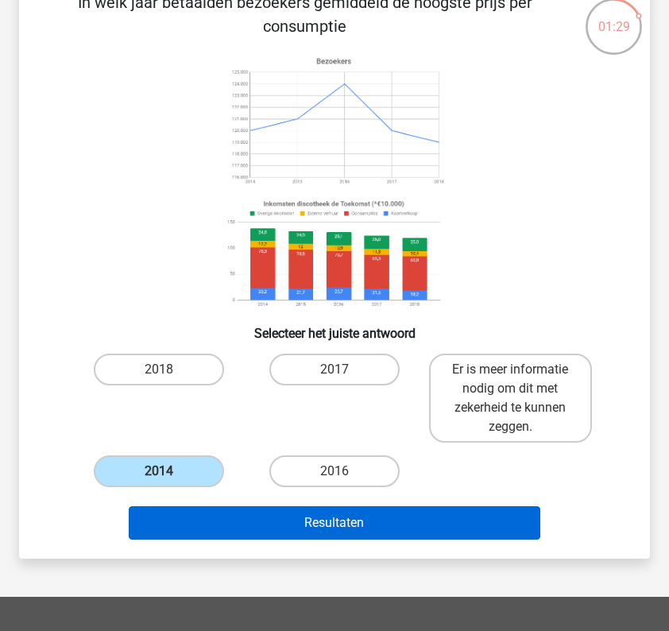
click at [248, 519] on button "Resultaten" at bounding box center [334, 522] width 411 height 33
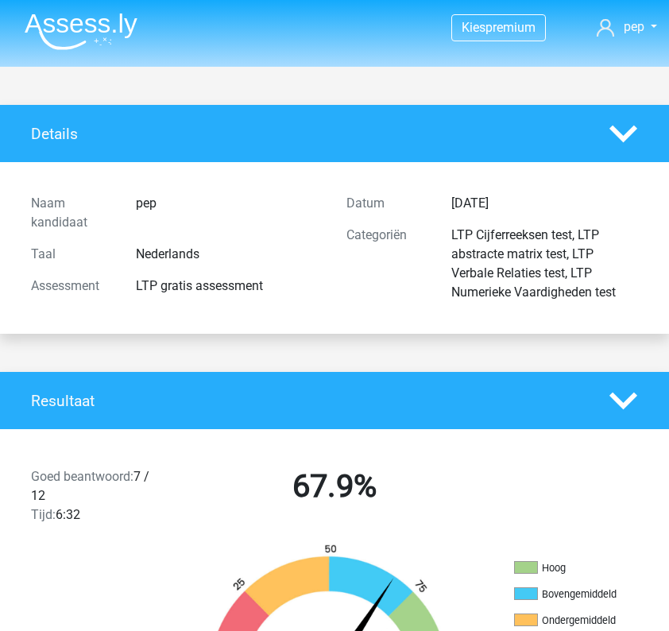
click at [100, 27] on img at bounding box center [81, 31] width 113 height 37
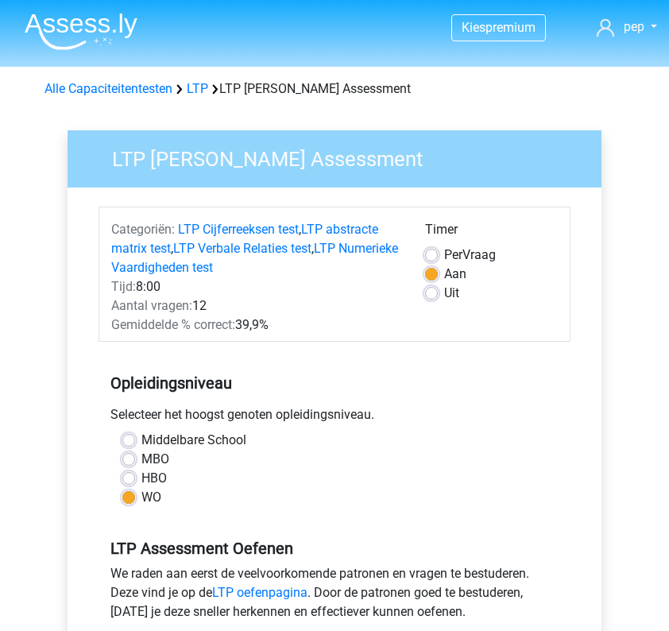
scroll to position [458, 0]
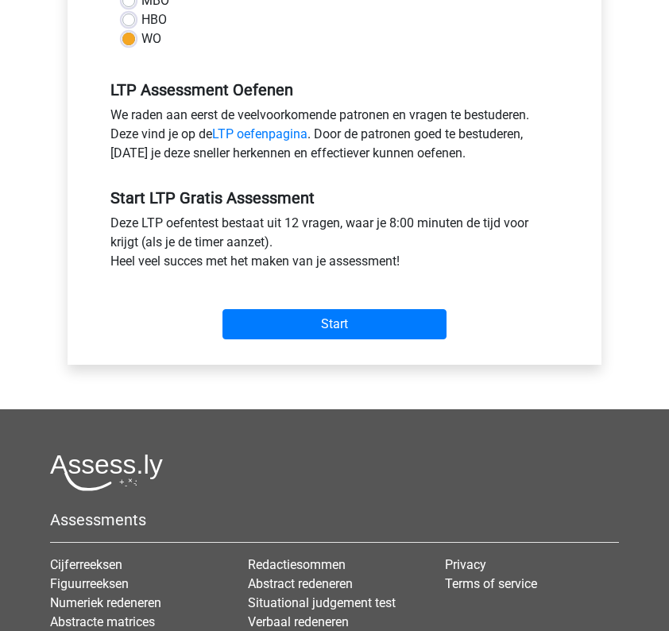
click at [355, 350] on div "Categoriën: LTP Cijferreeksen test , LTP abstracte matrix test , LTP Verbale Re…" at bounding box center [334, 46] width 510 height 635
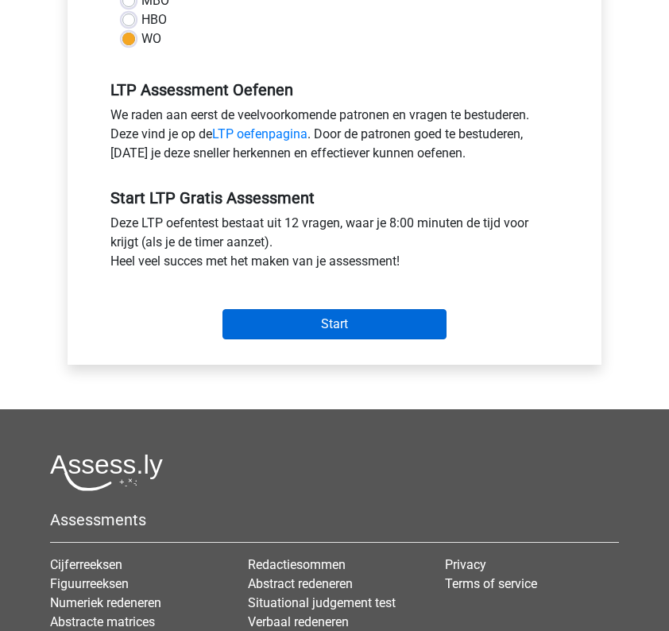
click at [361, 337] on input "Start" at bounding box center [334, 324] width 224 height 30
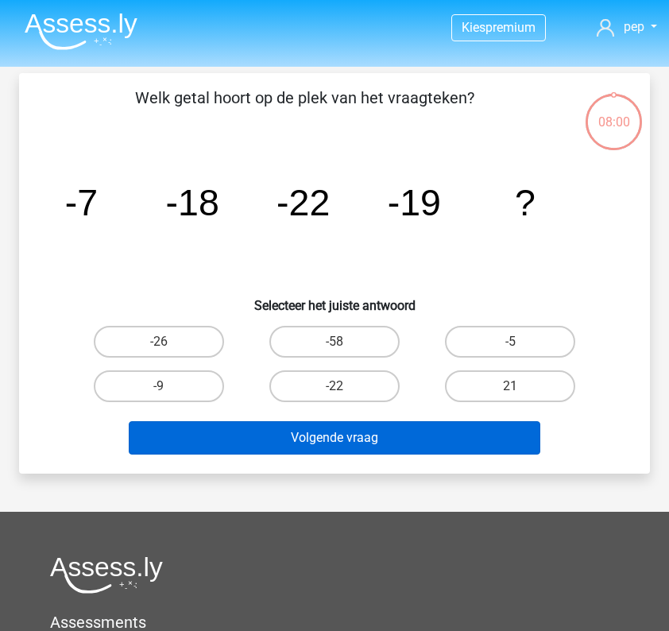
click at [383, 444] on button "Volgende vraag" at bounding box center [334, 437] width 411 height 33
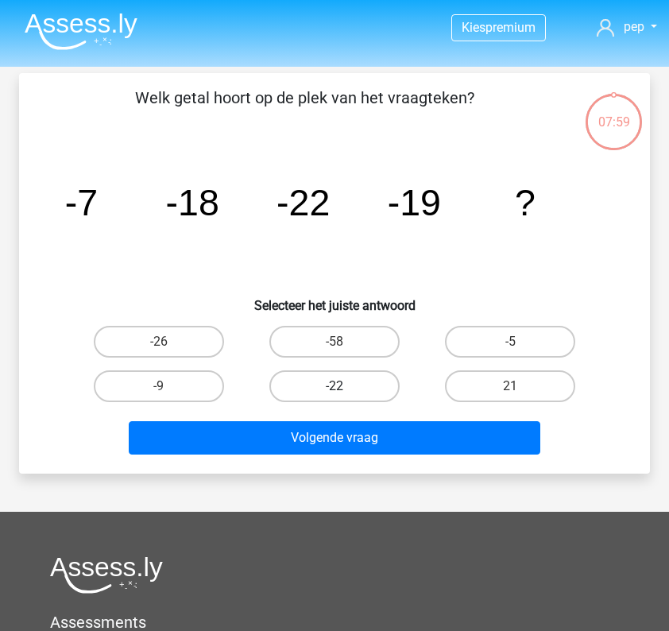
click at [358, 391] on label "-22" at bounding box center [334, 386] width 130 height 32
click at [345, 391] on input "-22" at bounding box center [339, 391] width 10 height 10
radio input "true"
click at [358, 420] on div "Volgende vraag" at bounding box center [334, 434] width 580 height 52
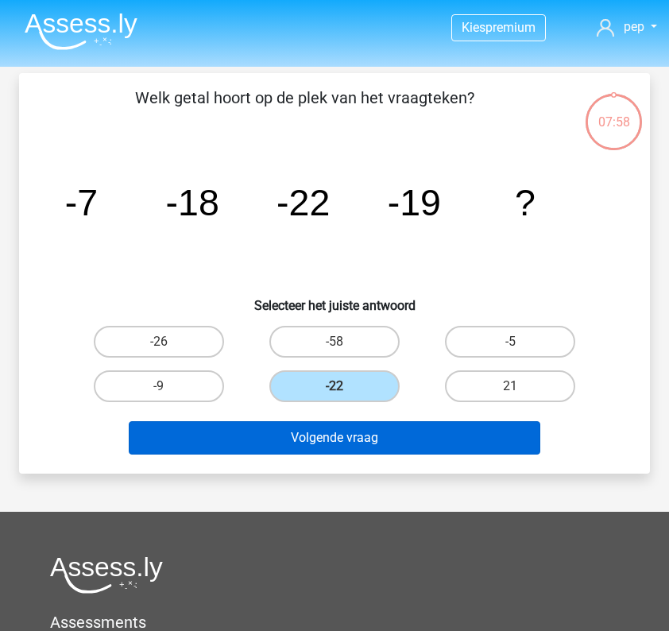
click at [356, 438] on button "Volgende vraag" at bounding box center [334, 437] width 411 height 33
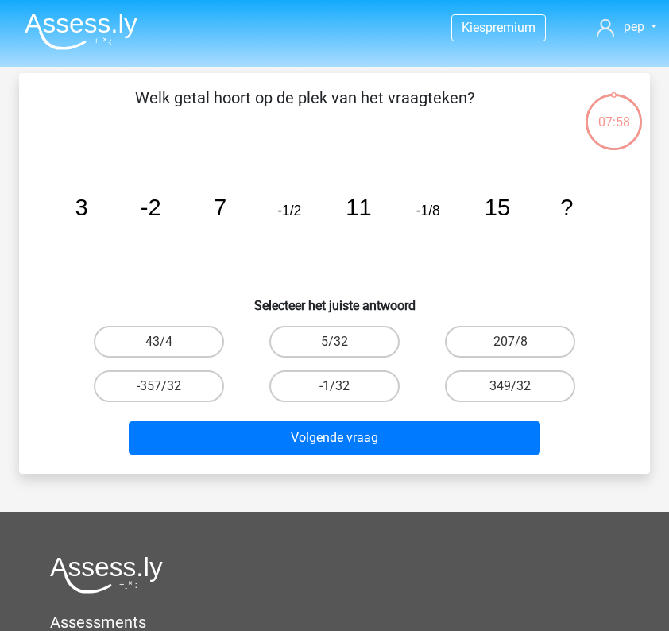
scroll to position [73, 0]
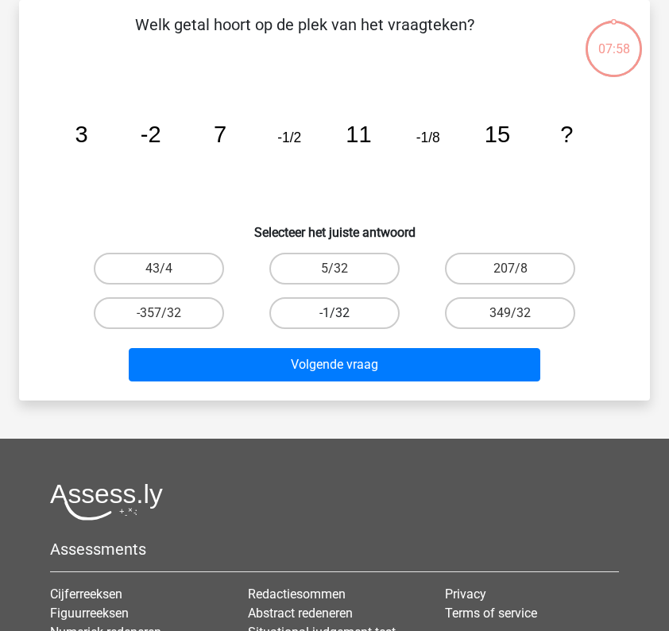
click at [360, 323] on label "-1/32" at bounding box center [334, 313] width 130 height 32
click at [345, 323] on input "-1/32" at bounding box center [339, 318] width 10 height 10
radio input "true"
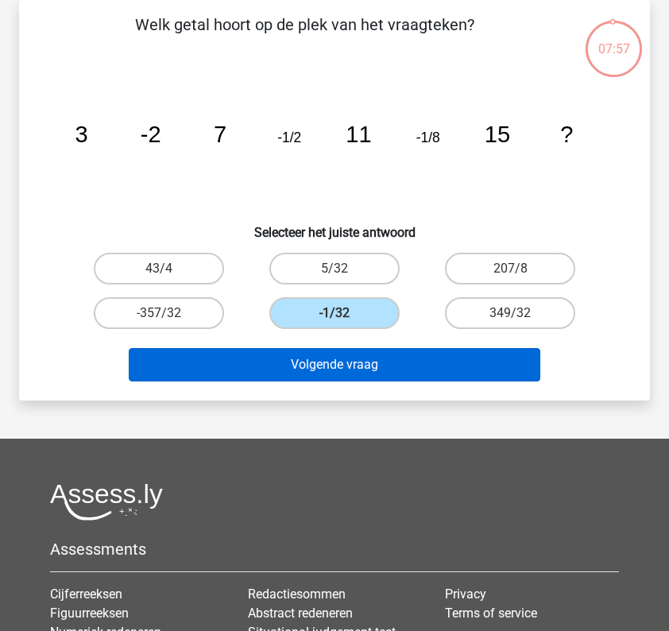
click at [352, 367] on button "Volgende vraag" at bounding box center [334, 364] width 411 height 33
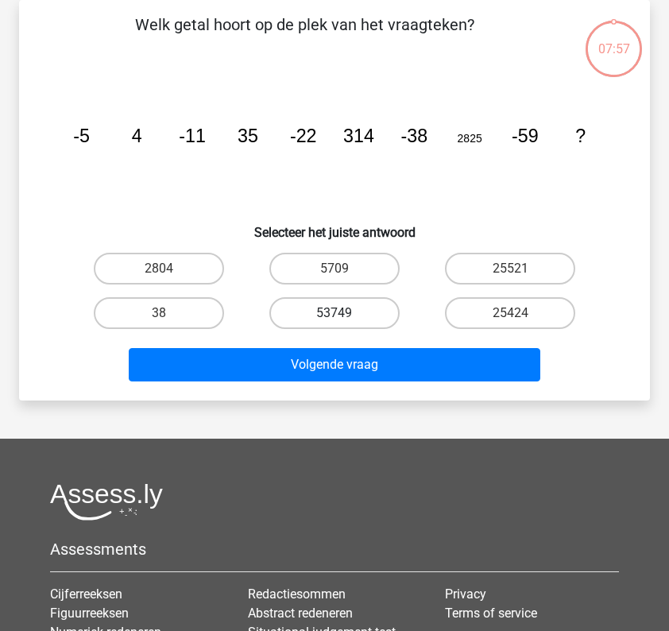
click at [346, 323] on label "53749" at bounding box center [334, 313] width 130 height 32
click at [345, 323] on input "53749" at bounding box center [339, 318] width 10 height 10
radio input "true"
click at [345, 344] on div "Volgende vraag" at bounding box center [334, 361] width 580 height 52
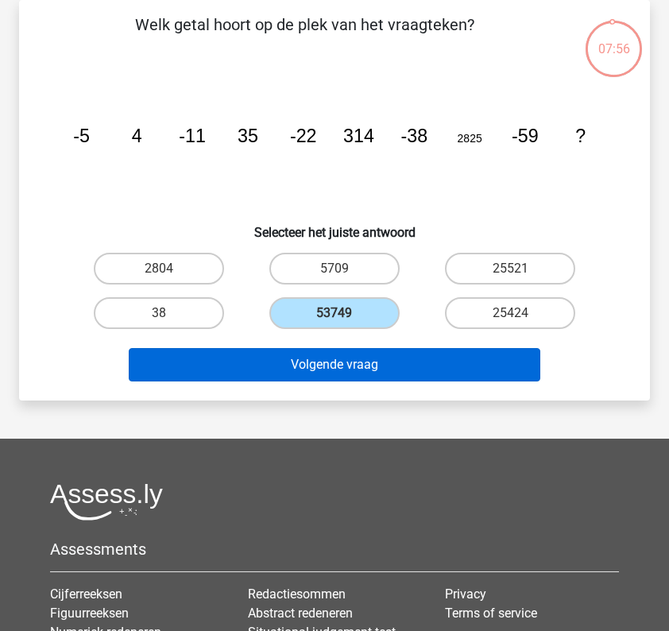
click at [345, 365] on button "Volgende vraag" at bounding box center [334, 364] width 411 height 33
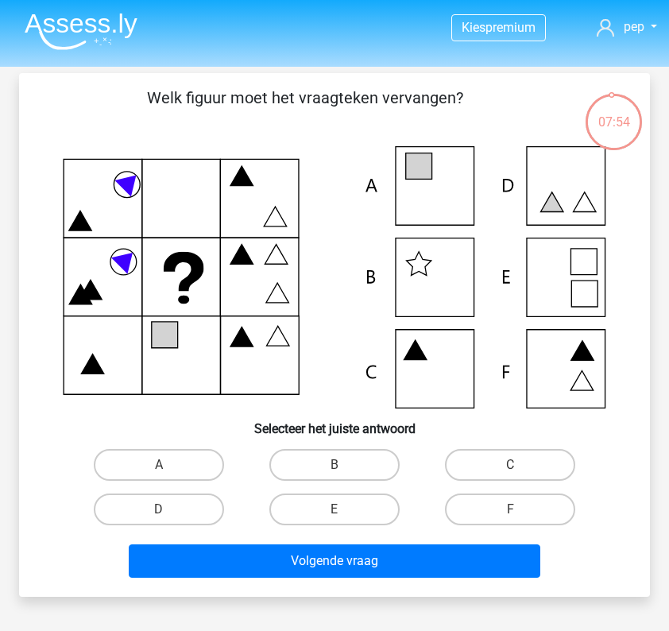
scroll to position [0, 0]
click at [133, 472] on label "A" at bounding box center [159, 465] width 130 height 32
click at [159, 472] on input "A" at bounding box center [164, 470] width 10 height 10
radio input "true"
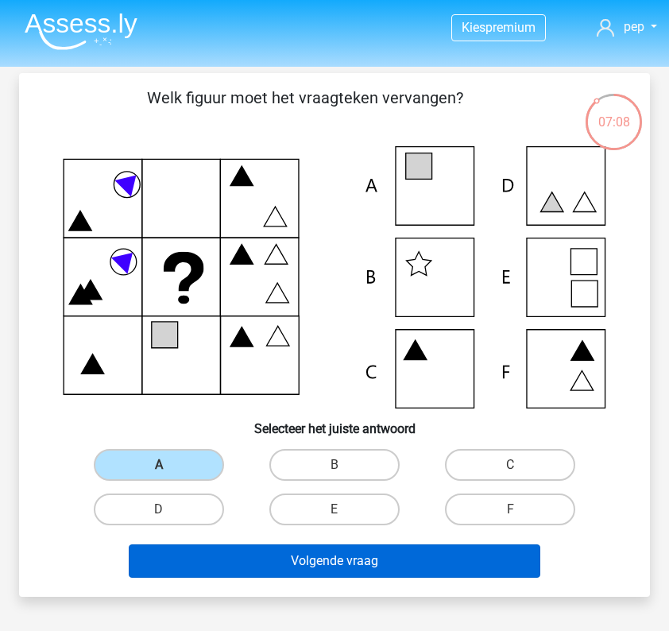
click at [272, 549] on button "Volgende vraag" at bounding box center [334, 560] width 411 height 33
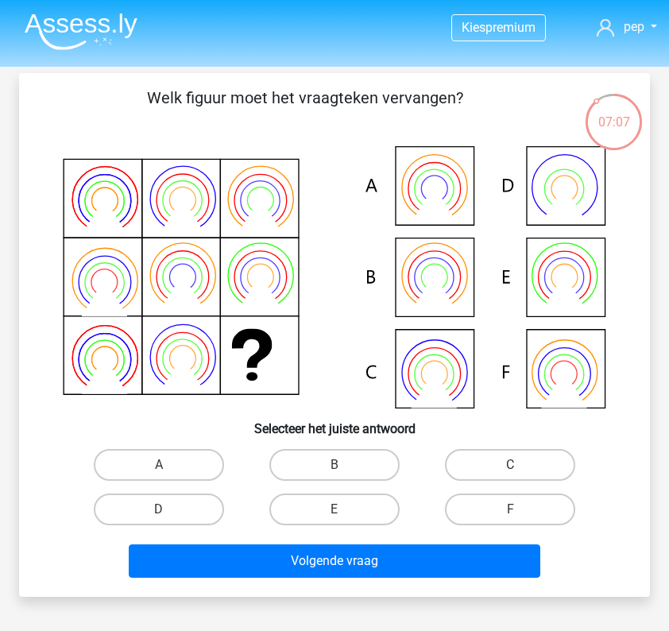
scroll to position [73, 0]
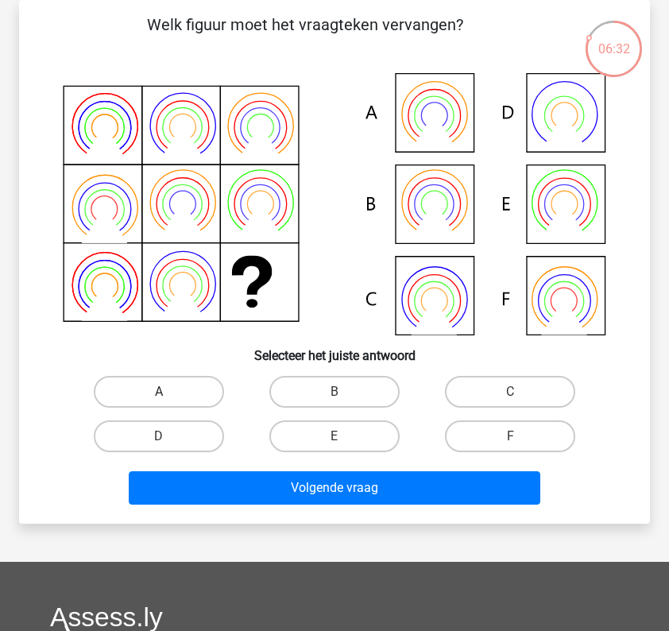
click at [189, 400] on label "A" at bounding box center [159, 392] width 130 height 32
click at [169, 400] on input "A" at bounding box center [164, 396] width 10 height 10
radio input "true"
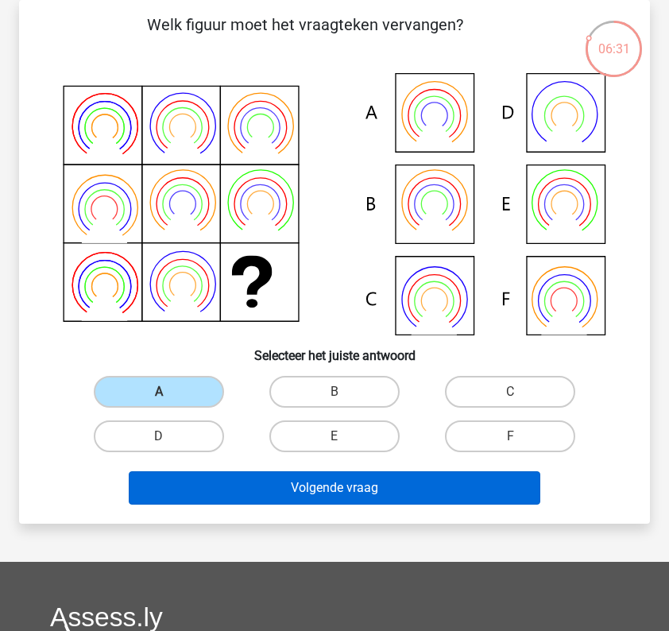
click at [309, 483] on button "Volgende vraag" at bounding box center [334, 487] width 411 height 33
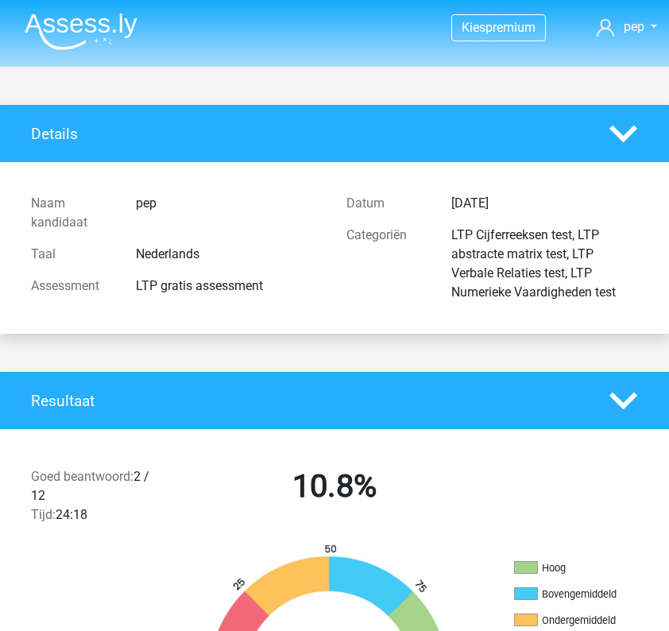
scroll to position [73, 0]
